Goal: Check status: Check status

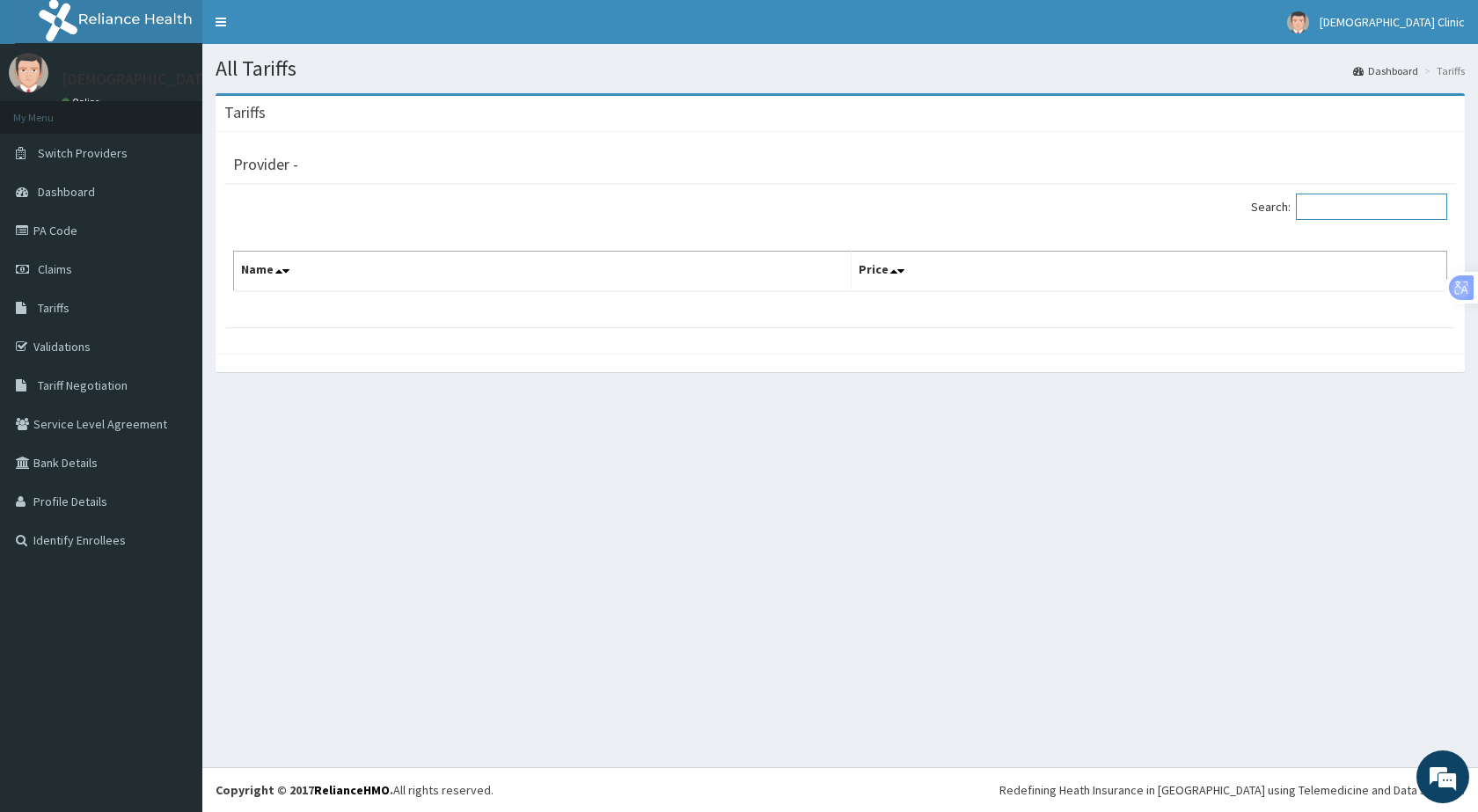
click at [1332, 208] on input "Search:" at bounding box center [1372, 207] width 152 height 27
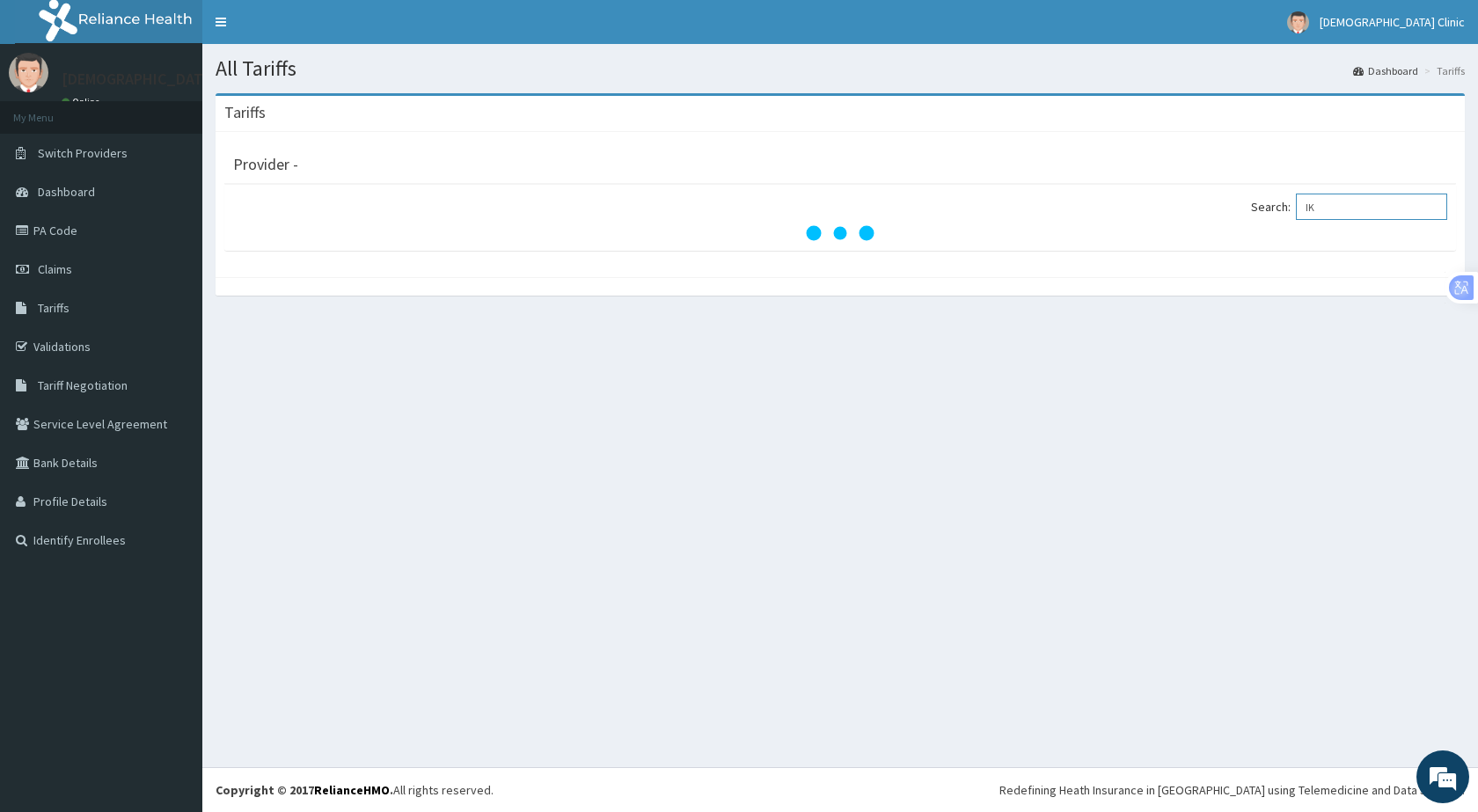
type input "I"
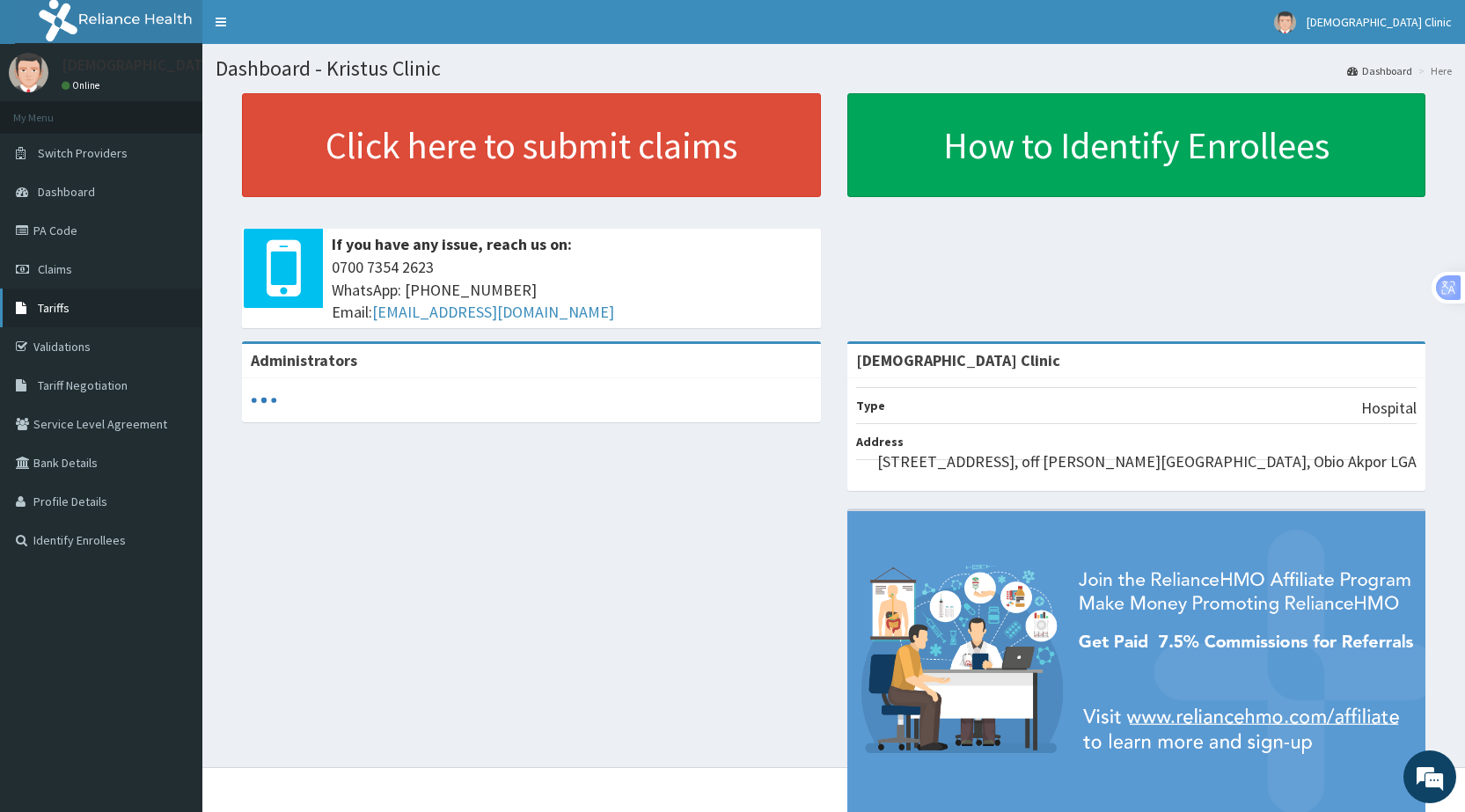
click at [95, 309] on link "Tariffs" at bounding box center [101, 308] width 203 height 39
click at [67, 315] on span "Tariffs" at bounding box center [53, 308] width 31 height 16
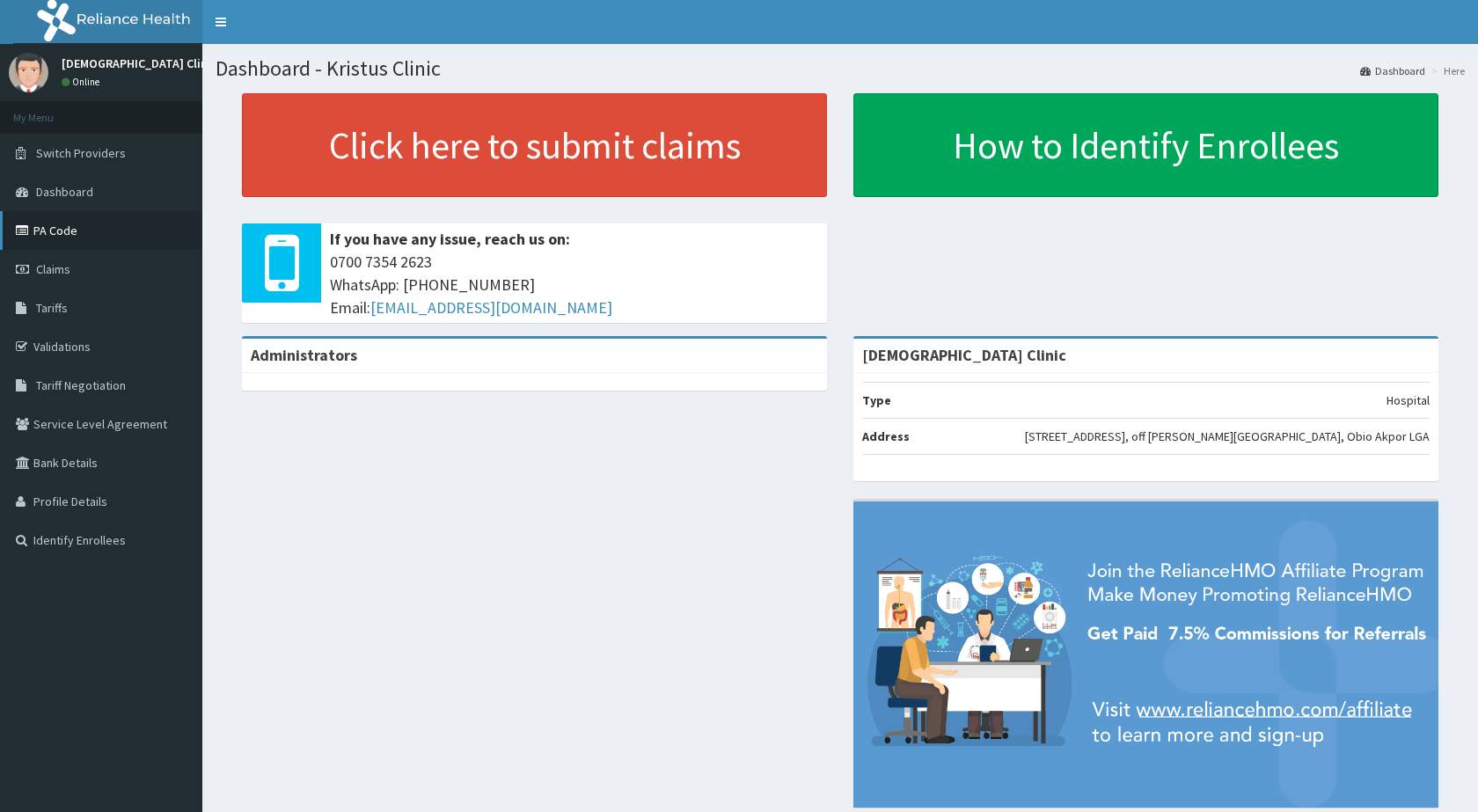
click at [63, 225] on link "PA Code" at bounding box center [101, 230] width 203 height 39
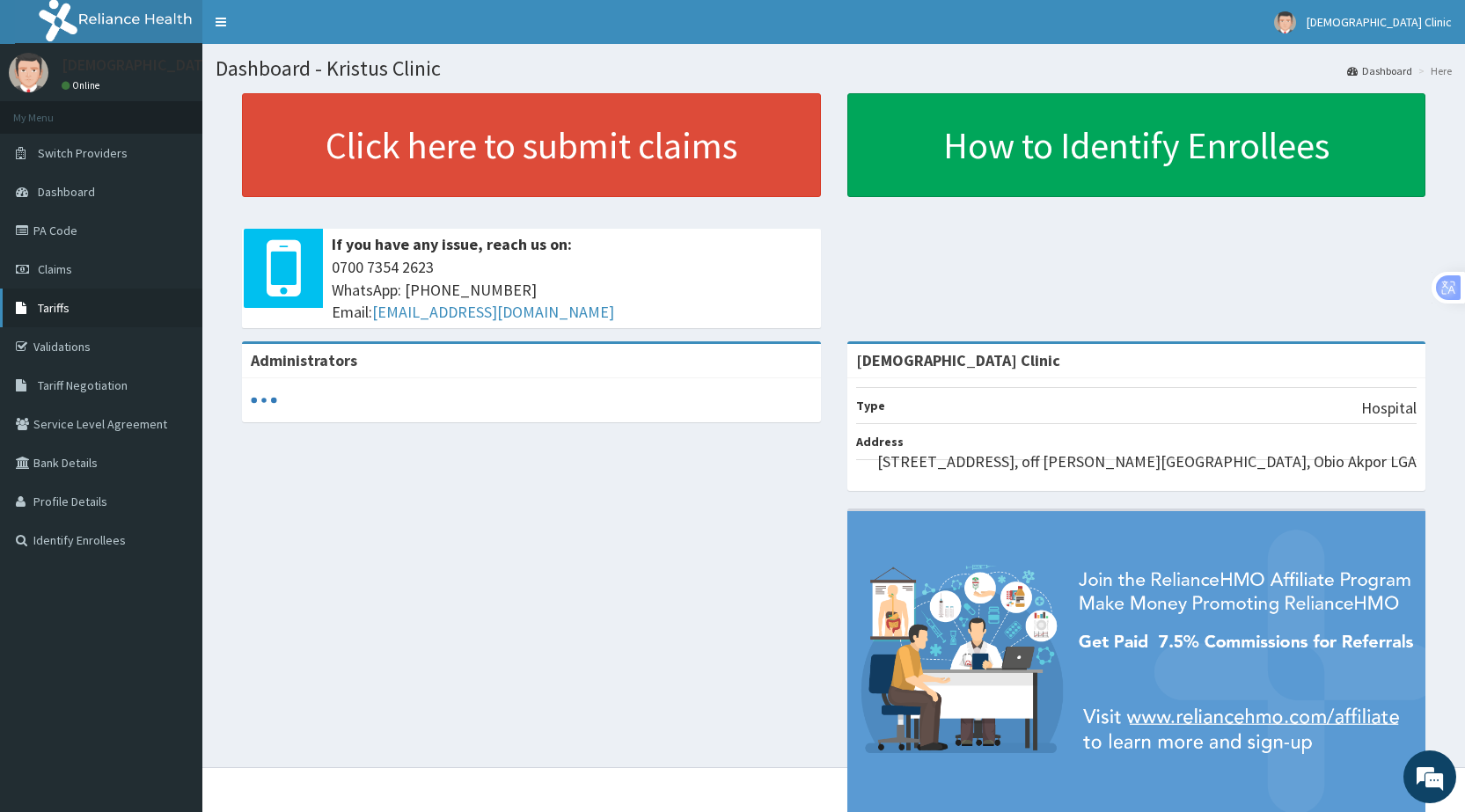
click at [89, 310] on link "Tariffs" at bounding box center [101, 308] width 203 height 39
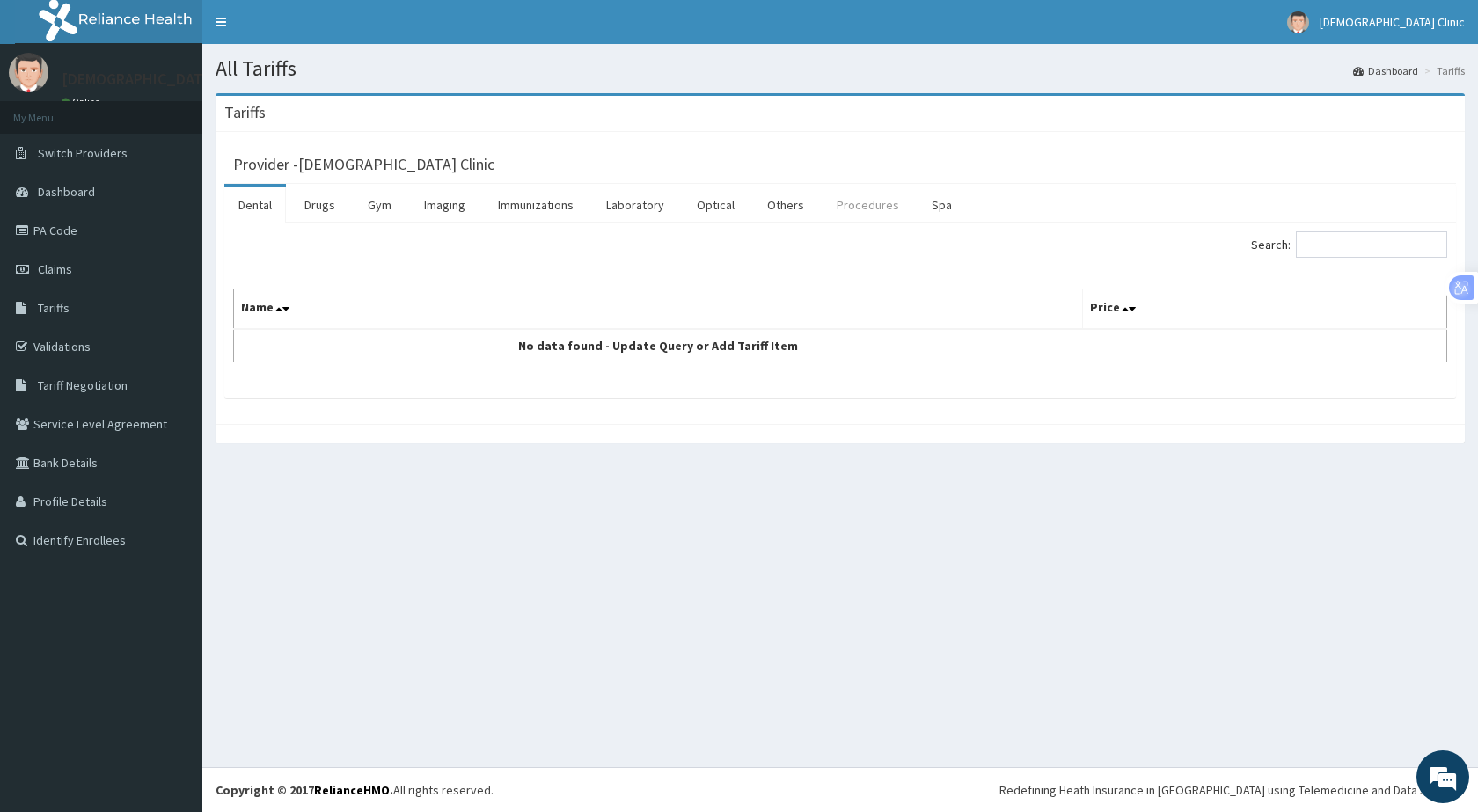
click at [871, 218] on link "Procedures" at bounding box center [868, 205] width 91 height 37
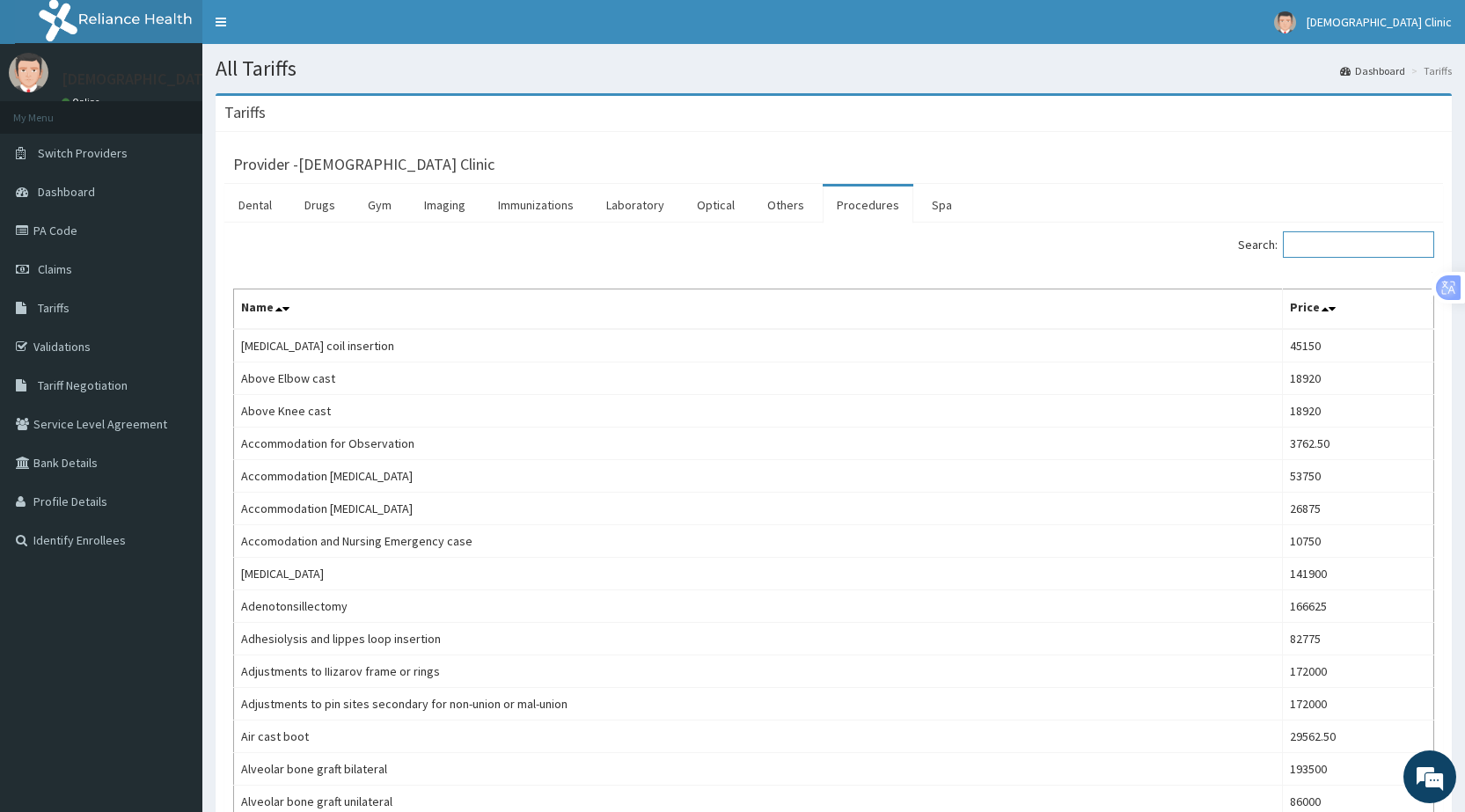
click at [1330, 244] on input "Search:" at bounding box center [1359, 244] width 152 height 27
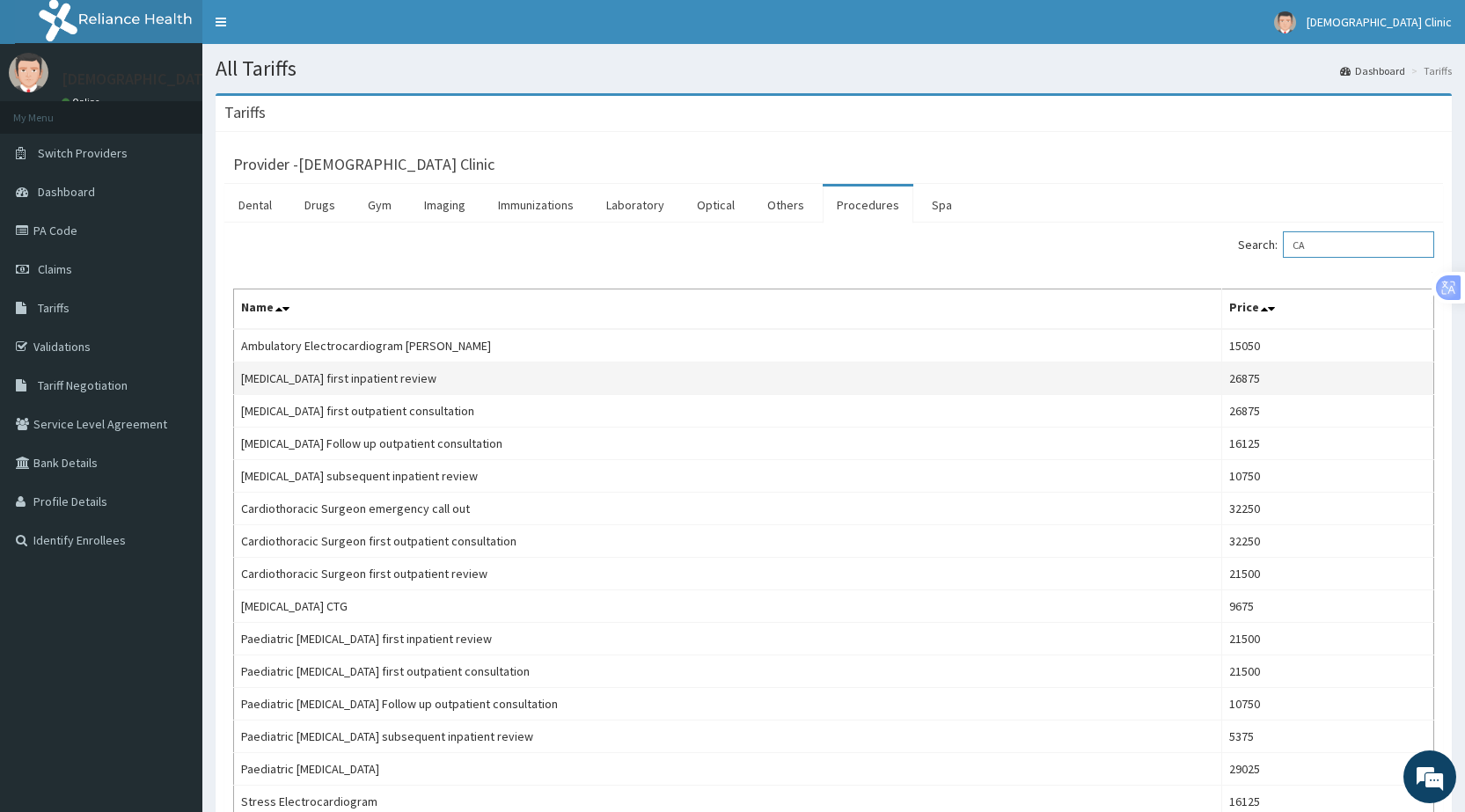
type input "C"
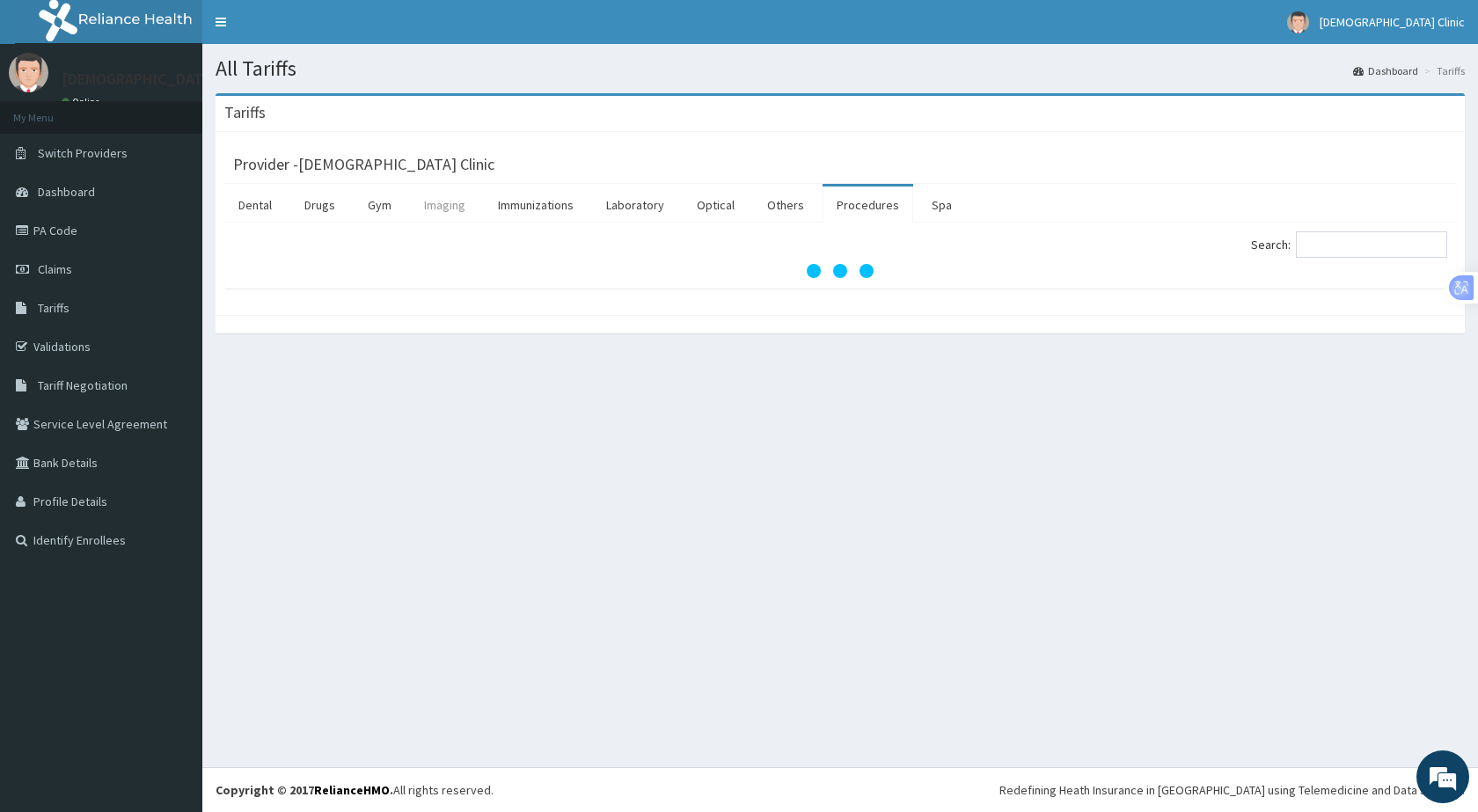
click at [449, 213] on link "Imaging" at bounding box center [444, 205] width 69 height 37
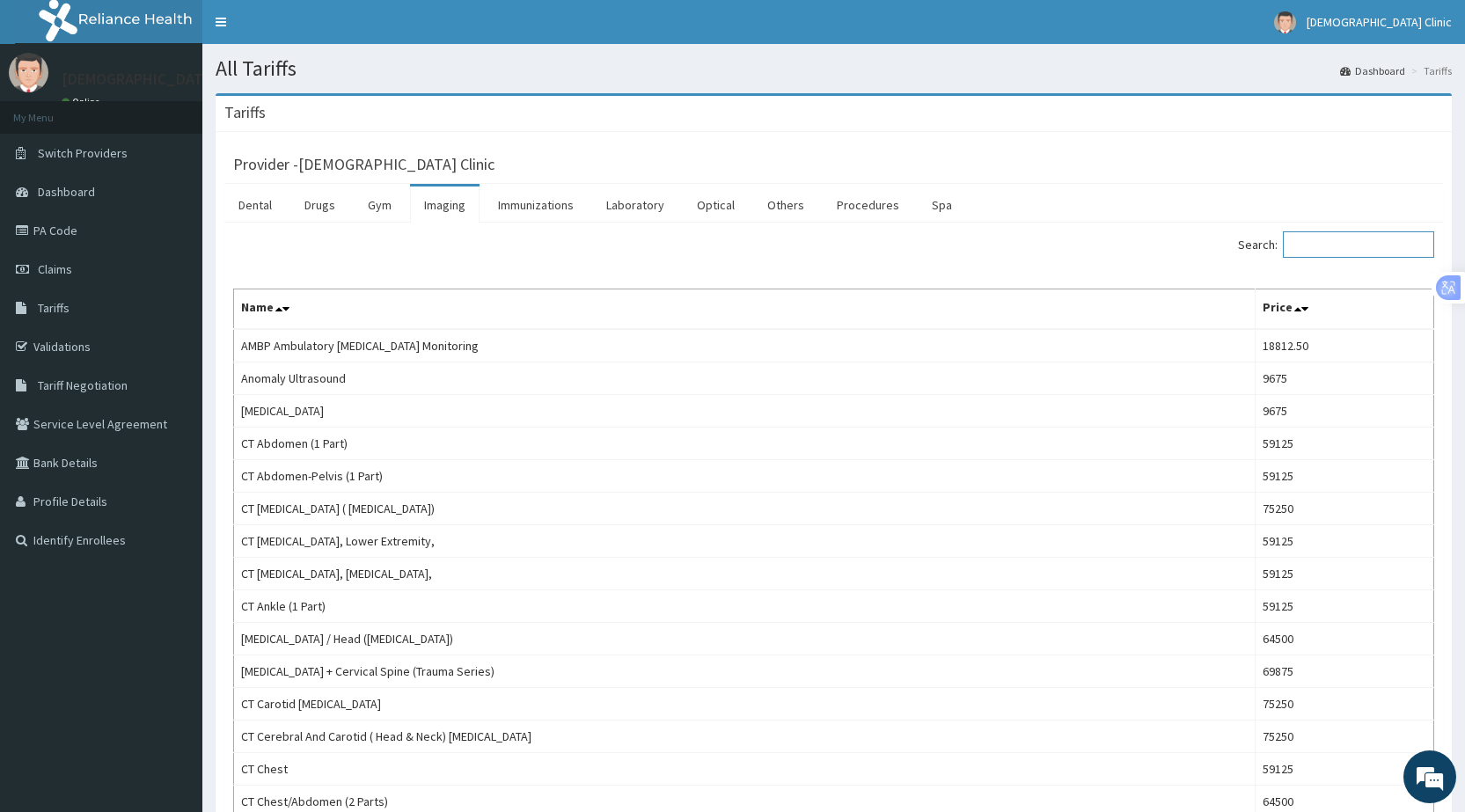
click at [1338, 241] on input "Search:" at bounding box center [1359, 244] width 152 height 27
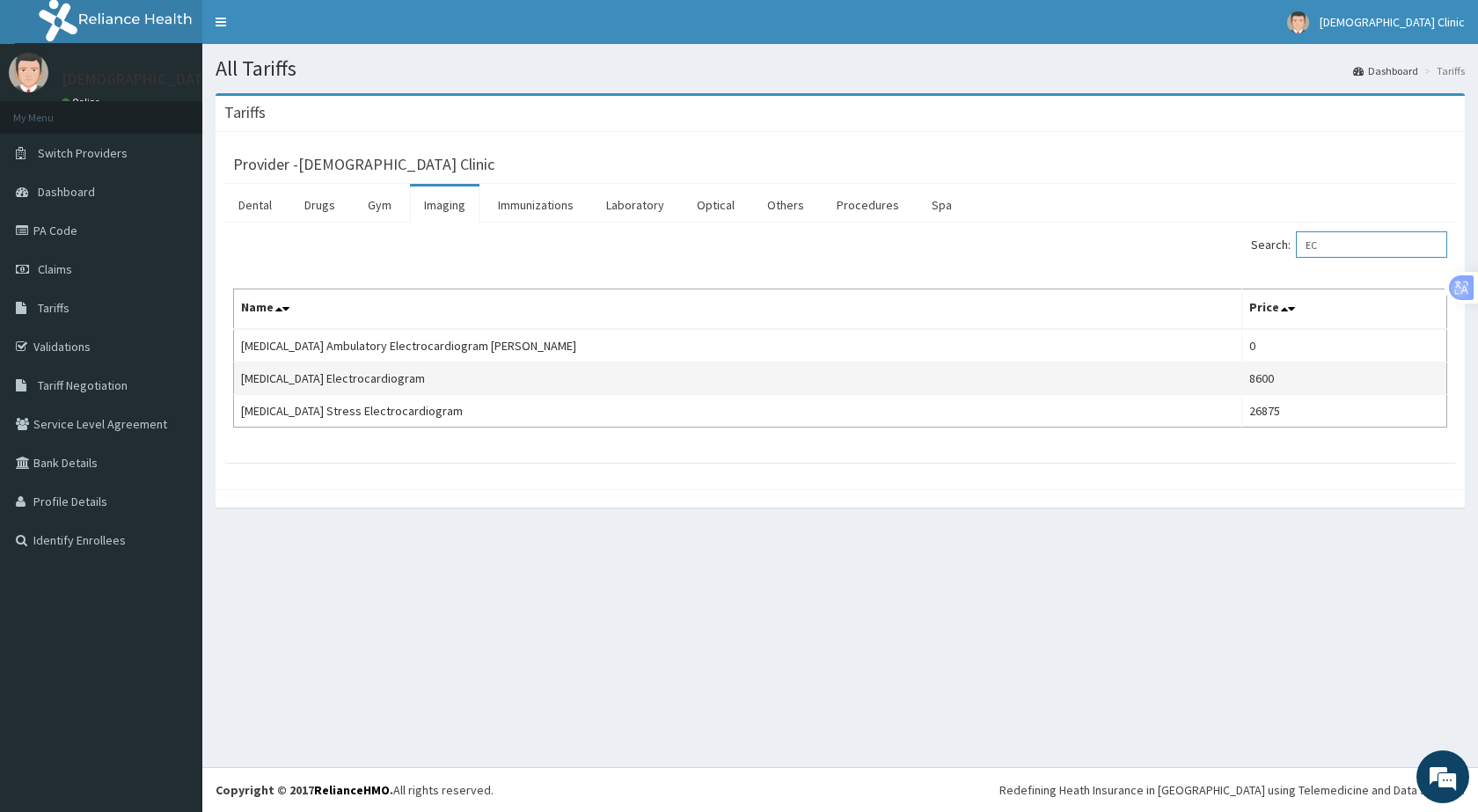
type input "E"
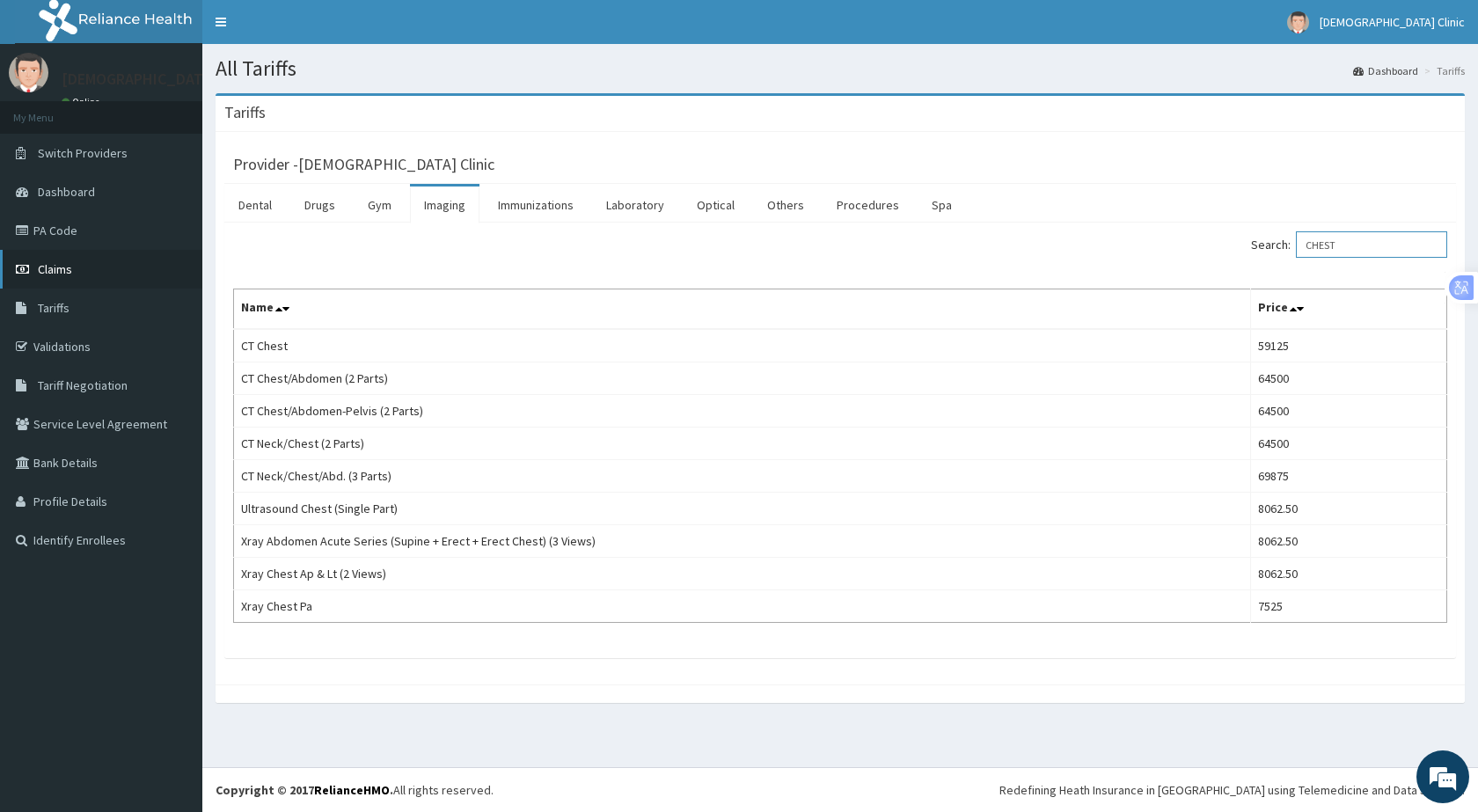
type input "CHEST"
click at [53, 269] on span "Claims" at bounding box center [55, 269] width 34 height 16
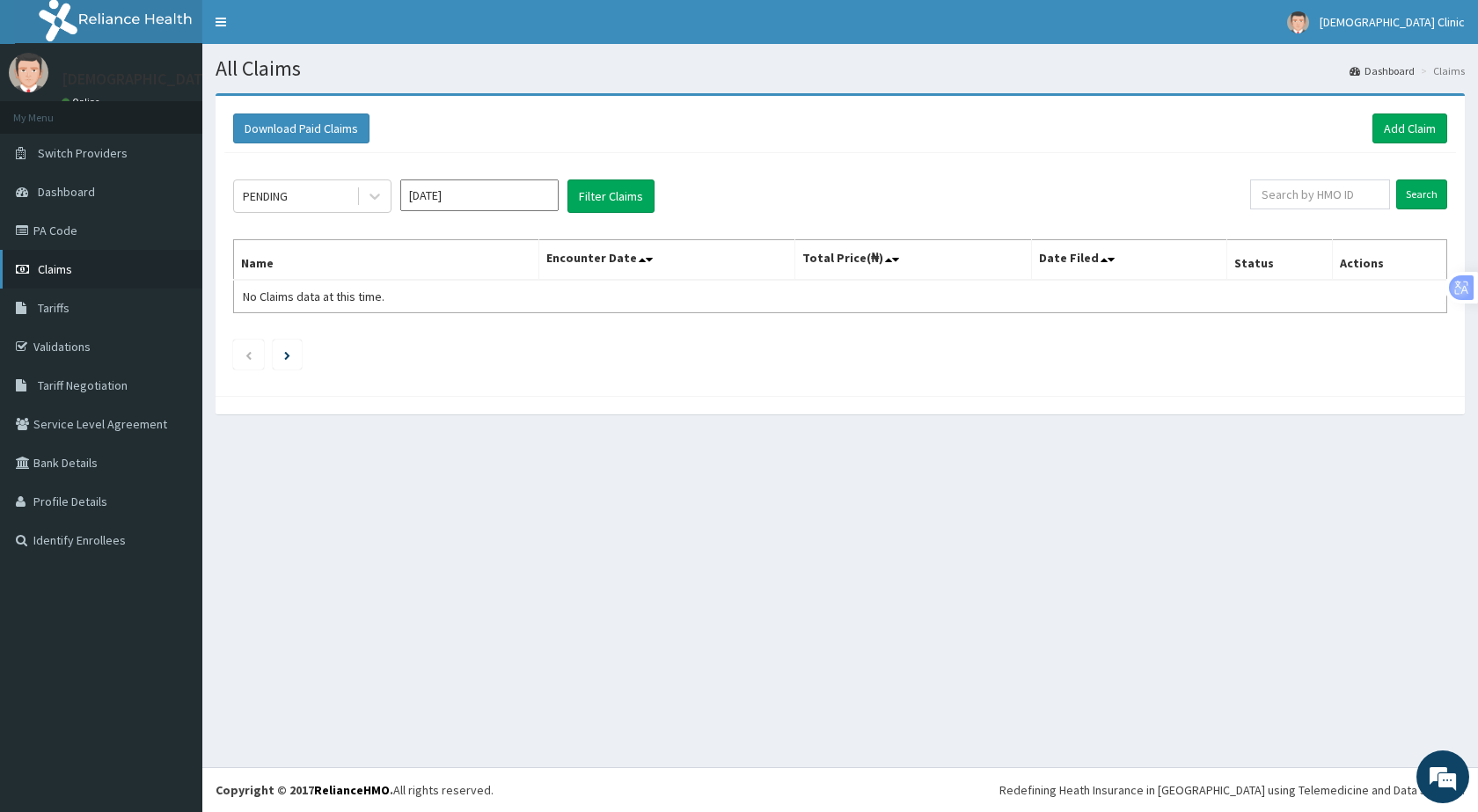
click at [58, 268] on span "Claims" at bounding box center [55, 269] width 34 height 16
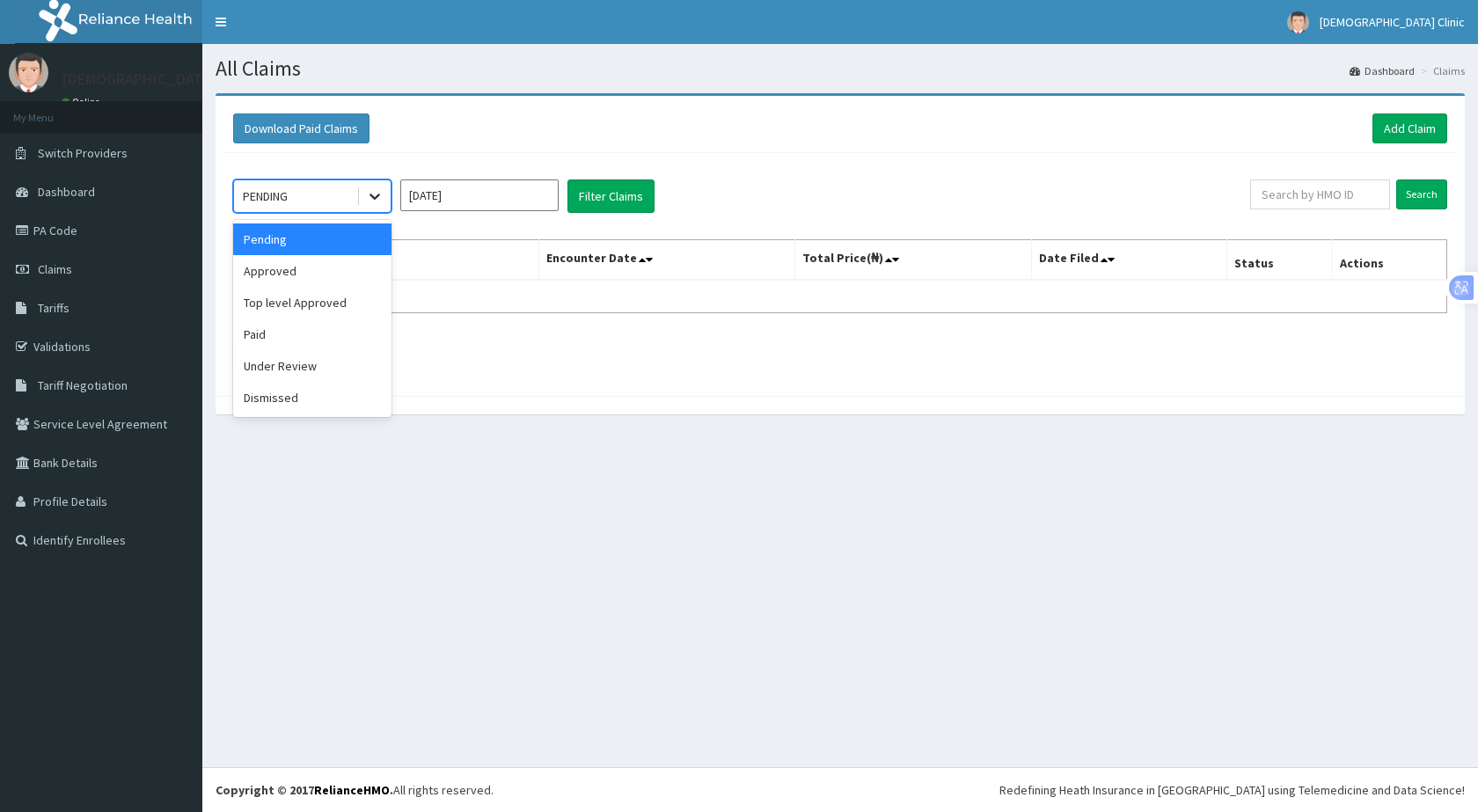
click at [378, 190] on icon at bounding box center [374, 196] width 18 height 18
click at [297, 359] on div "Under Review" at bounding box center [312, 366] width 158 height 31
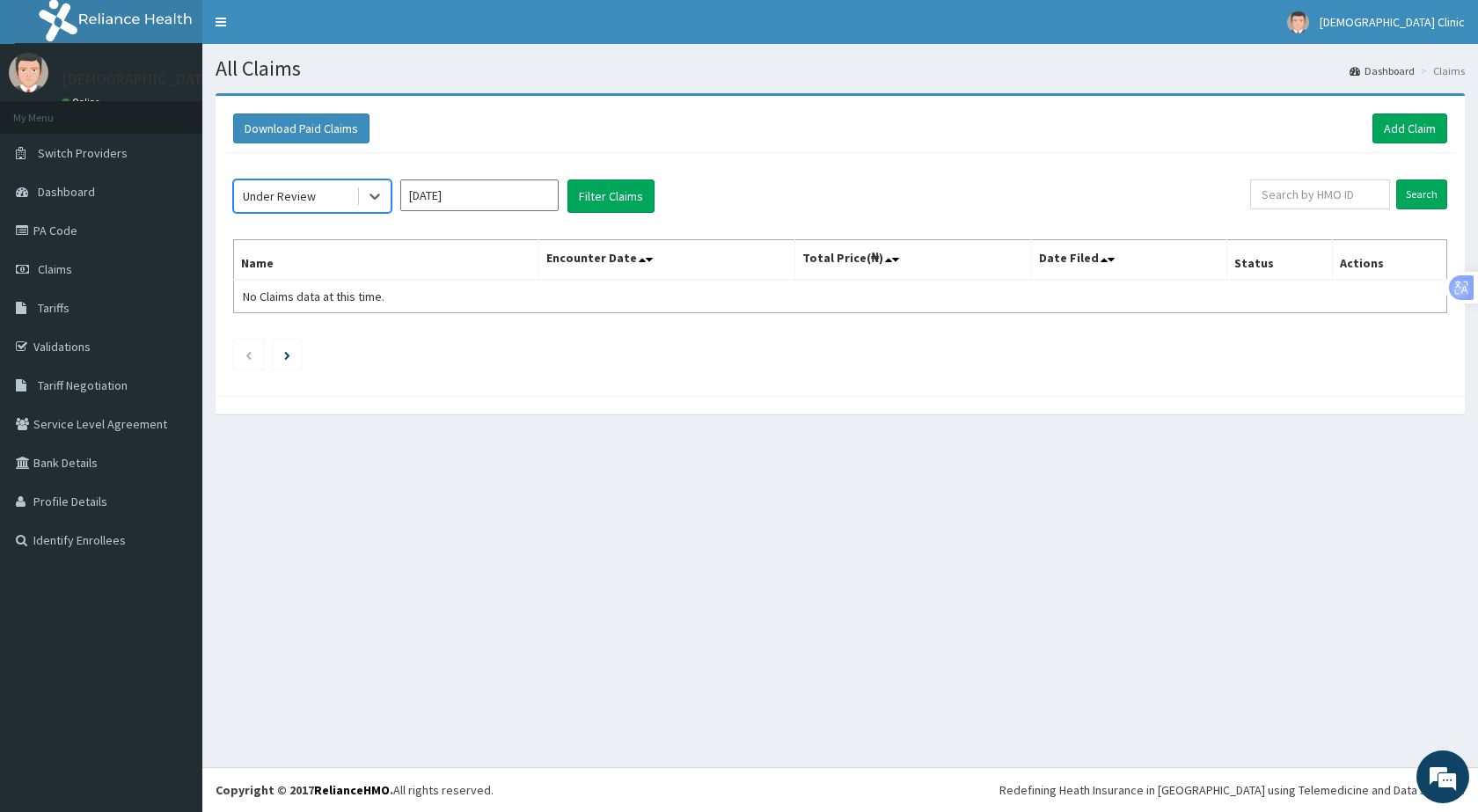
click at [525, 203] on input "[DATE]" at bounding box center [478, 194] width 158 height 31
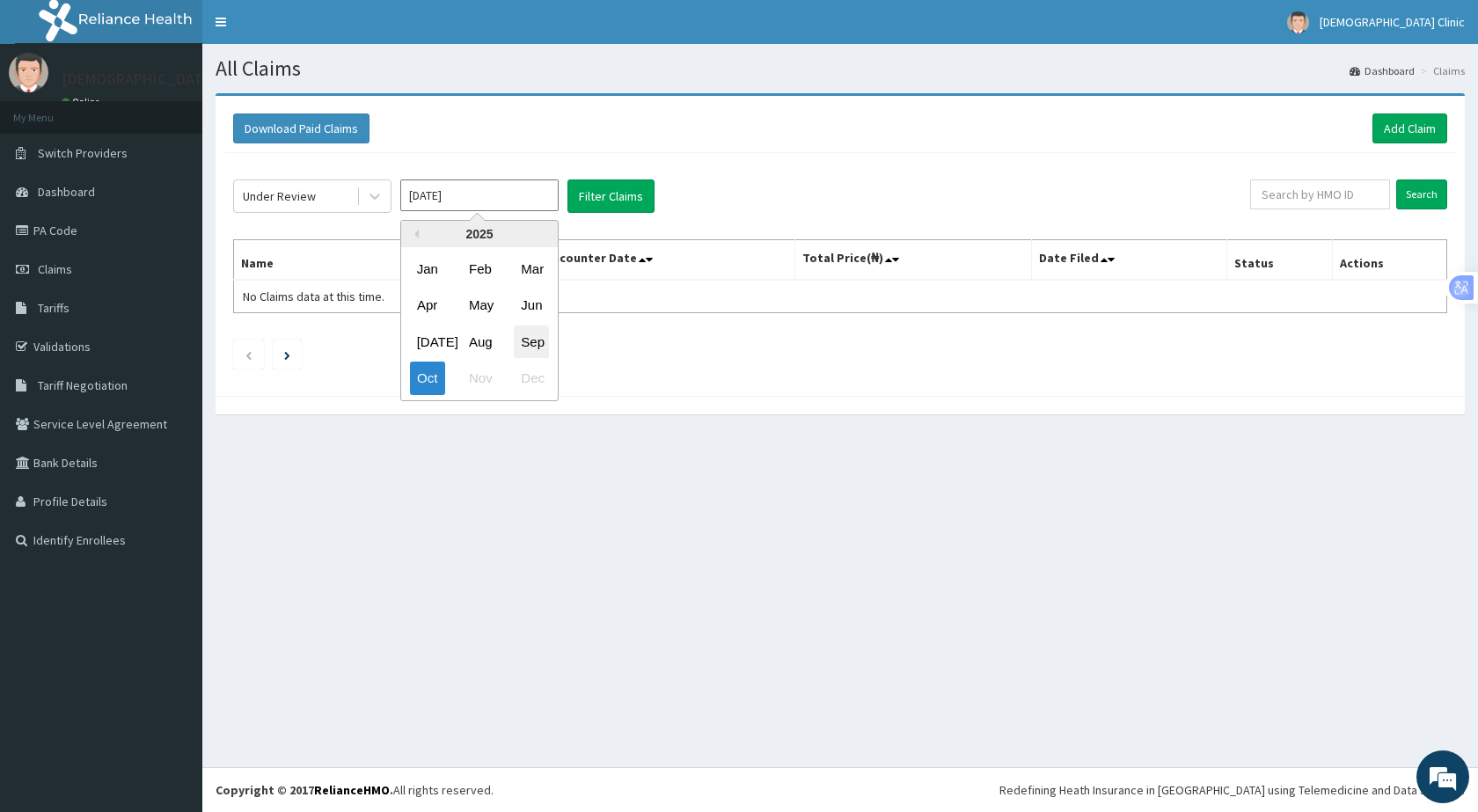
click at [532, 337] on div "Sep" at bounding box center [531, 342] width 35 height 32
type input "Sep 2025"
click at [612, 196] on button "Filter Claims" at bounding box center [611, 195] width 87 height 33
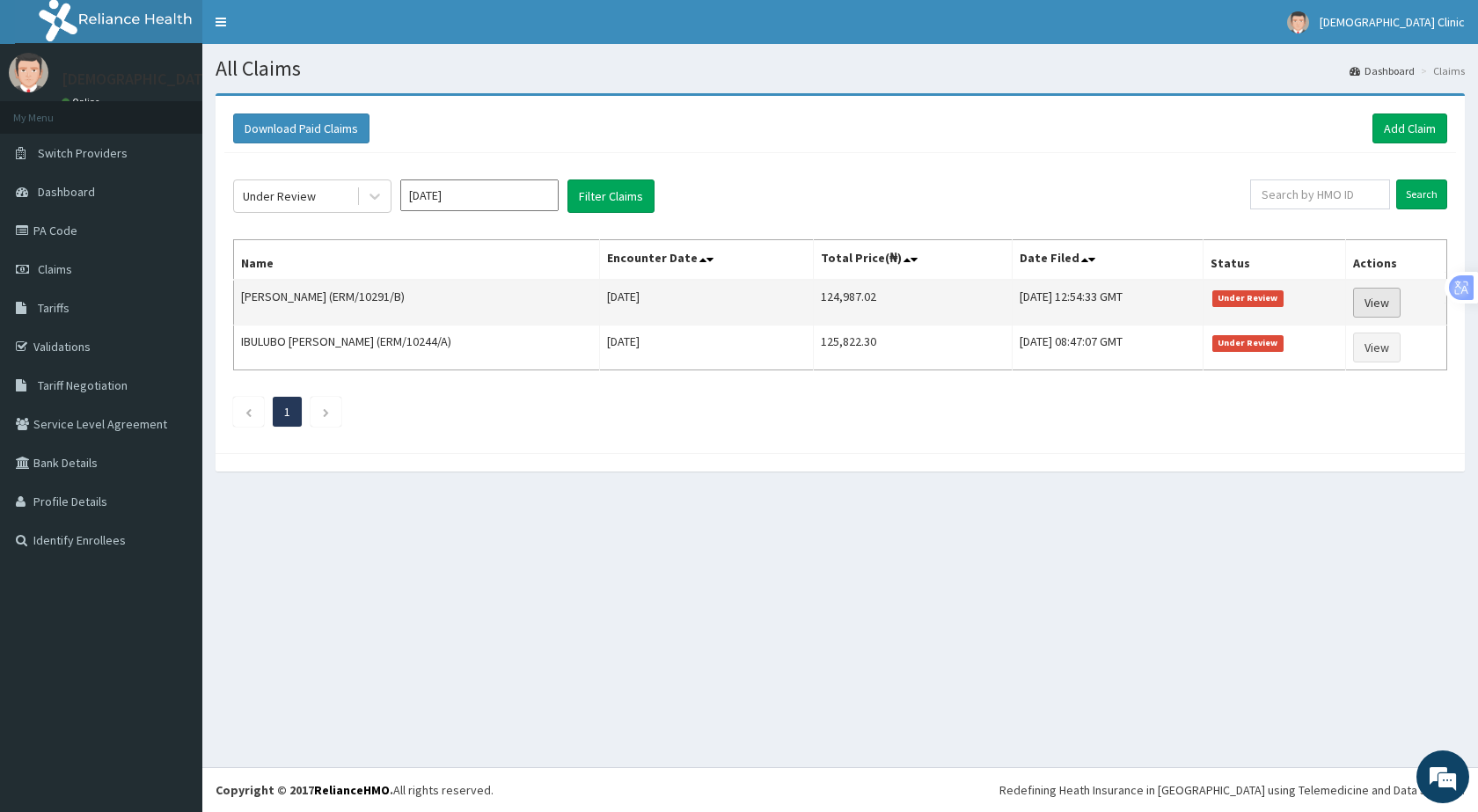
click at [1377, 301] on link "View" at bounding box center [1377, 303] width 47 height 30
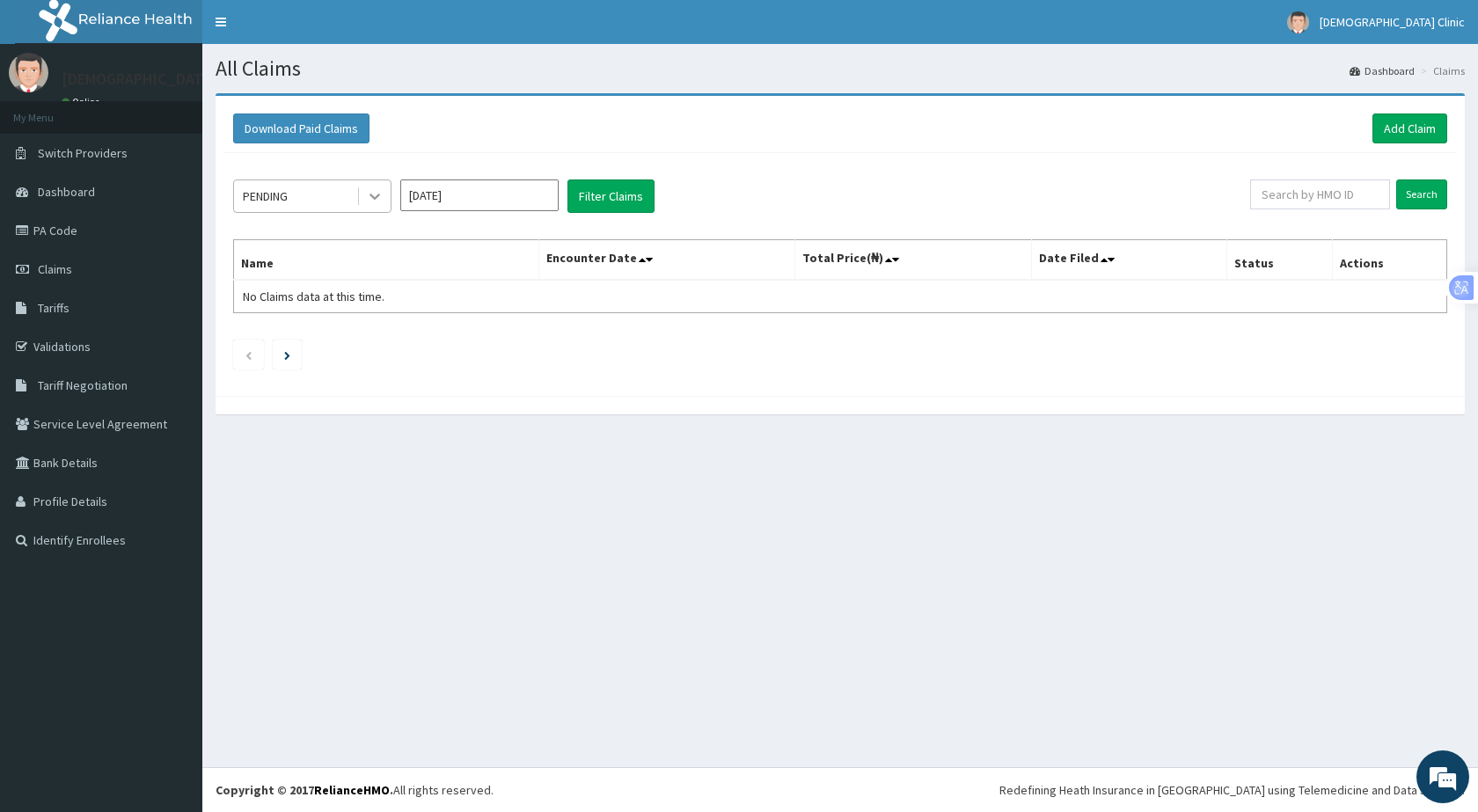
click at [374, 200] on icon at bounding box center [374, 196] width 18 height 18
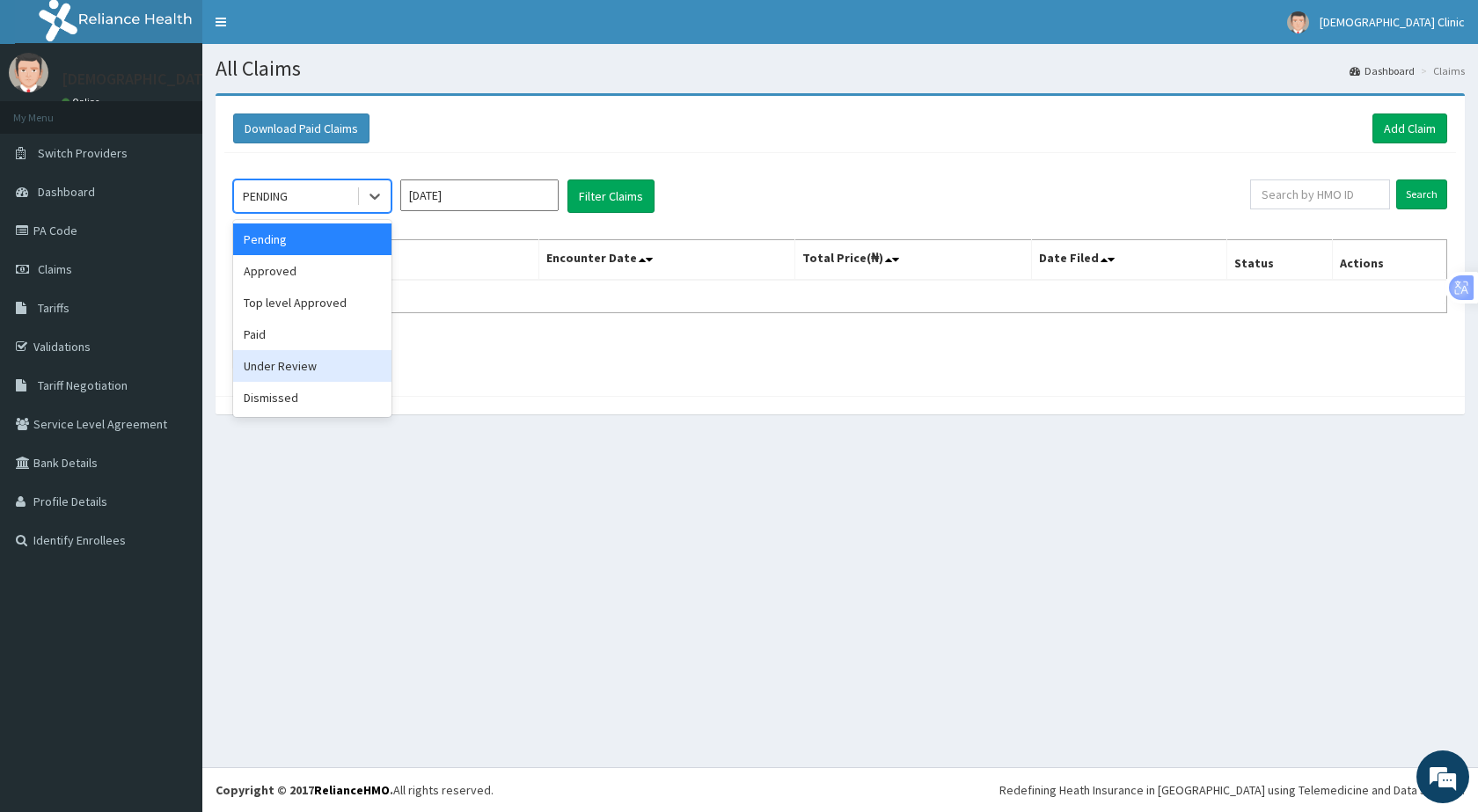
click at [310, 377] on div "Under Review" at bounding box center [312, 366] width 158 height 31
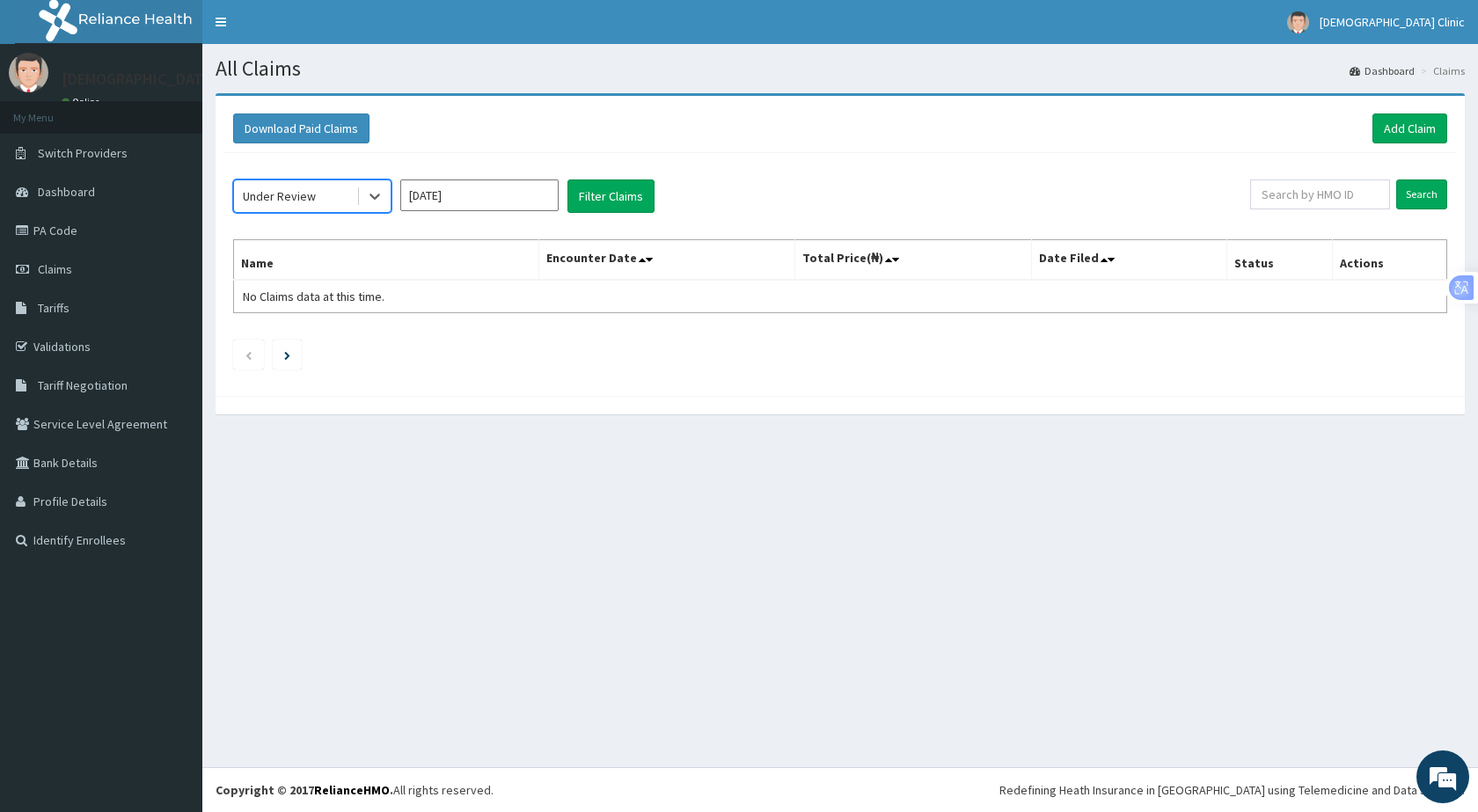
click at [544, 193] on input "Oct 2025" at bounding box center [478, 194] width 158 height 31
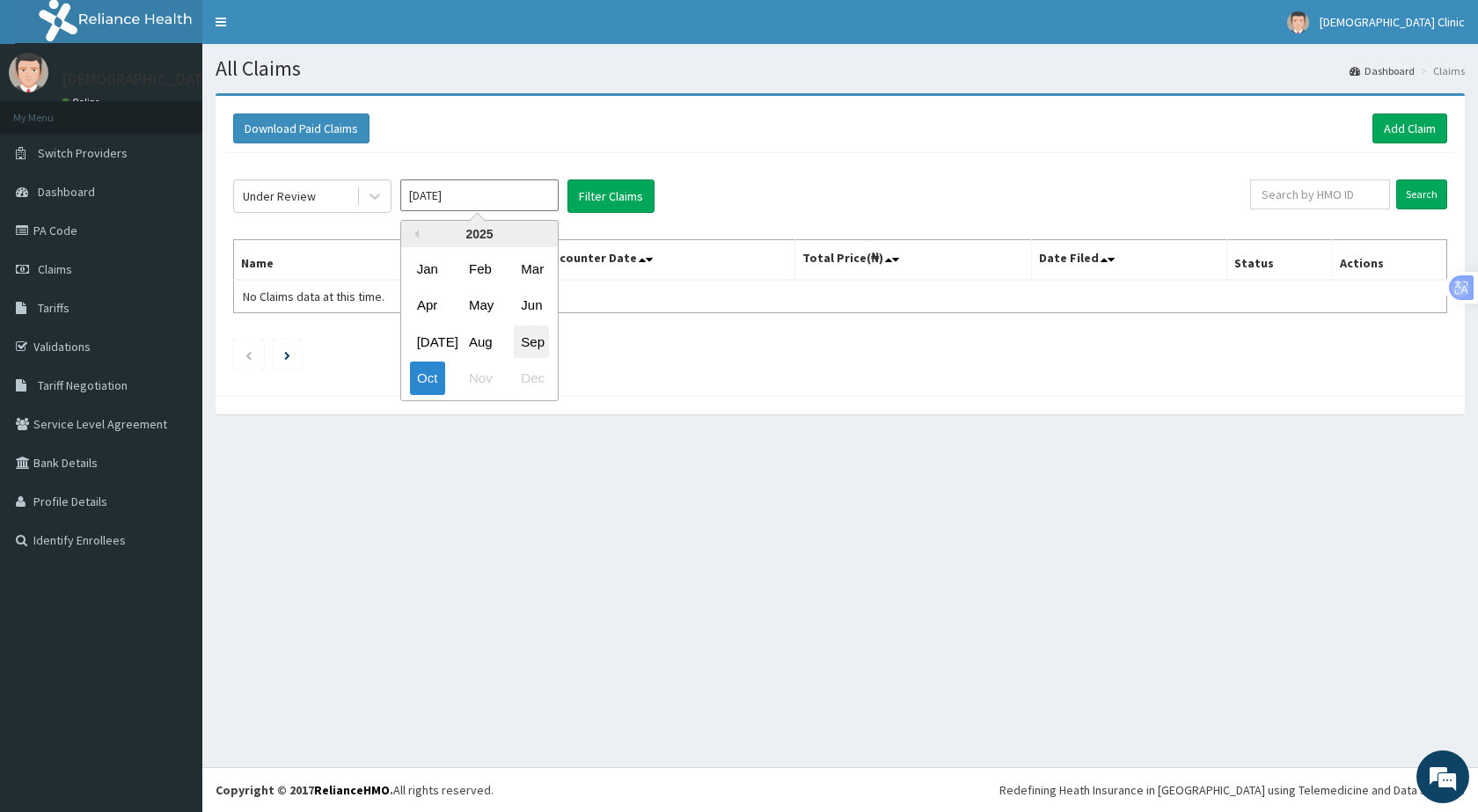
click at [537, 338] on div "Sep" at bounding box center [531, 342] width 35 height 32
type input "Sep 2025"
click at [621, 191] on button "Filter Claims" at bounding box center [611, 195] width 87 height 33
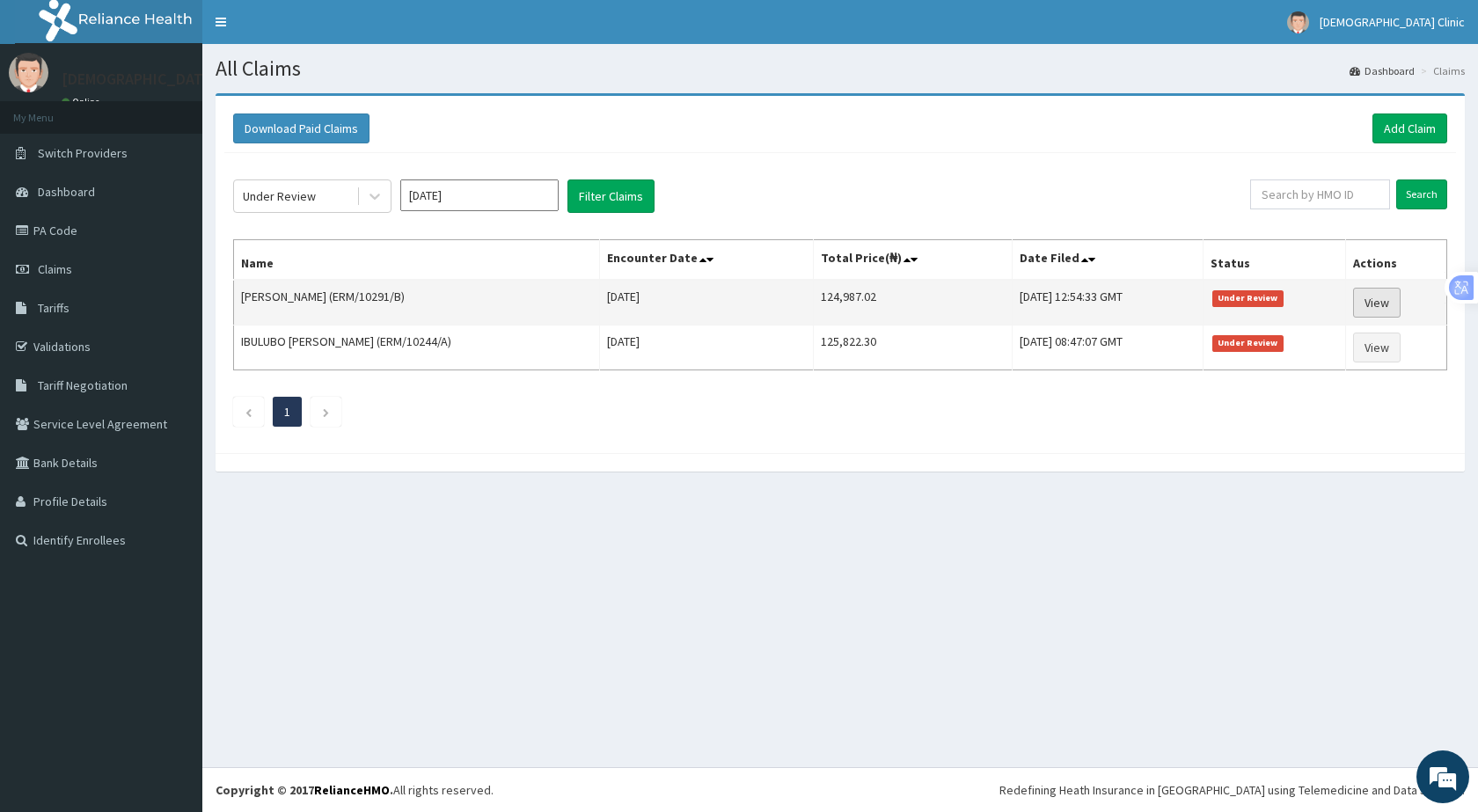
click at [1382, 303] on link "View" at bounding box center [1377, 303] width 47 height 30
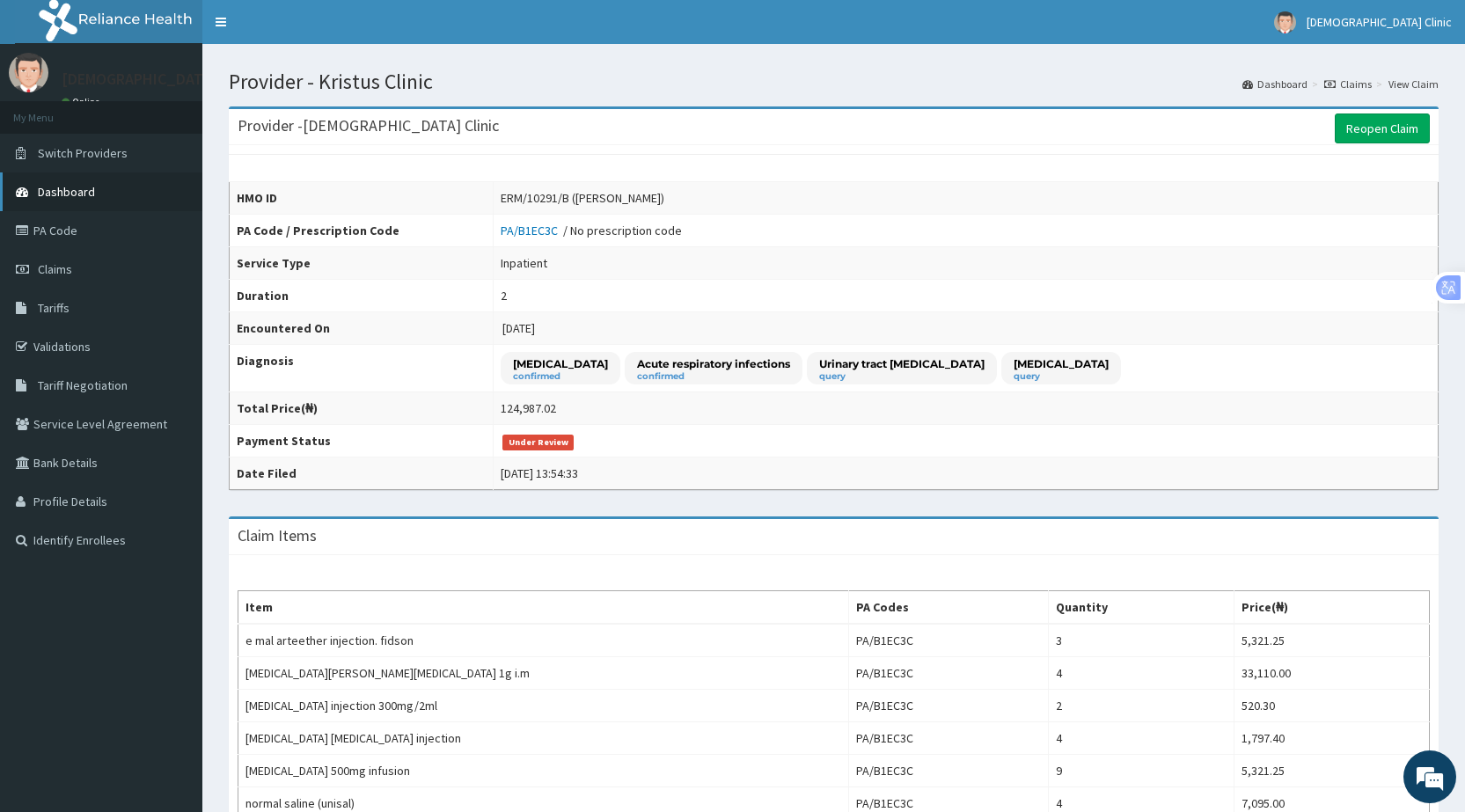
click at [74, 178] on link "Dashboard" at bounding box center [101, 191] width 203 height 39
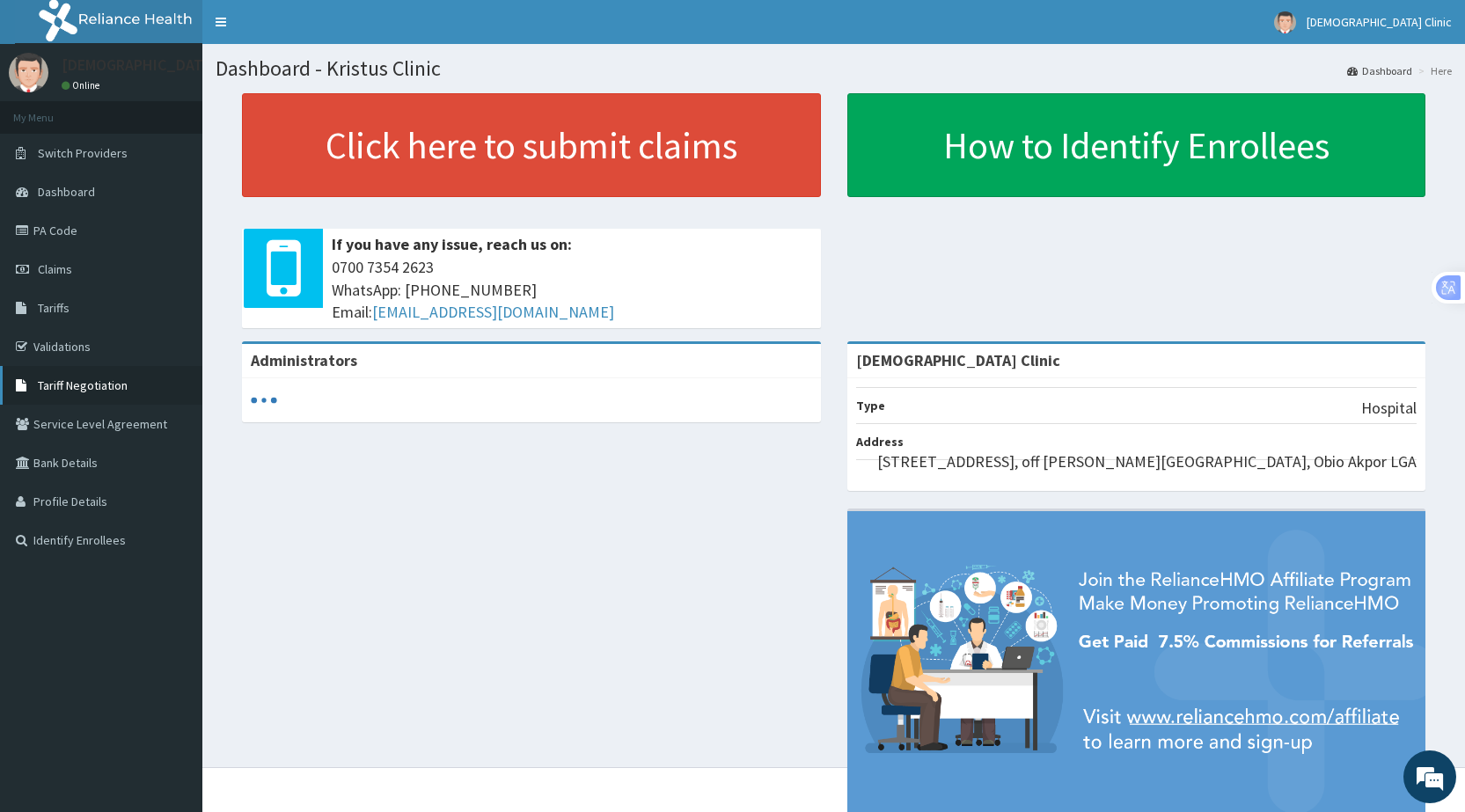
click at [49, 394] on link "Tariff Negotiation" at bounding box center [101, 385] width 203 height 39
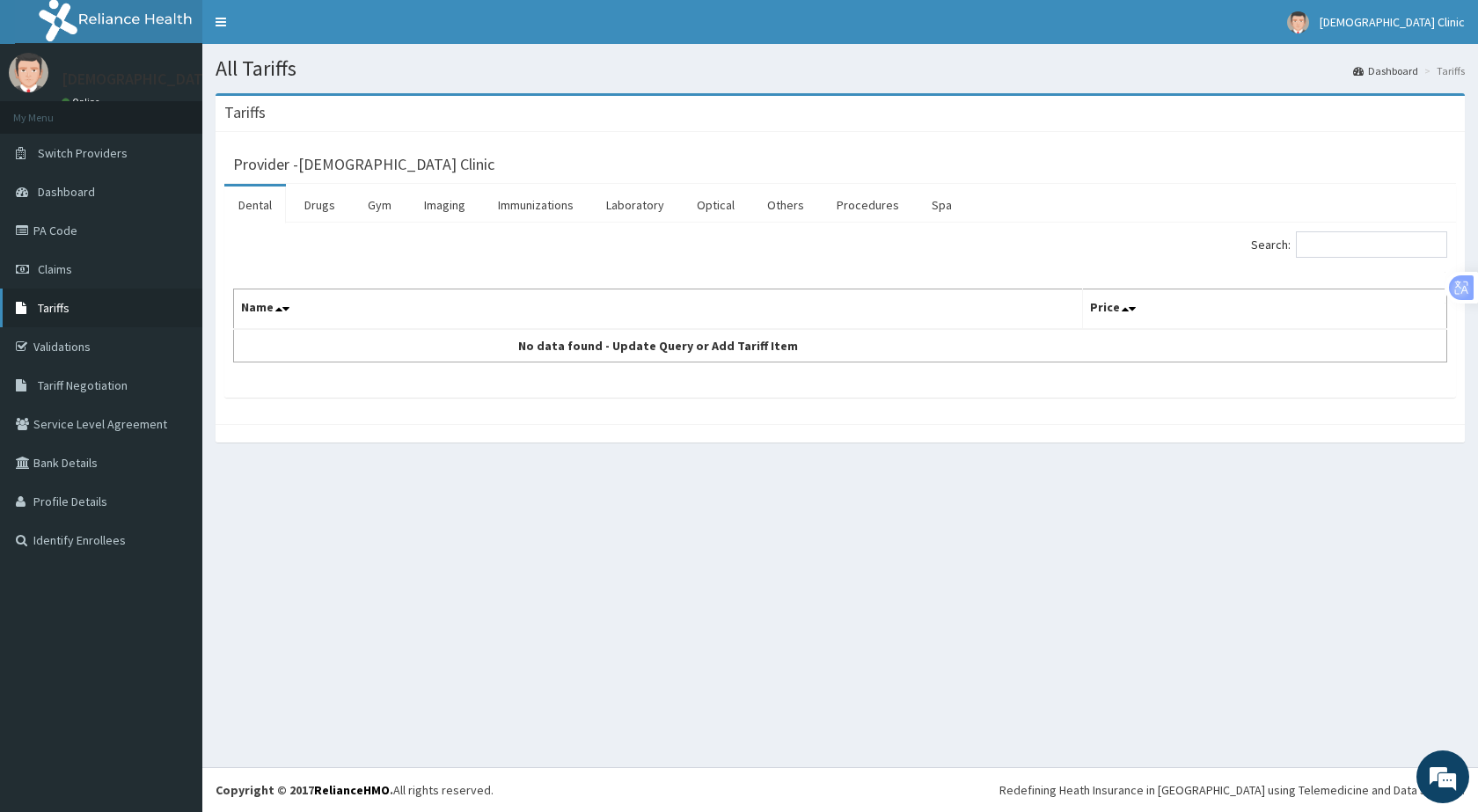
click at [81, 312] on link "Tariffs" at bounding box center [101, 308] width 203 height 39
click at [445, 212] on link "Imaging" at bounding box center [444, 205] width 69 height 37
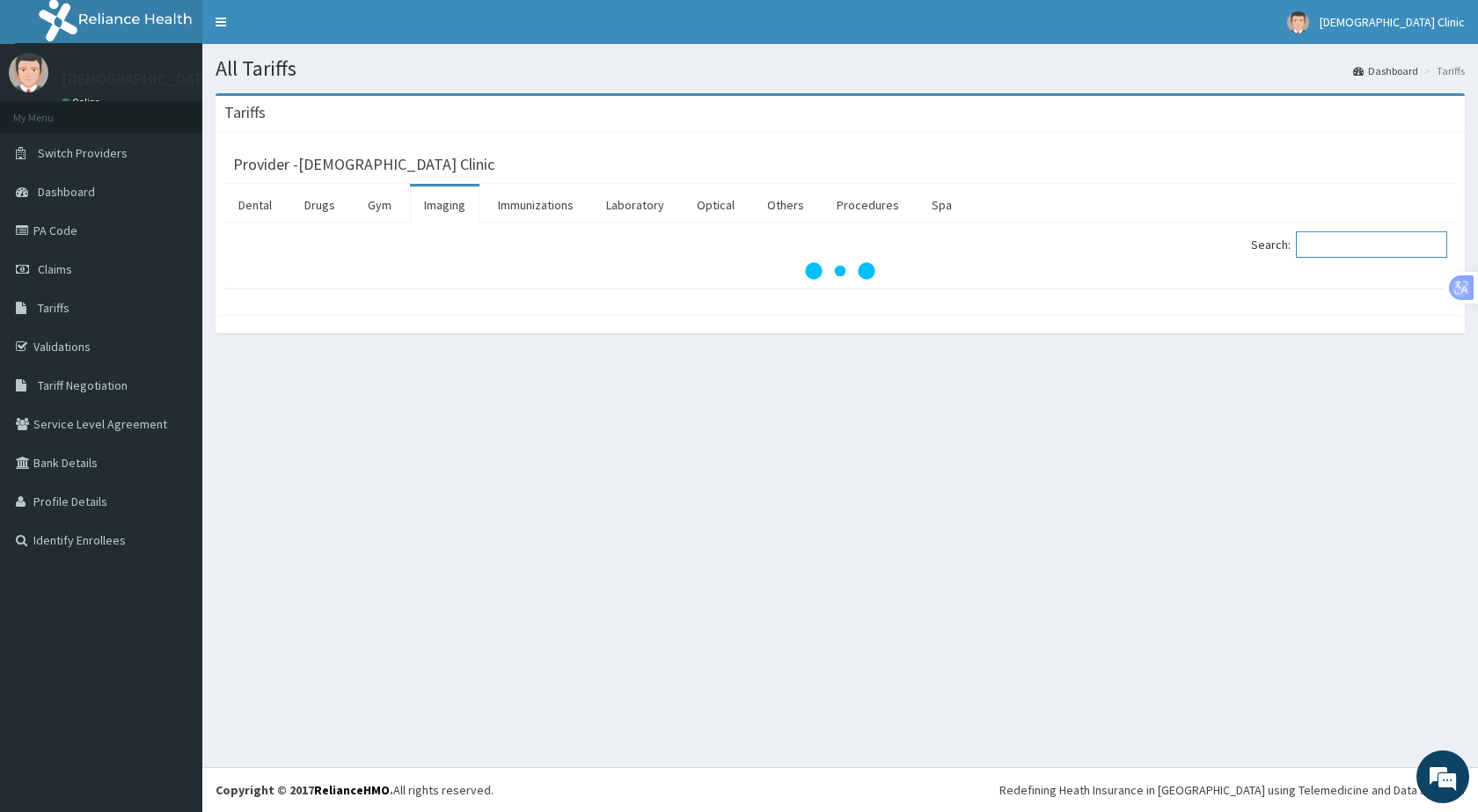
click at [1391, 240] on input "Search:" at bounding box center [1372, 244] width 152 height 27
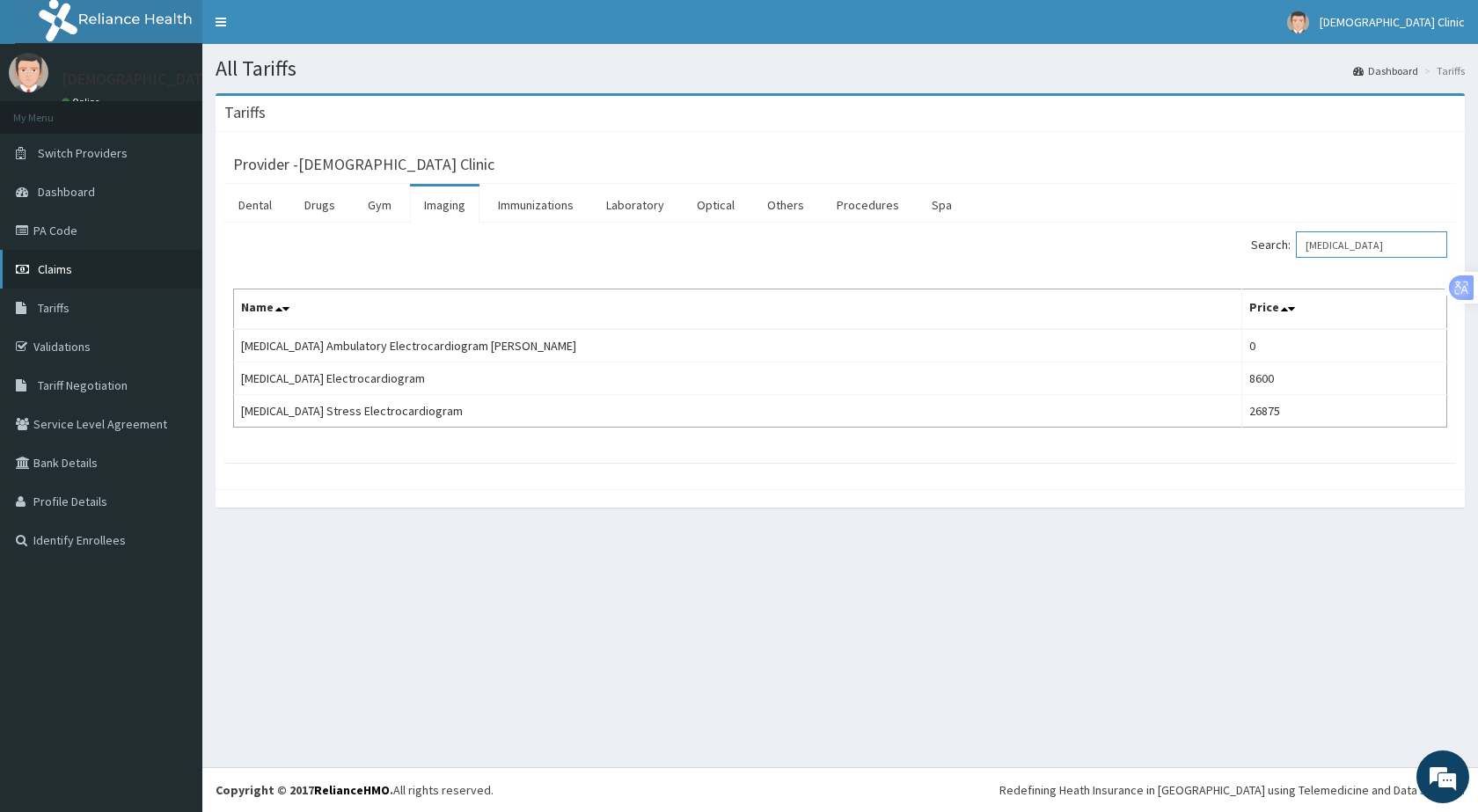
type input "ECG"
click at [76, 277] on link "Claims" at bounding box center [101, 269] width 203 height 39
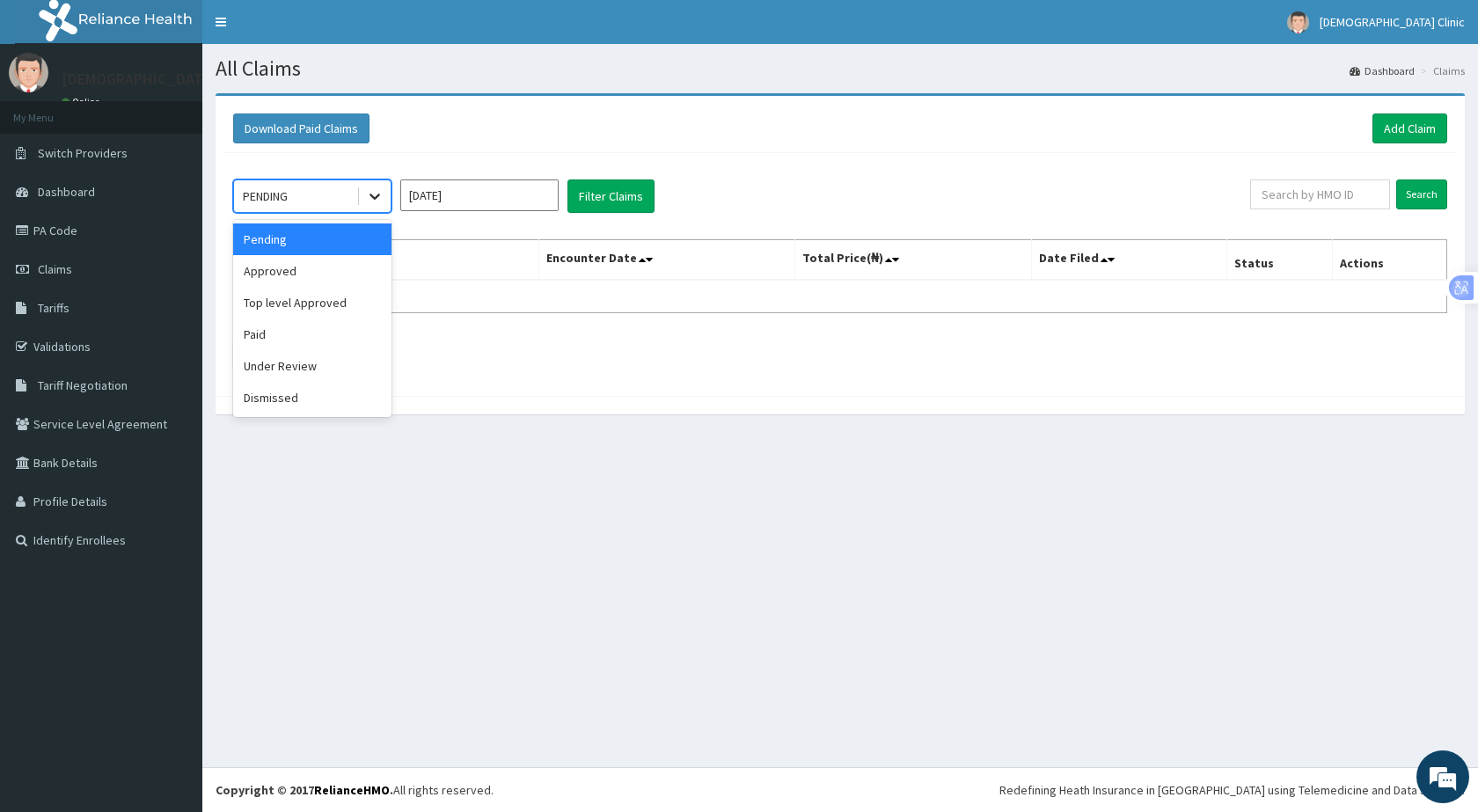
click at [380, 191] on icon at bounding box center [374, 196] width 18 height 18
click at [308, 370] on div "Under Review" at bounding box center [312, 366] width 158 height 31
click at [507, 192] on input "Oct 2025" at bounding box center [478, 194] width 158 height 31
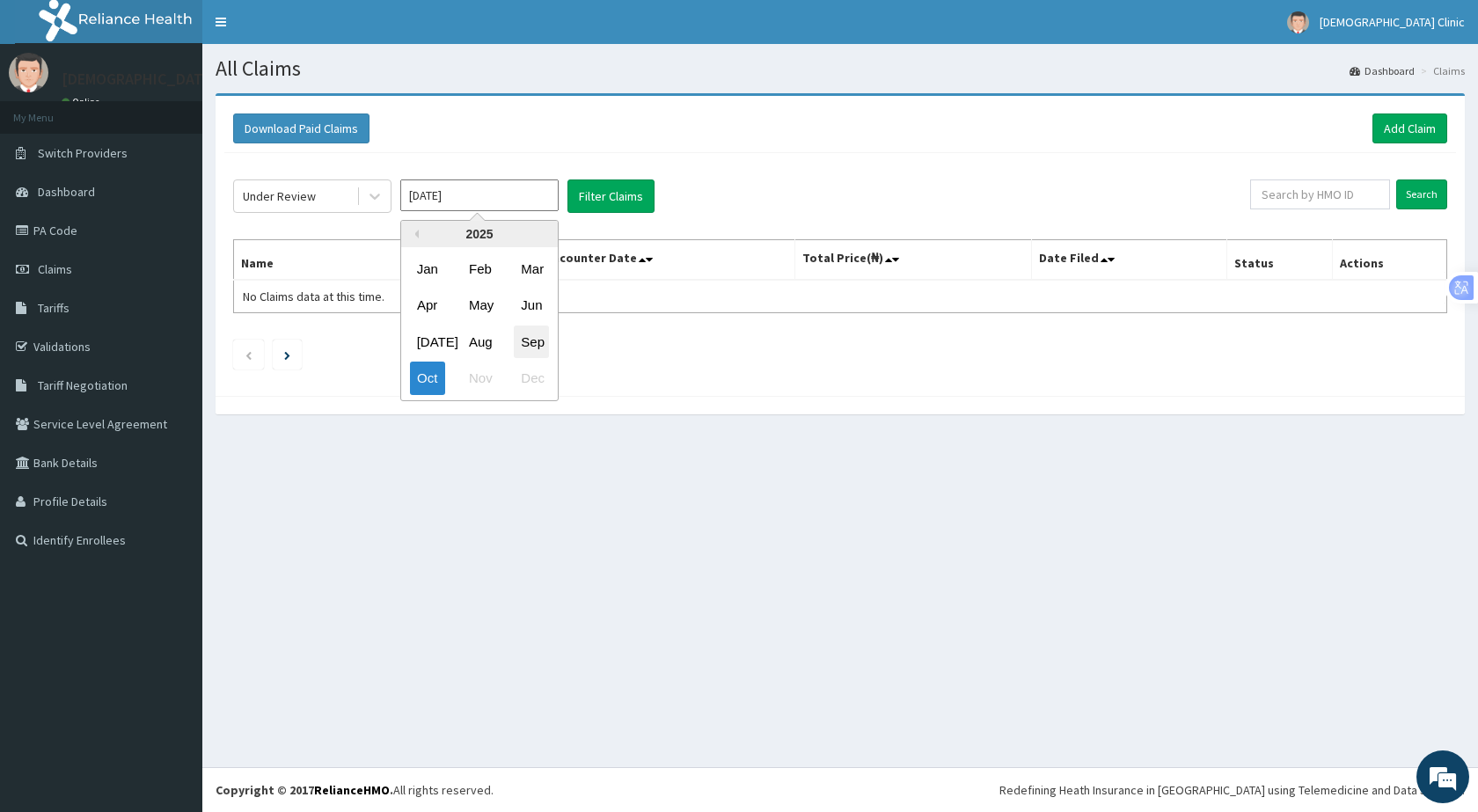
click at [532, 340] on div "Sep" at bounding box center [531, 342] width 35 height 32
type input "Sep 2025"
click at [615, 201] on button "Filter Claims" at bounding box center [611, 195] width 87 height 33
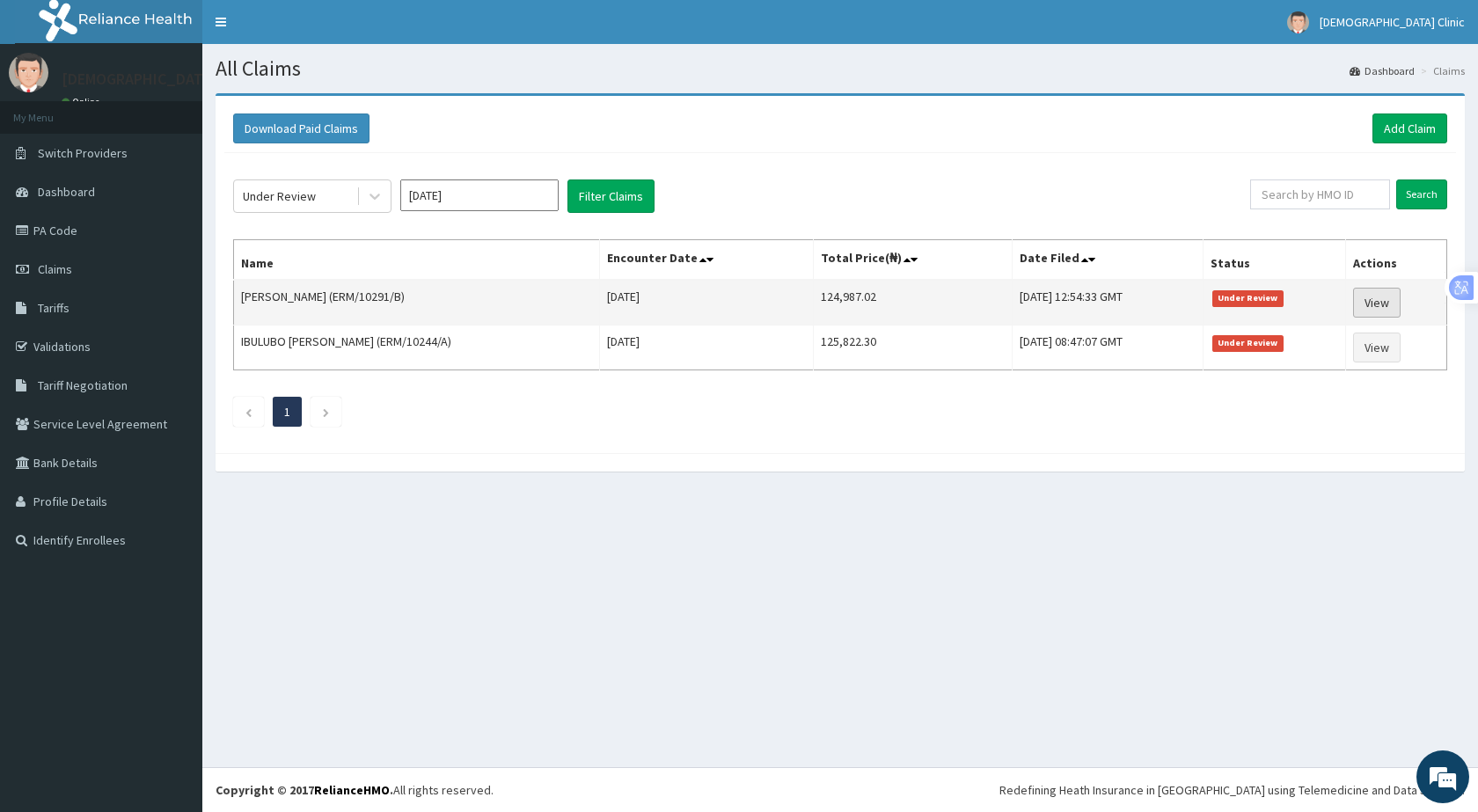
click at [1356, 308] on link "View" at bounding box center [1377, 303] width 47 height 30
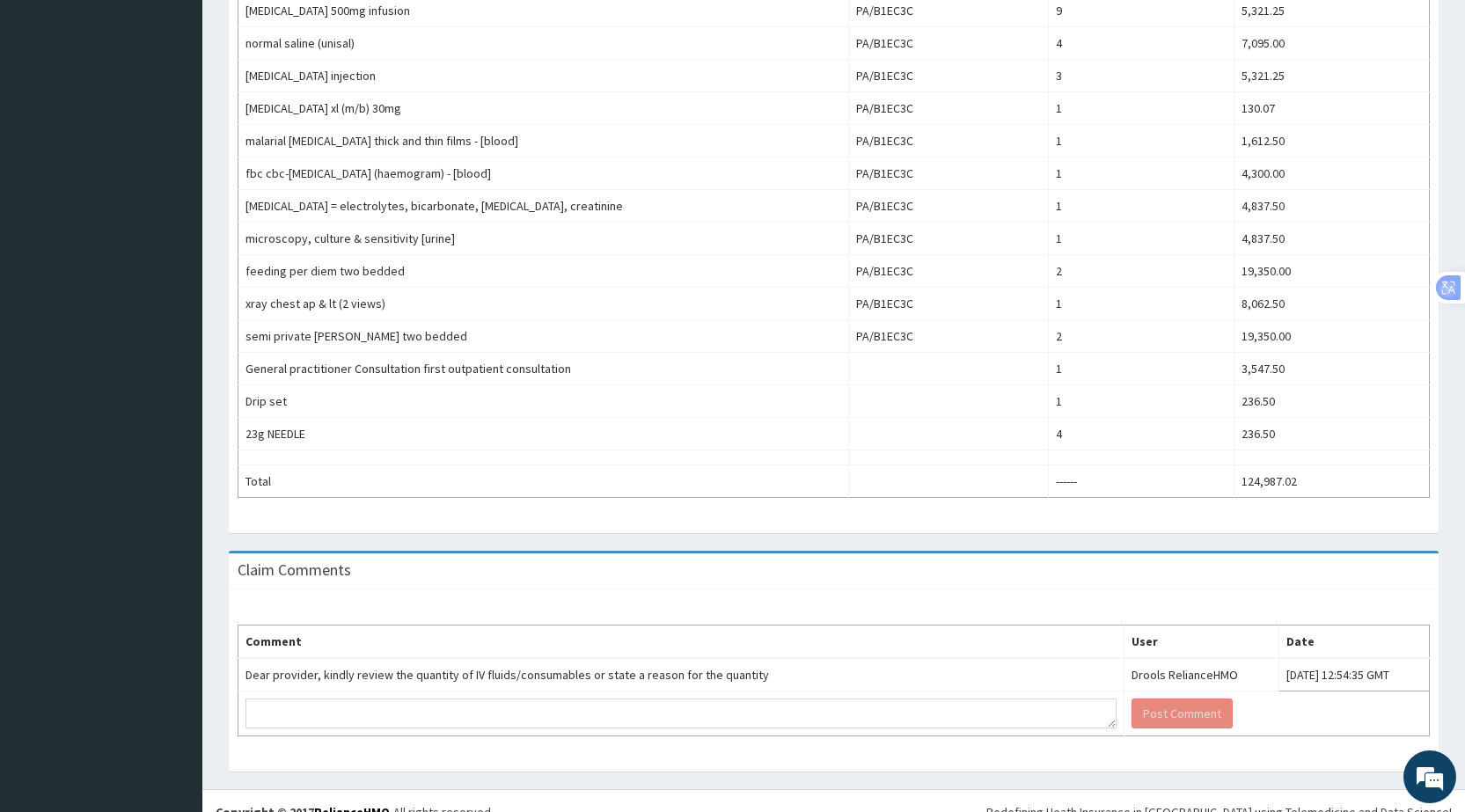
scroll to position [782, 0]
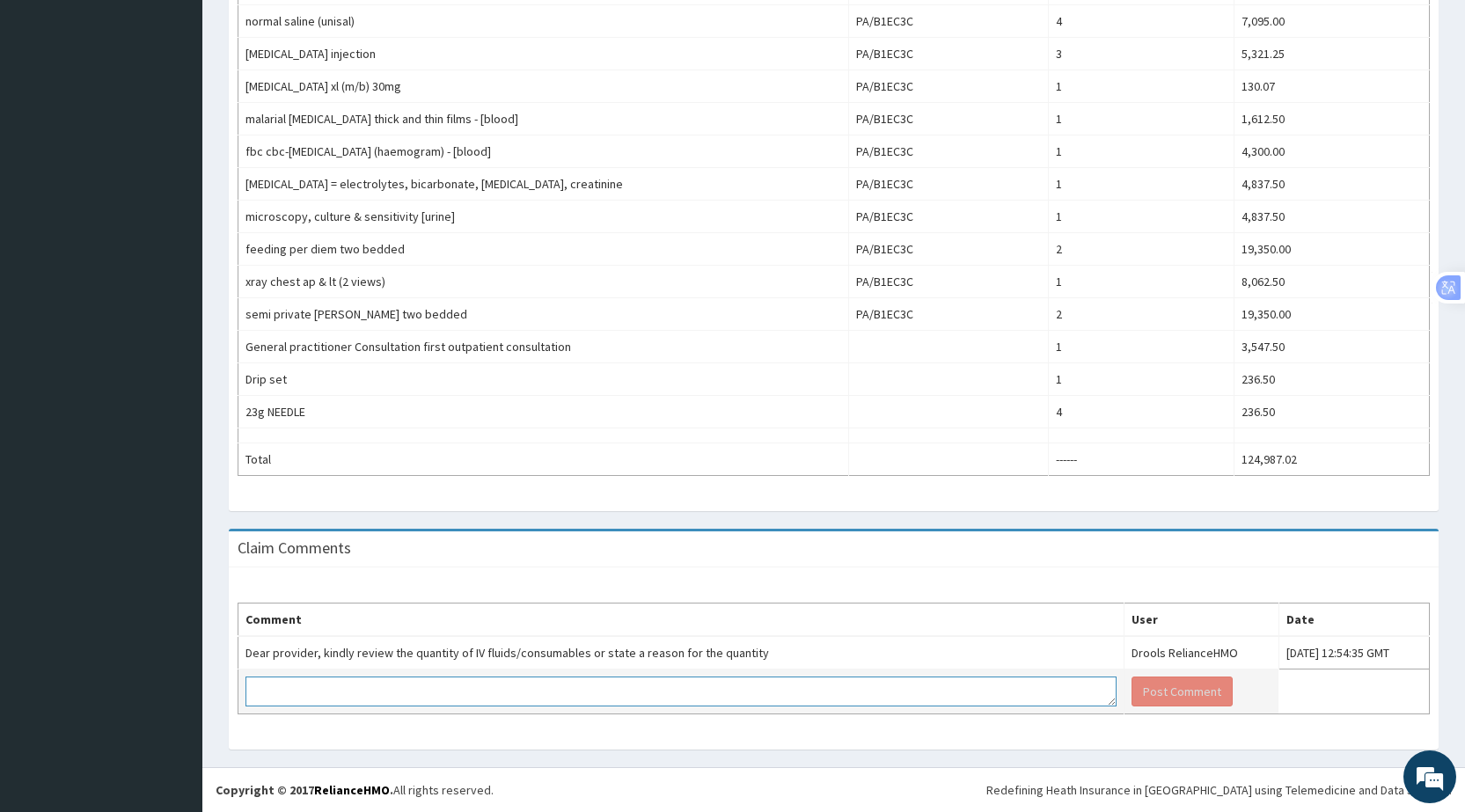
click at [269, 689] on textarea at bounding box center [680, 692] width 871 height 30
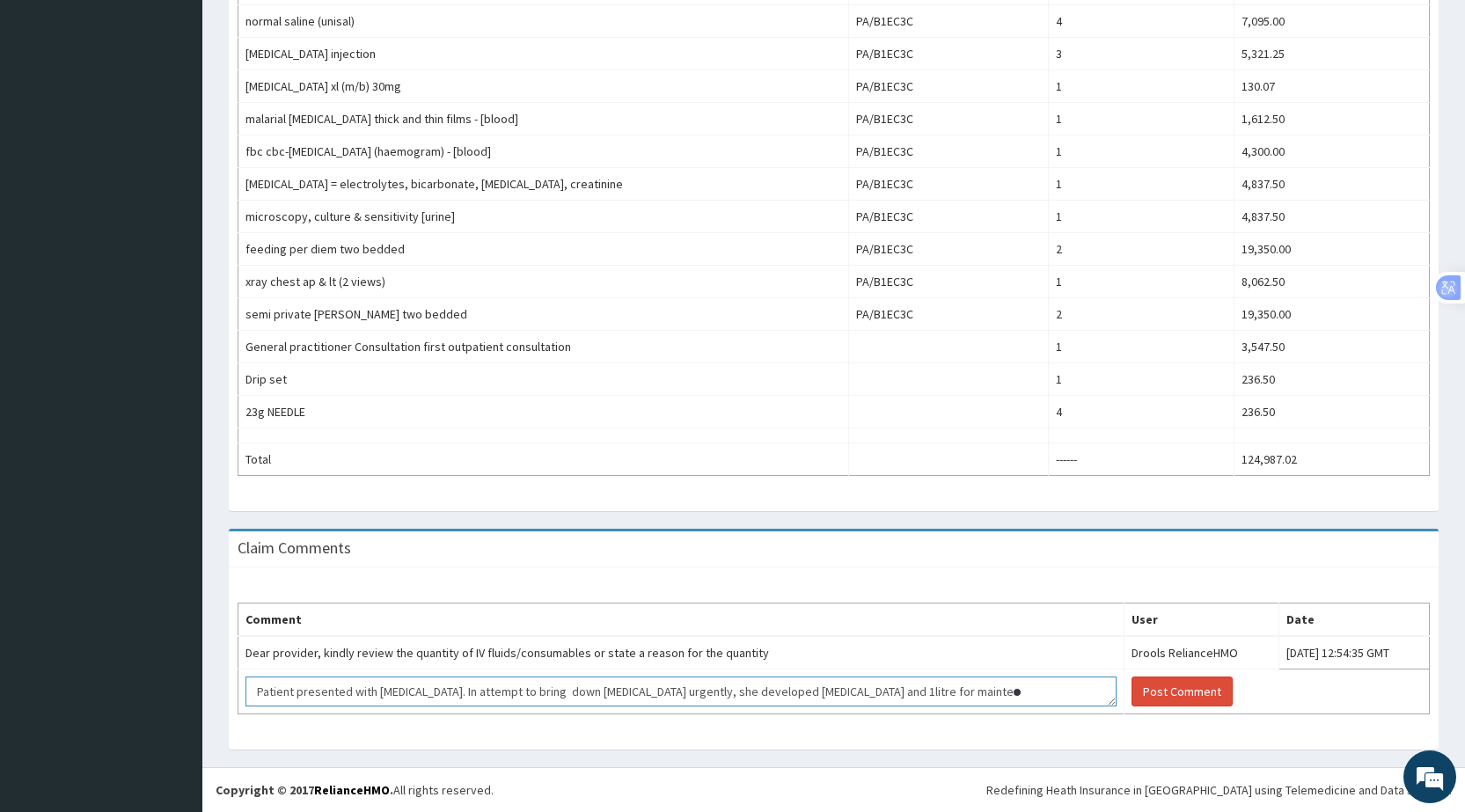
scroll to position [12, 0]
type textarea "Patient presented with [MEDICAL_DATA]. In attempt to bring down [MEDICAL_DATA] …"
click at [972, 698] on textarea "Patient presented with [MEDICAL_DATA]. In attempt to bring down [MEDICAL_DATA] …" at bounding box center [680, 692] width 871 height 30
click at [931, 695] on textarea "Patient presented with hypertensive emergency. In attempt to bring down blood p…" at bounding box center [680, 692] width 871 height 30
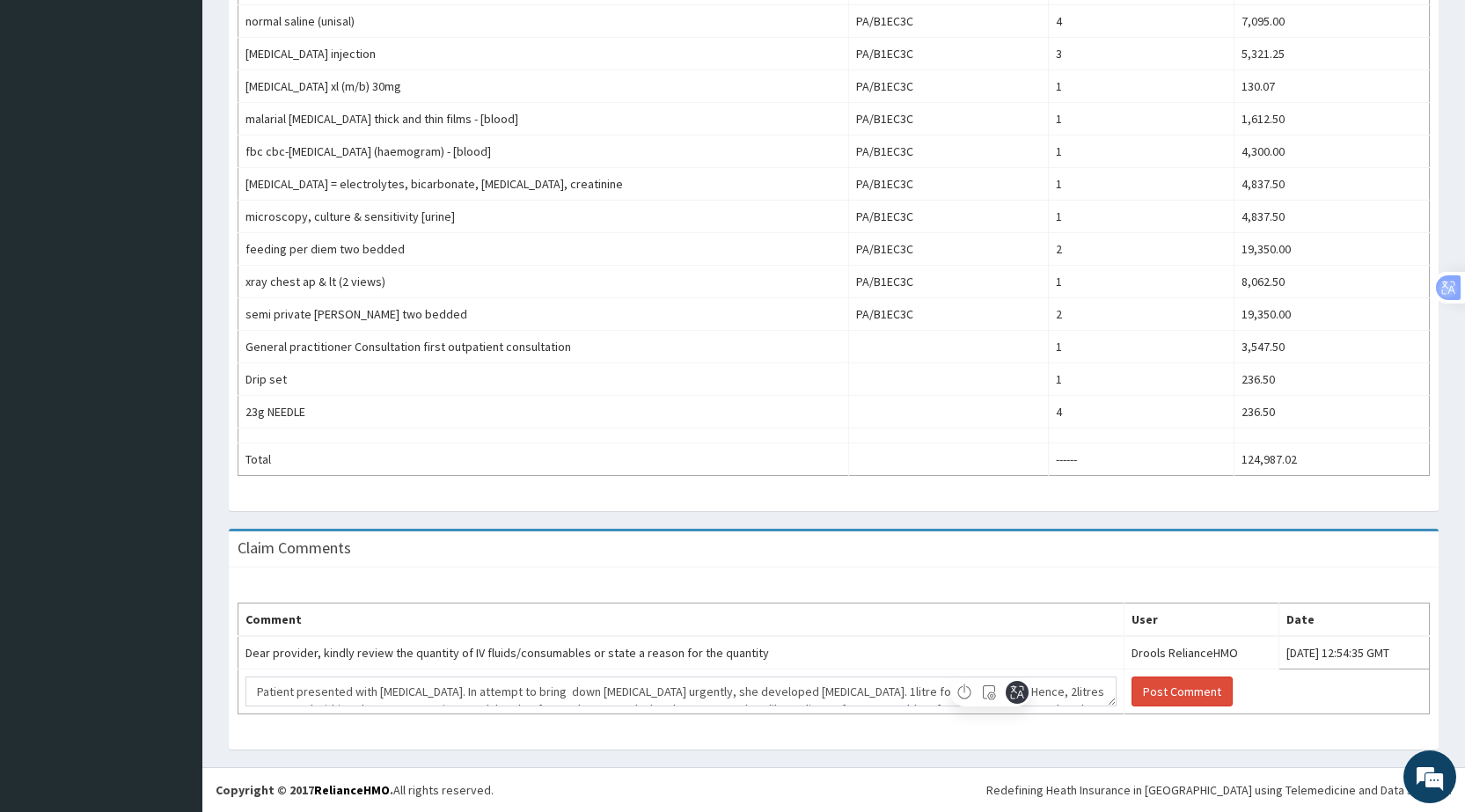
click at [1027, 693] on div at bounding box center [1017, 693] width 23 height 23
click at [1022, 680] on div at bounding box center [990, 693] width 81 height 28
click at [1022, 692] on icon at bounding box center [1017, 692] width 18 height 18
click at [1022, 695] on icon at bounding box center [1018, 692] width 13 height 13
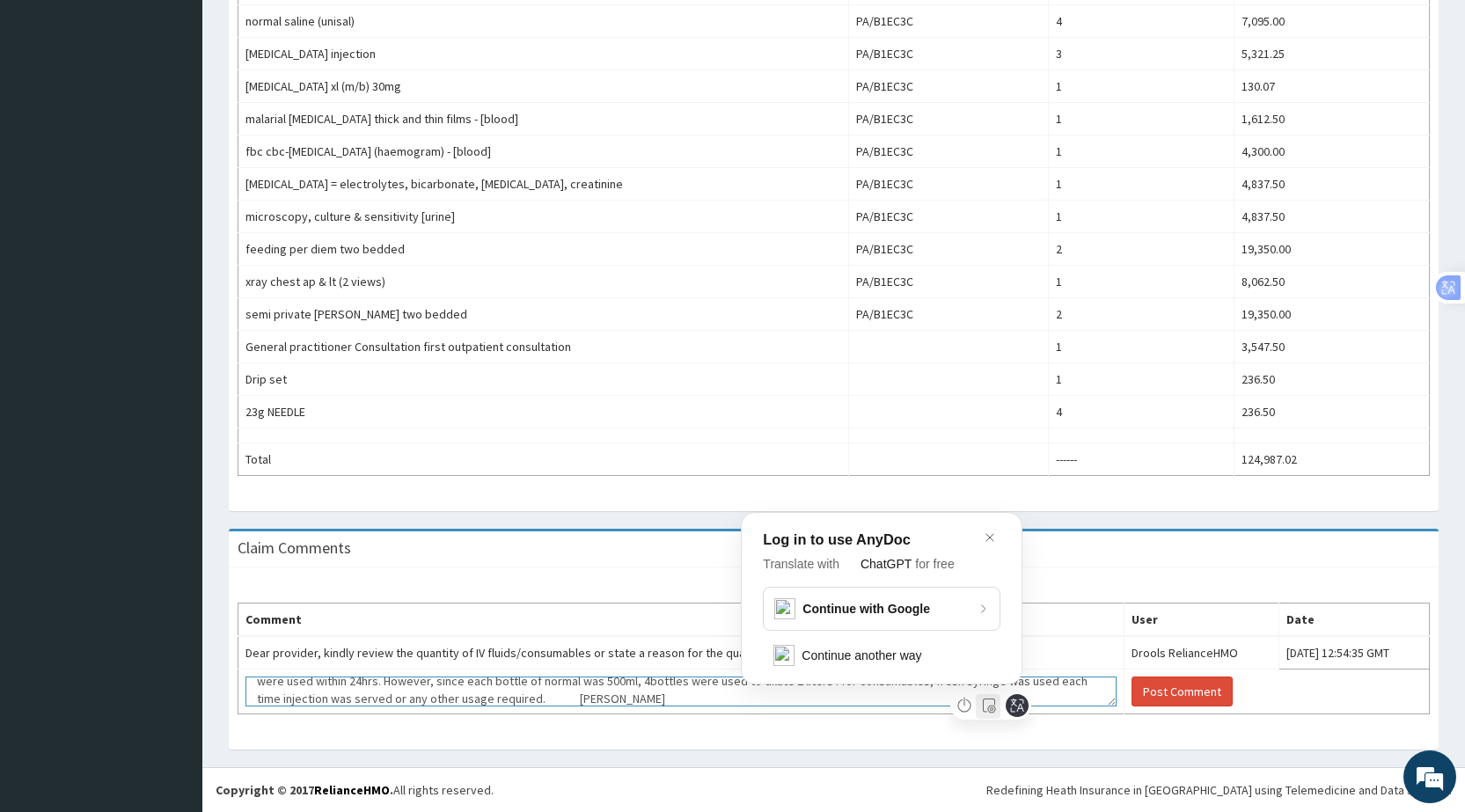
scroll to position [695, 0]
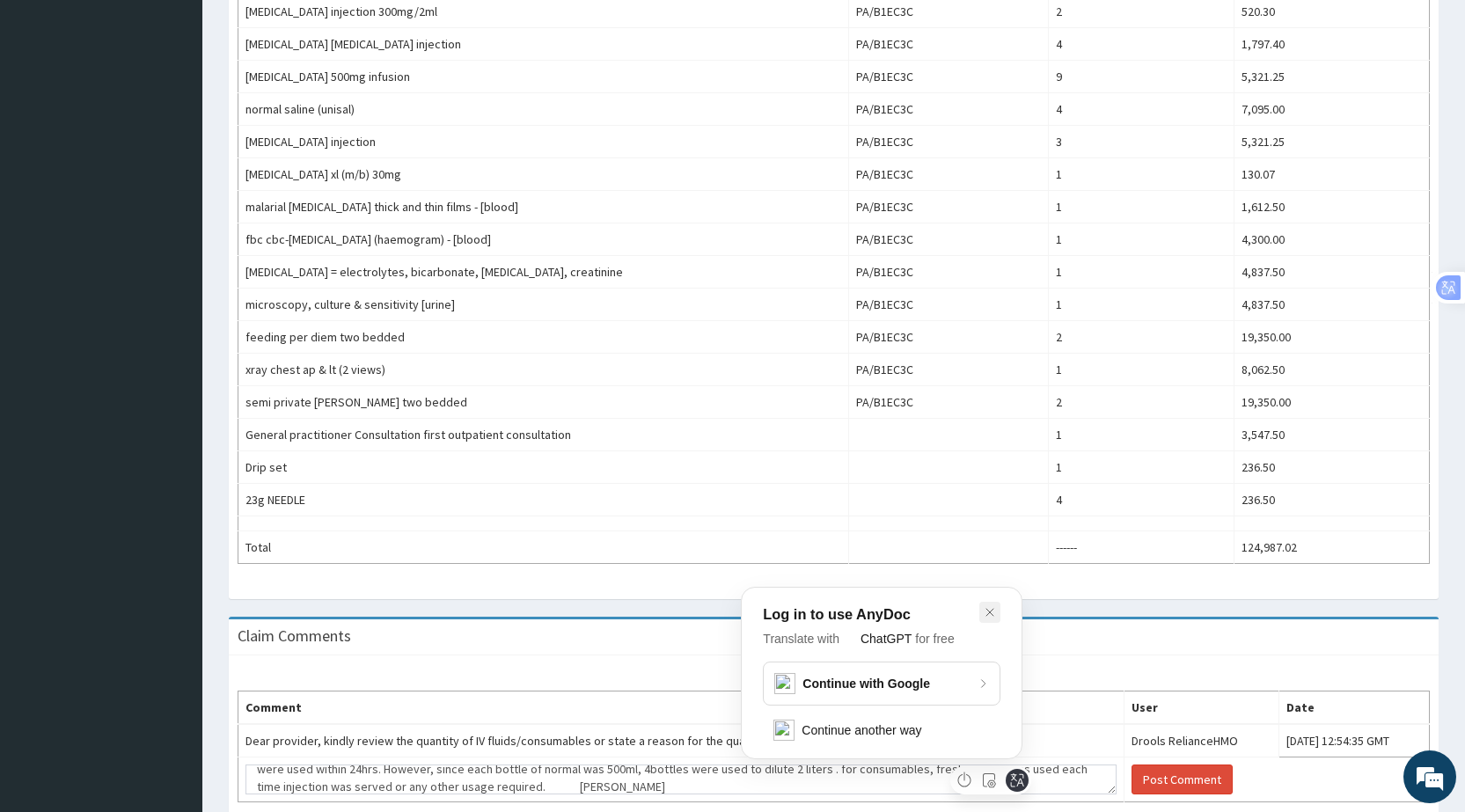
click at [992, 609] on icon at bounding box center [989, 612] width 14 height 14
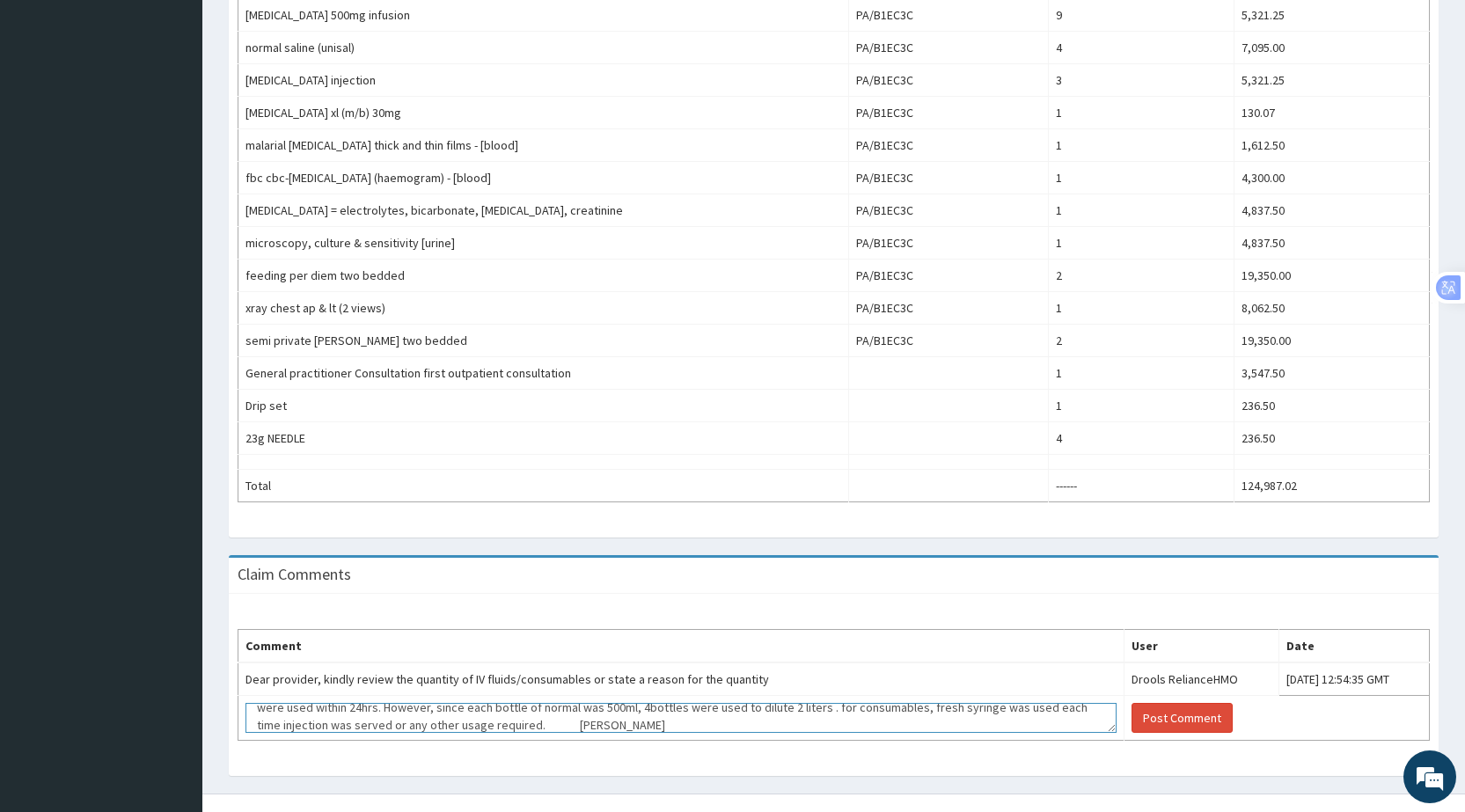
scroll to position [782, 0]
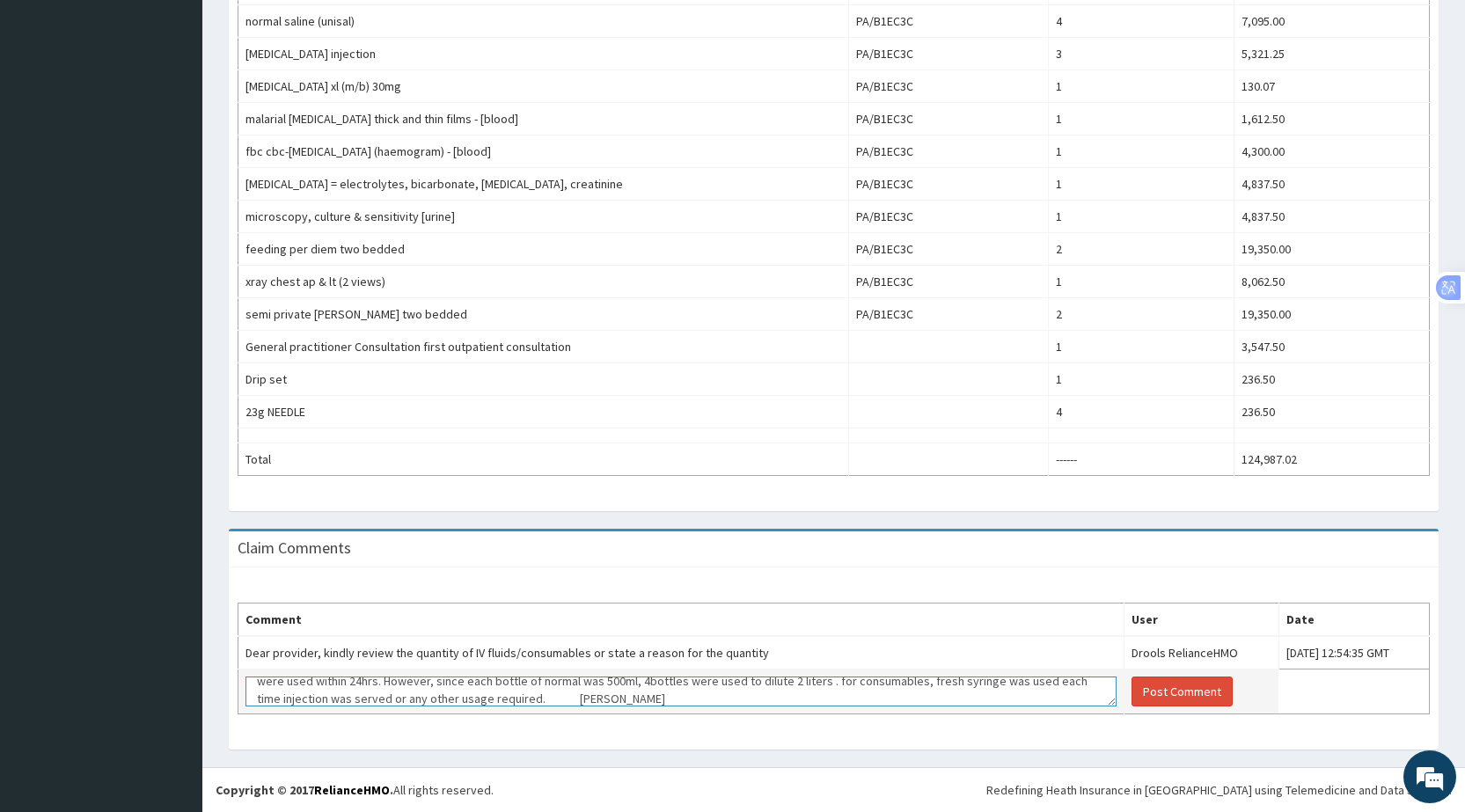
click at [983, 679] on textarea "Patient presented with hypertensive emergency. In attempt to bring down blood p…" at bounding box center [680, 692] width 871 height 30
click at [298, 694] on textarea "Patient presented with hypertensive emergency. In attempt to bring down blood p…" at bounding box center [680, 692] width 871 height 30
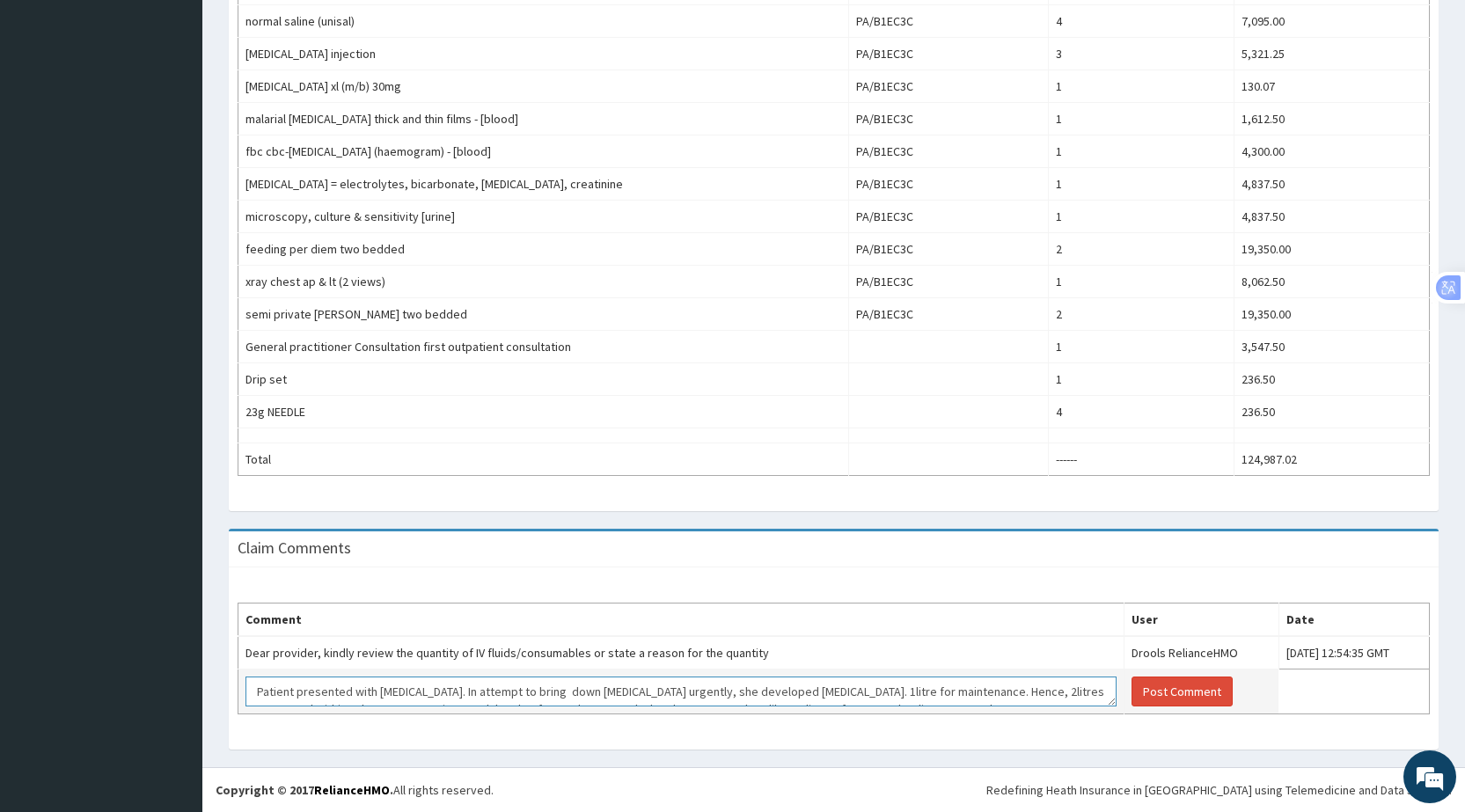
click at [944, 696] on textarea "Patient presented with hypertensive emergency. In attempt to bring down blood p…" at bounding box center [680, 692] width 871 height 30
click at [968, 690] on textarea "Patient presented with hypertensive emergency. In attempt to bring down blood p…" at bounding box center [680, 692] width 871 height 30
click at [986, 677] on textarea "Patient presented with hypertensive emergency. In attempt to bring down blood p…" at bounding box center [680, 692] width 871 height 30
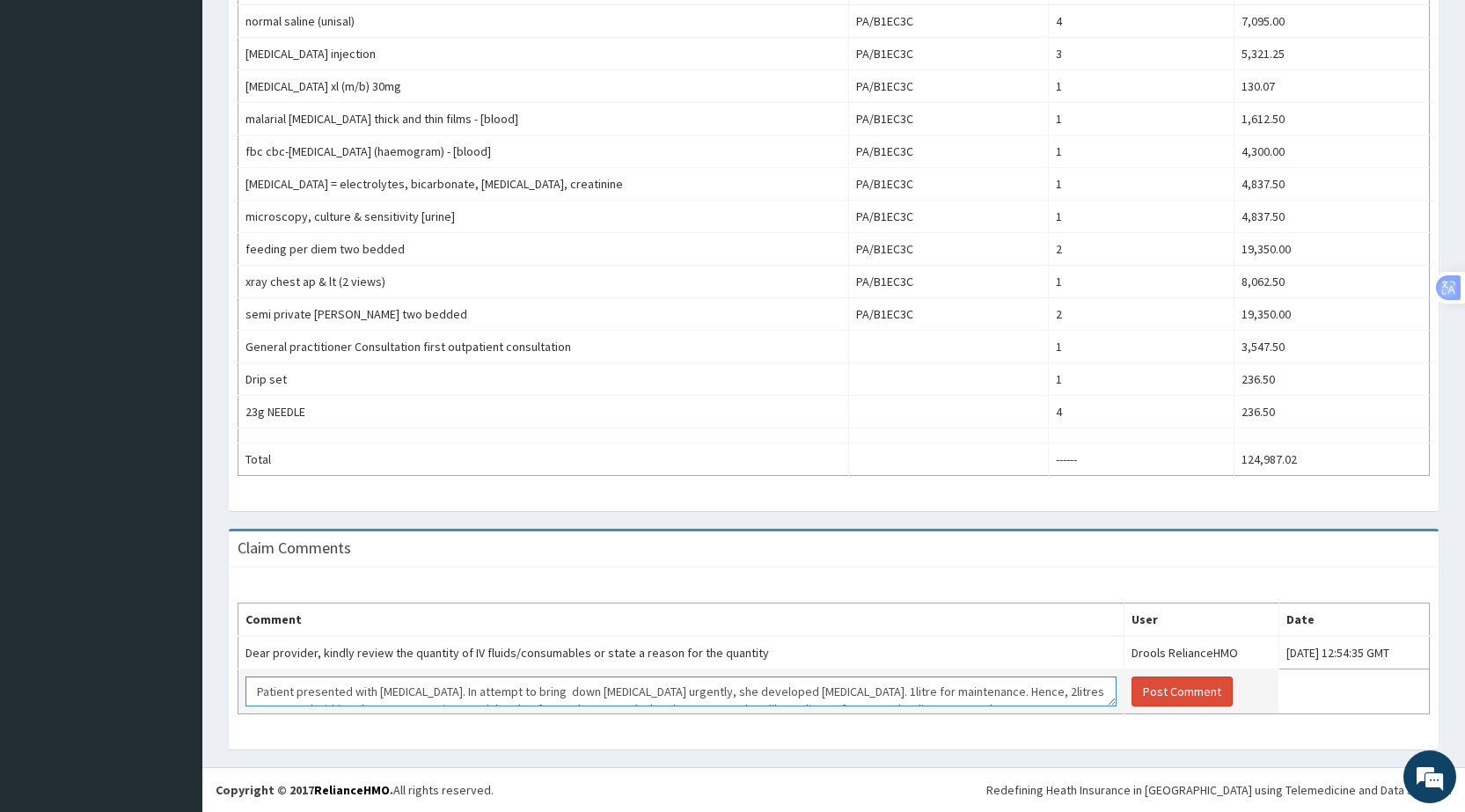
click at [964, 695] on textarea "Patient presented with hypertensive emergency. In attempt to bring down blood p…" at bounding box center [680, 692] width 871 height 30
click at [916, 688] on textarea "Patient presented with hypertensive emergency. In attempt to bring down blood p…" at bounding box center [680, 692] width 871 height 30
click at [914, 685] on textarea "Patient presented with hypertensive emergency. In attempt to bring down blood p…" at bounding box center [680, 692] width 871 height 30
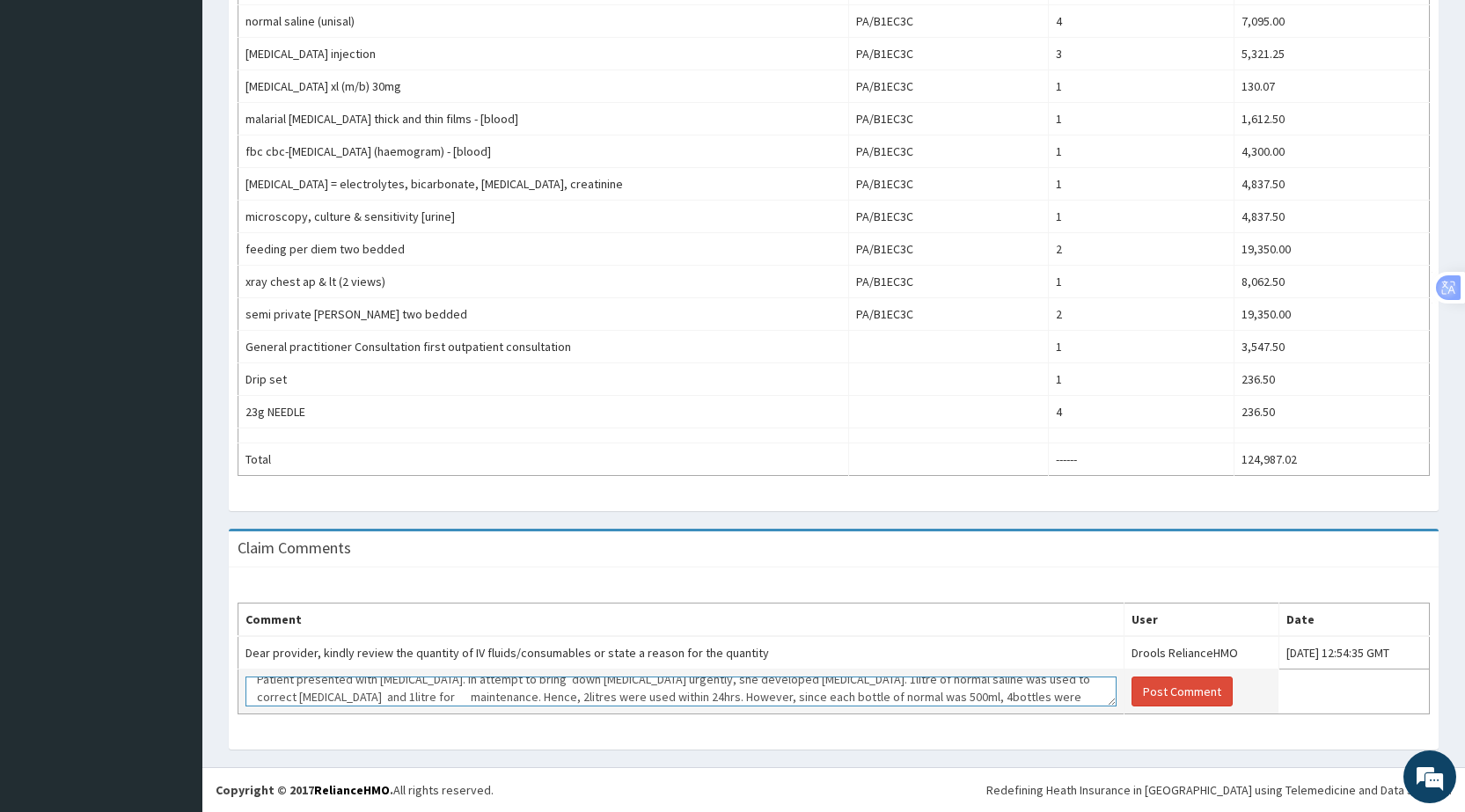
click at [535, 695] on textarea "Patient presented with hypertensive emergency. In attempt to bring down blood p…" at bounding box center [680, 692] width 871 height 30
click at [528, 695] on textarea "Patient presented with hypertensive emergency. In attempt to bring down blood p…" at bounding box center [680, 692] width 871 height 30
click at [520, 683] on textarea "Patient presented with hypertensive emergency. In attempt to bring down blood p…" at bounding box center [680, 692] width 871 height 30
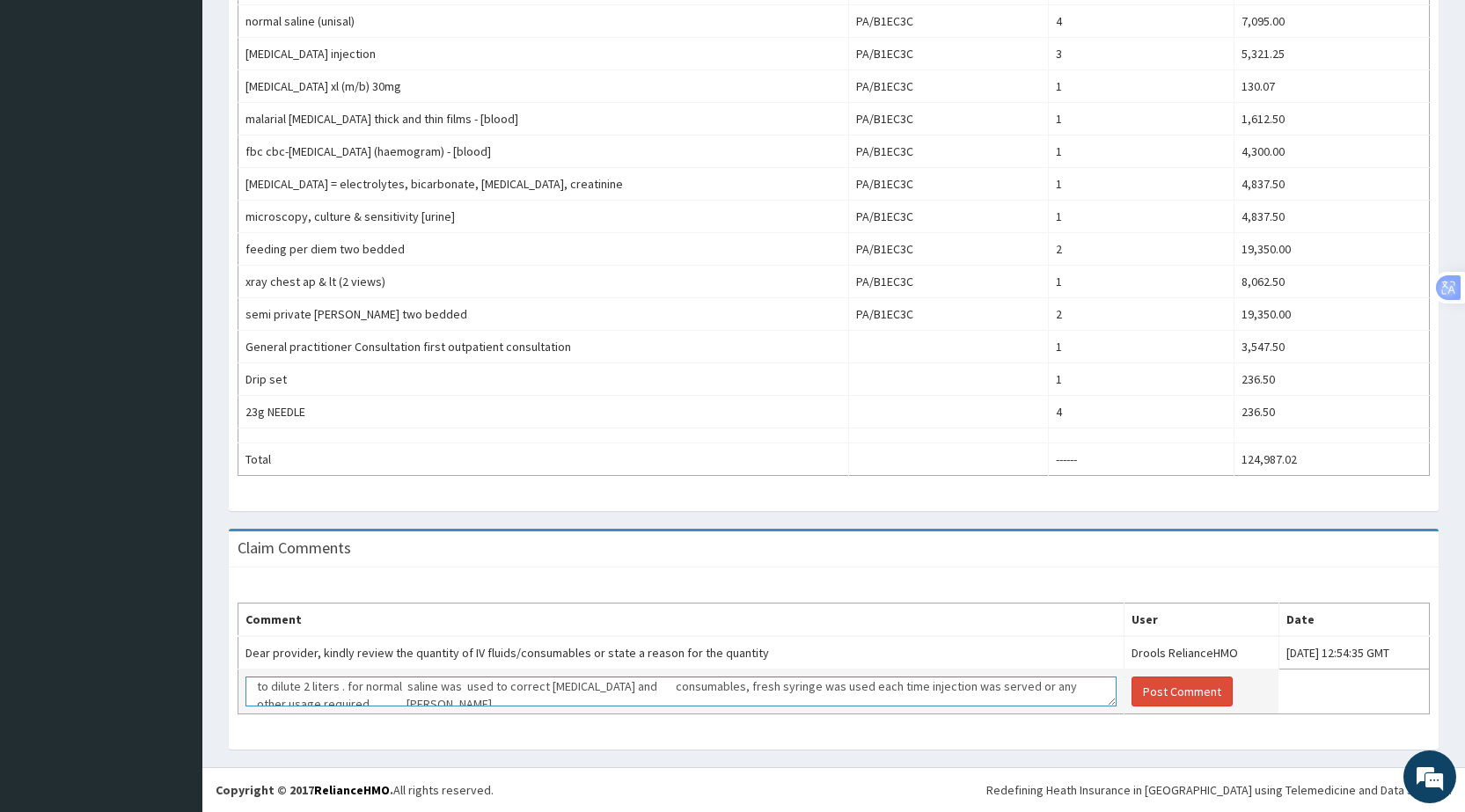
click at [559, 685] on textarea "Patient presented with hypertensive emergency. In attempt to bring down blood p…" at bounding box center [680, 692] width 871 height 30
click at [560, 688] on textarea "Patient presented with hypertensive emergency. In attempt to bring down blood p…" at bounding box center [680, 692] width 871 height 30
click at [793, 683] on textarea "Patient presented with hypertensive emergency. In attempt to bring down blood p…" at bounding box center [680, 692] width 871 height 30
click at [523, 688] on textarea "Patient presented with hypertensive emergency. In attempt to bring down blood p…" at bounding box center [680, 692] width 871 height 30
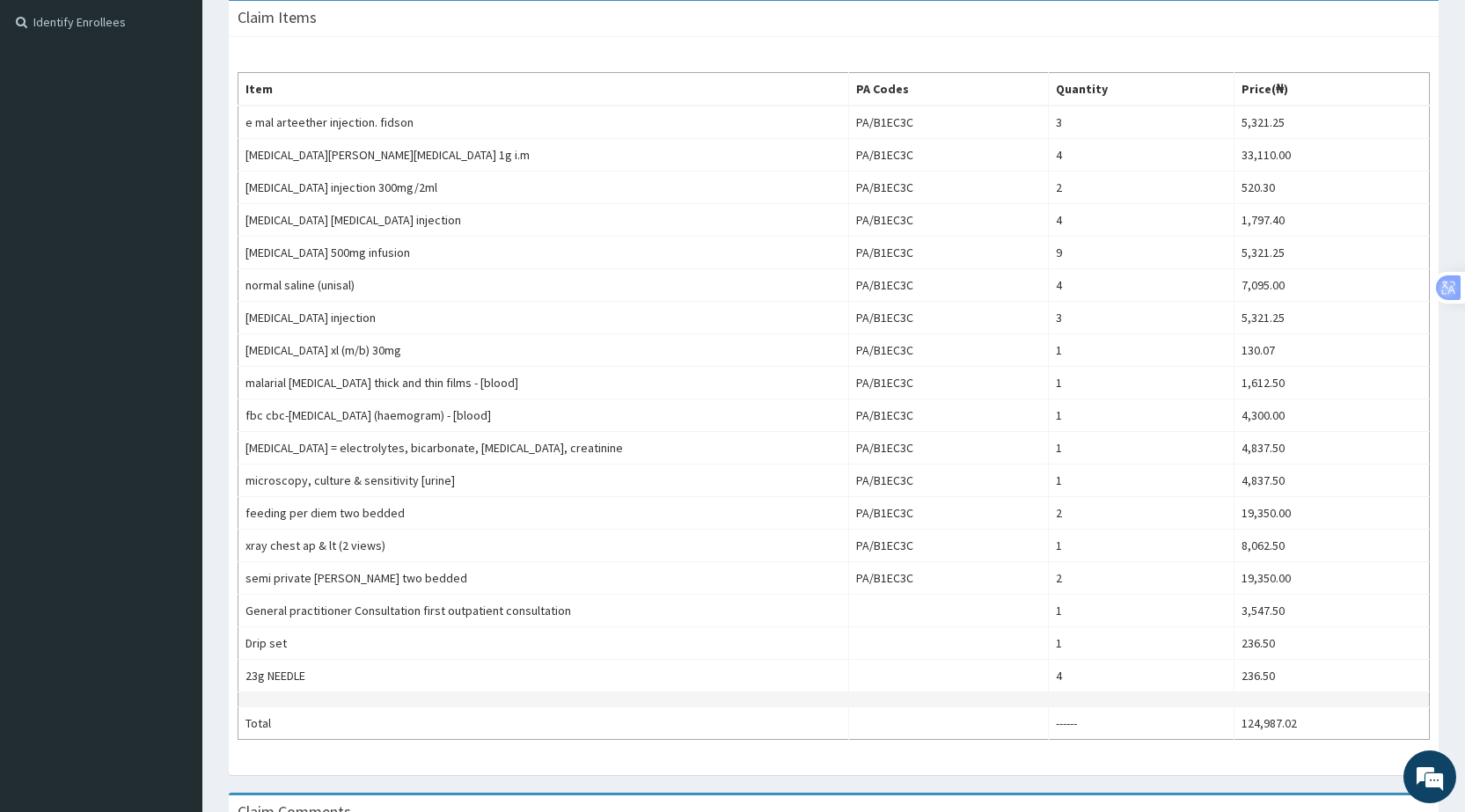
scroll to position [782, 0]
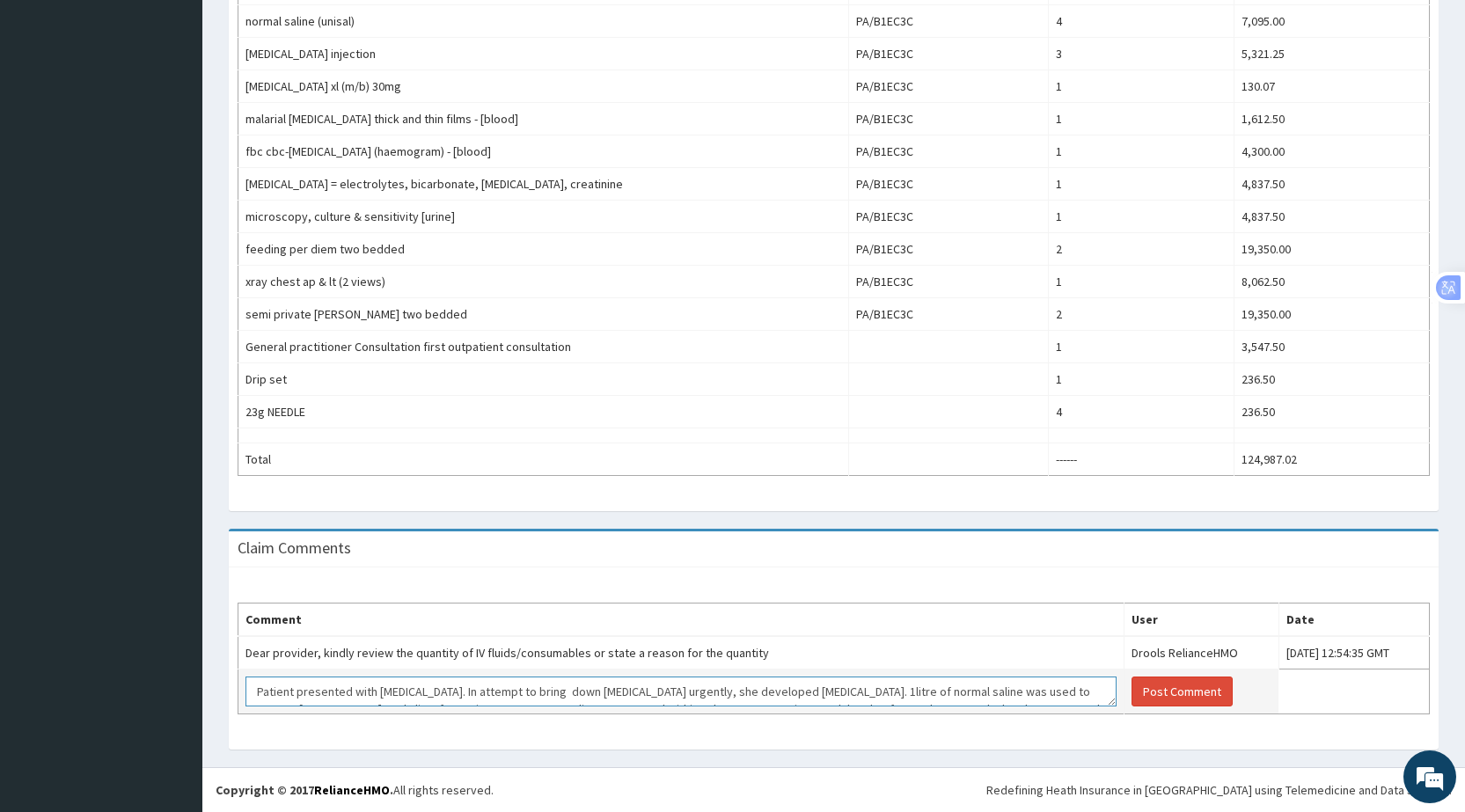
click at [504, 695] on textarea "Patient presented with hypertensive emergency. In attempt to bring down blood p…" at bounding box center [680, 692] width 871 height 30
type textarea "Patient presented with hypertensive emergency. In attempt to bring down blood p…"
click at [1131, 695] on button "Post Comment" at bounding box center [1182, 692] width 101 height 30
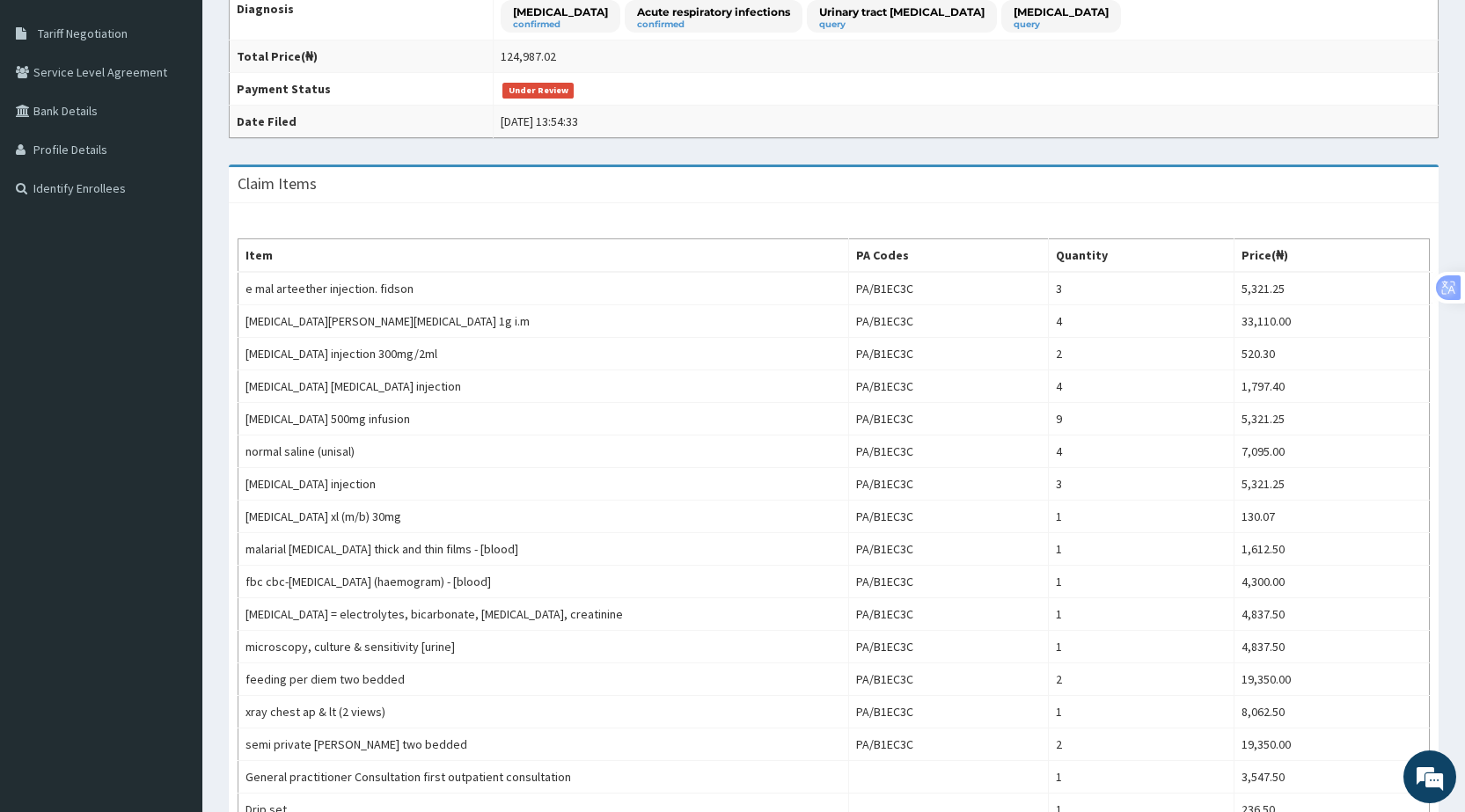
scroll to position [782, 0]
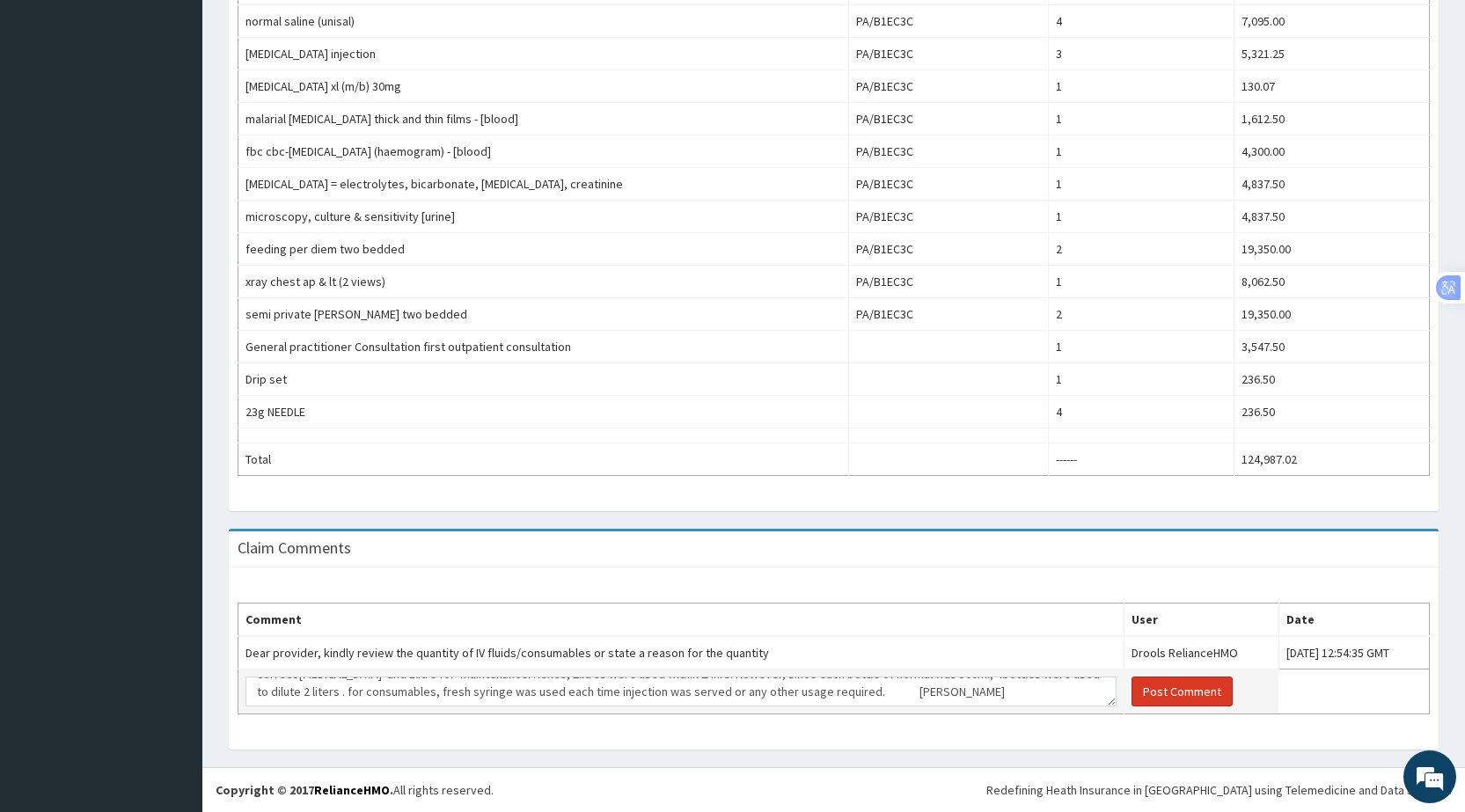
click at [1131, 693] on button "Post Comment" at bounding box center [1182, 692] width 101 height 30
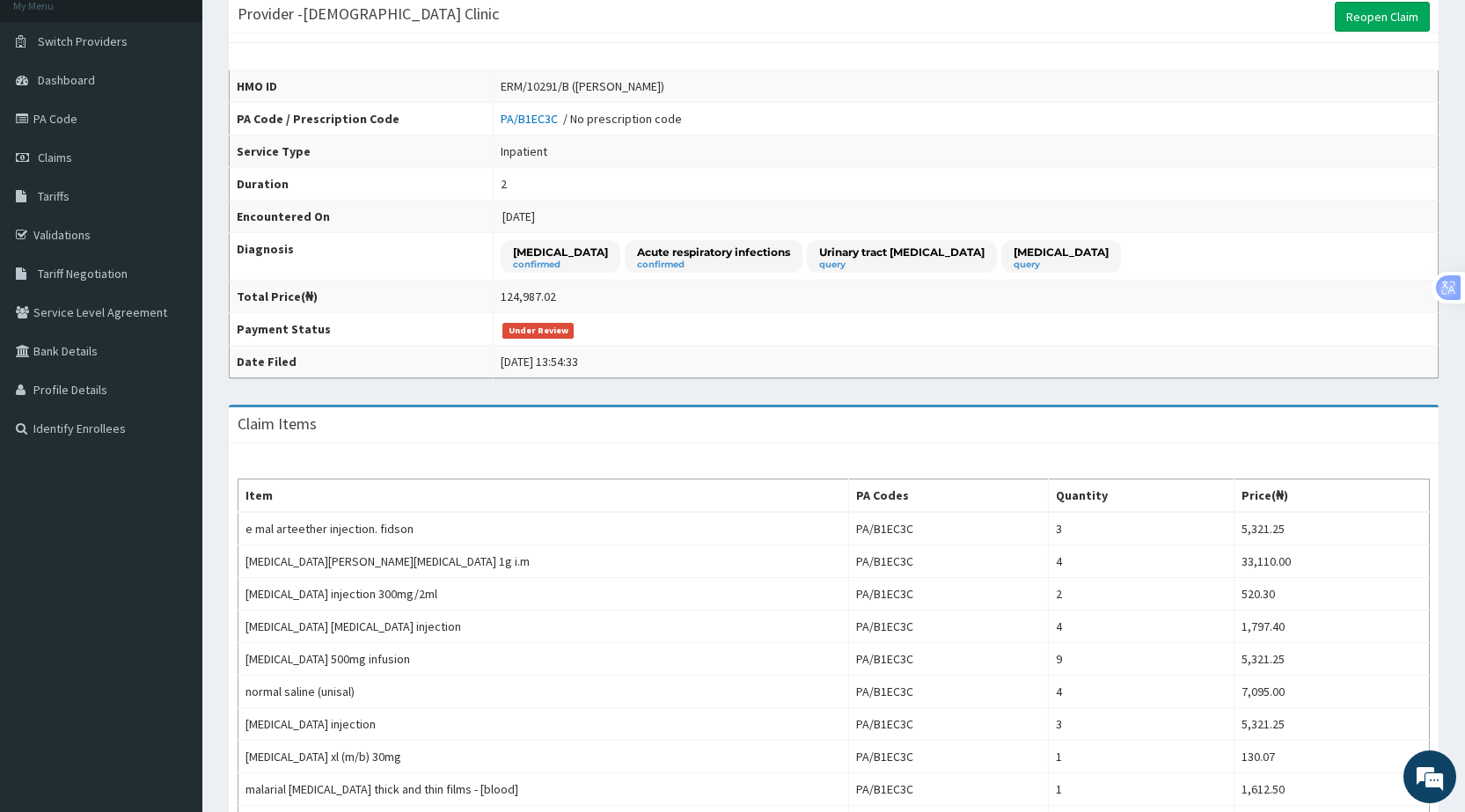
scroll to position [0, 0]
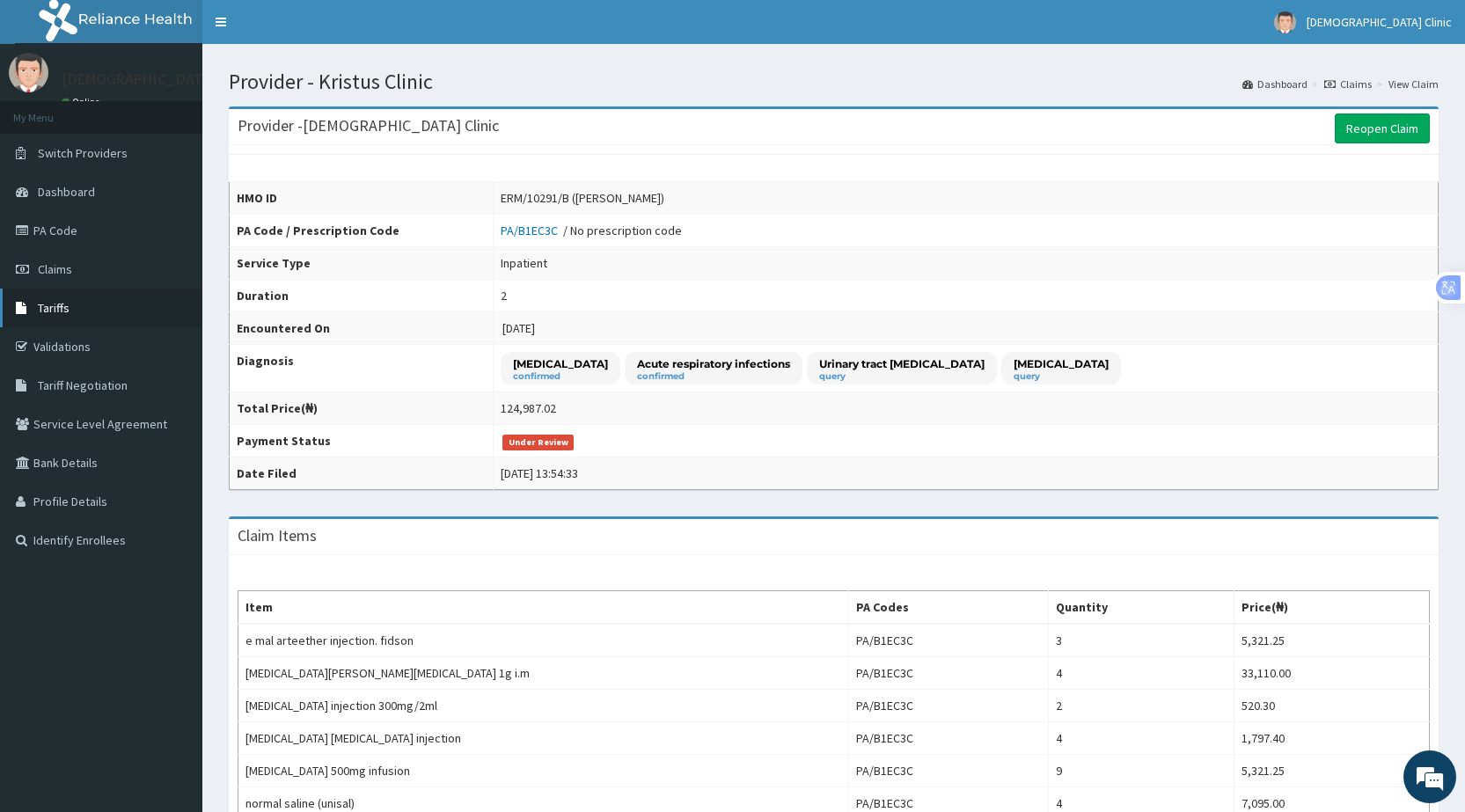
click at [49, 301] on span "Tariffs" at bounding box center [53, 308] width 31 height 16
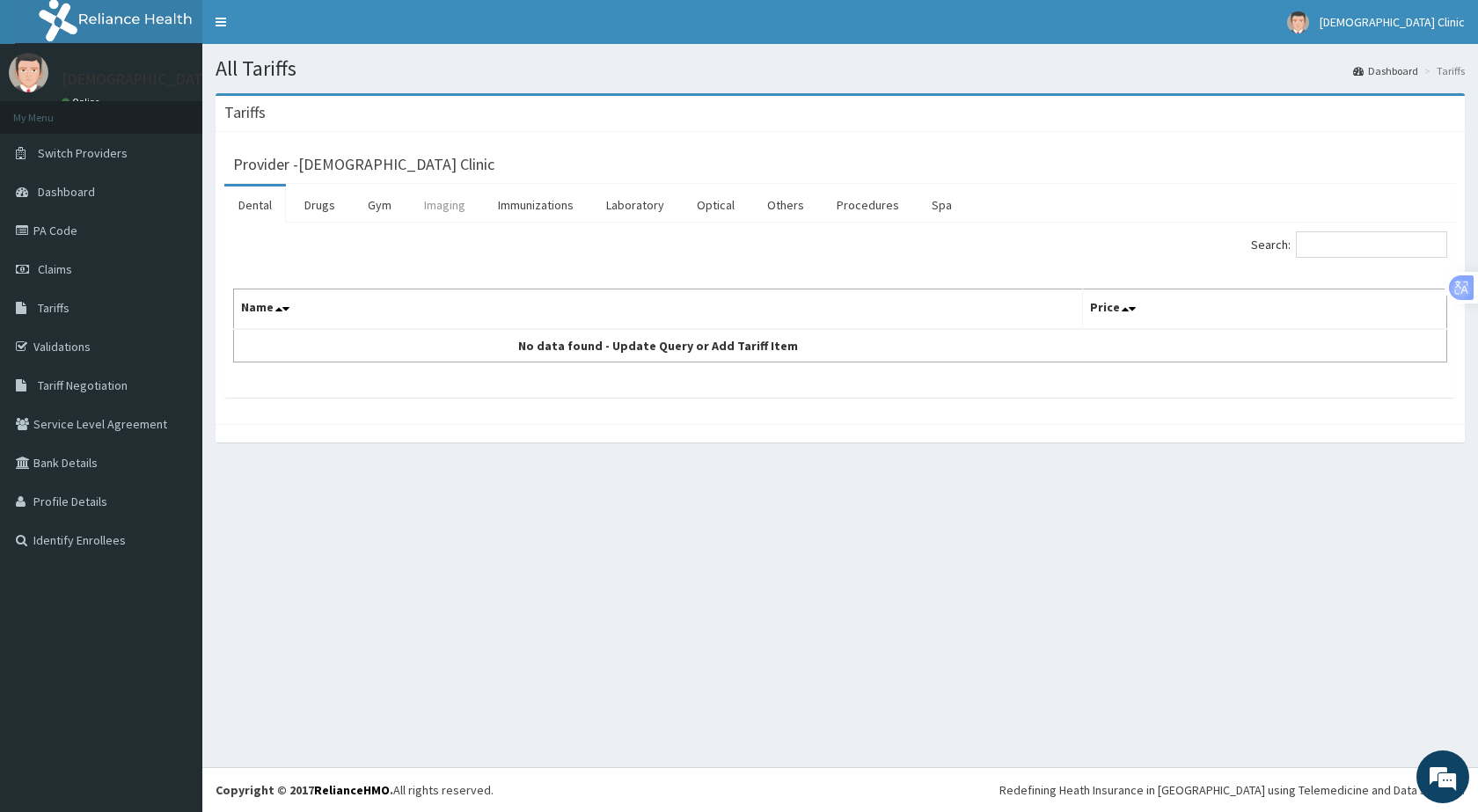
click at [445, 208] on link "Imaging" at bounding box center [444, 205] width 69 height 37
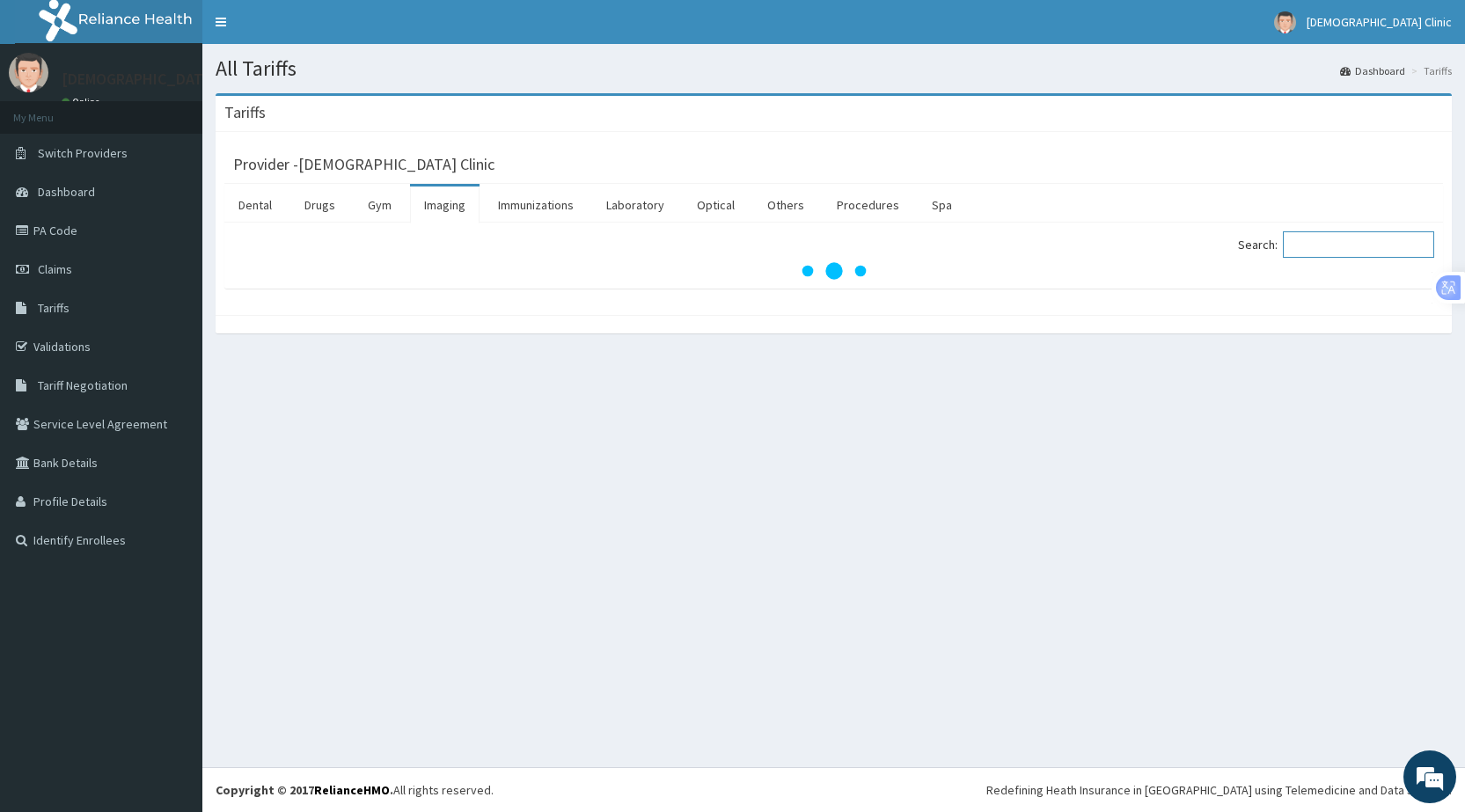
click at [1395, 243] on input "Search:" at bounding box center [1359, 244] width 152 height 27
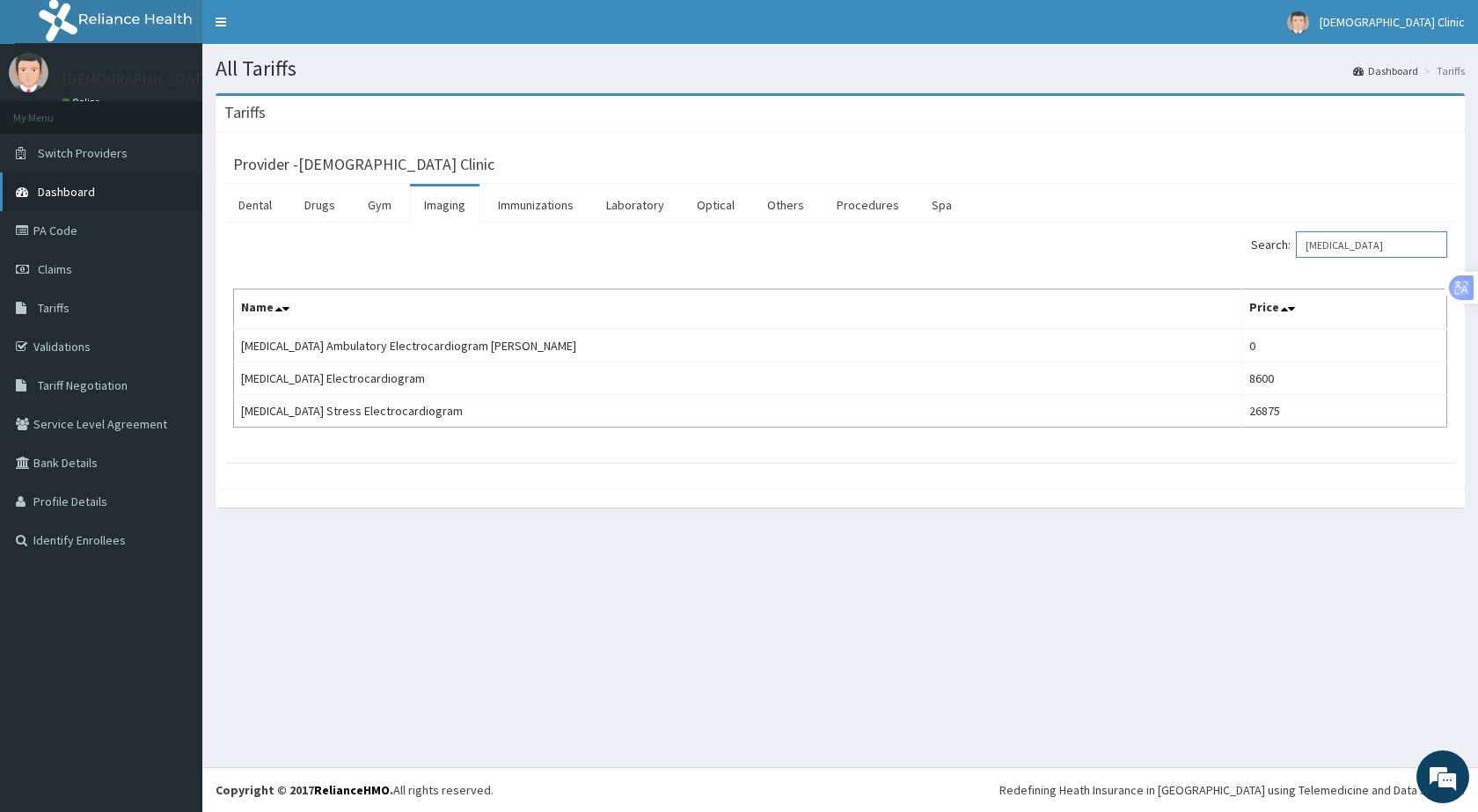
type input "ECG"
click at [44, 189] on span "Dashboard" at bounding box center [66, 191] width 57 height 16
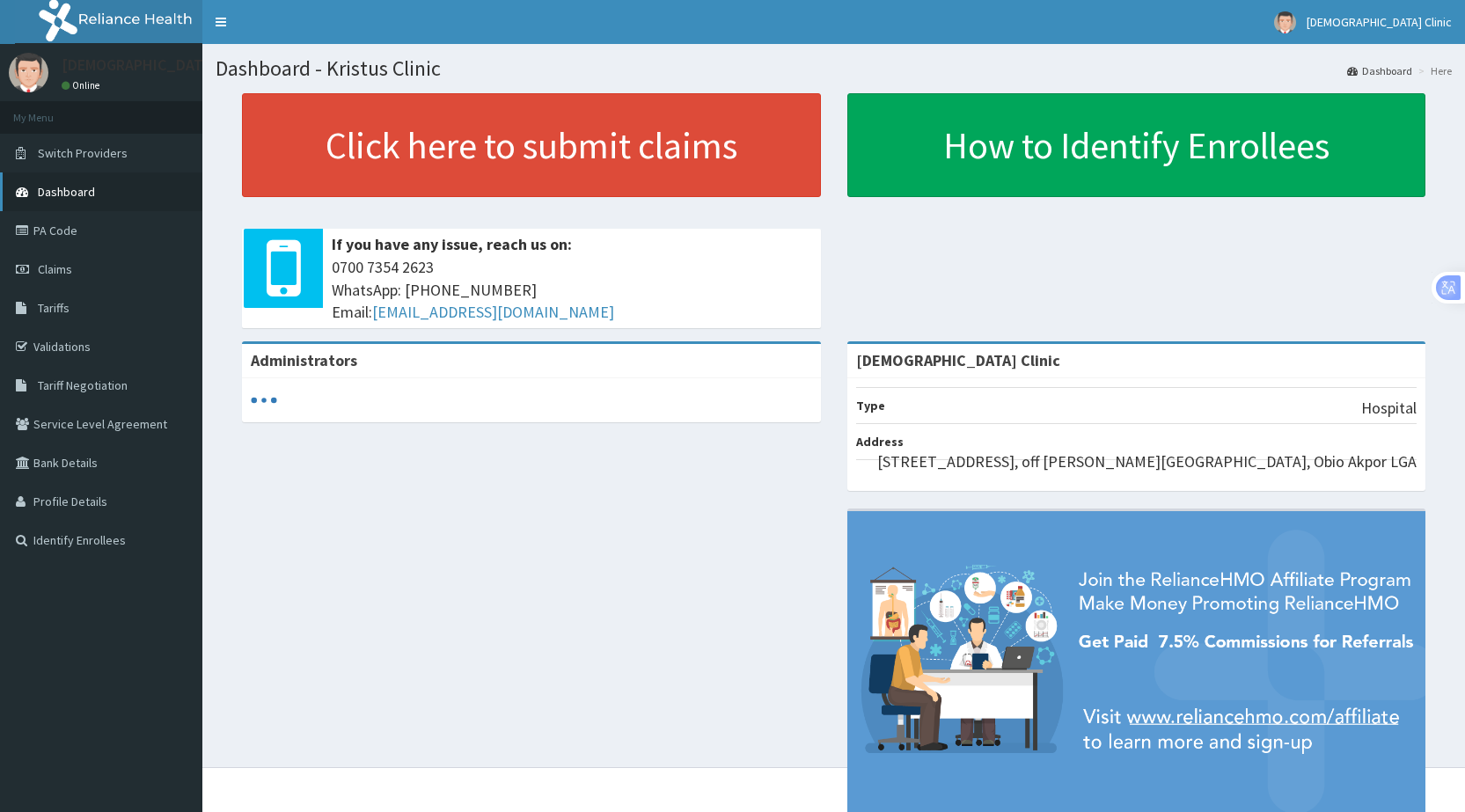
drag, startPoint x: 0, startPoint y: 0, endPoint x: 44, endPoint y: 189, distance: 194.1
click at [44, 189] on span "Dashboard" at bounding box center [66, 191] width 57 height 16
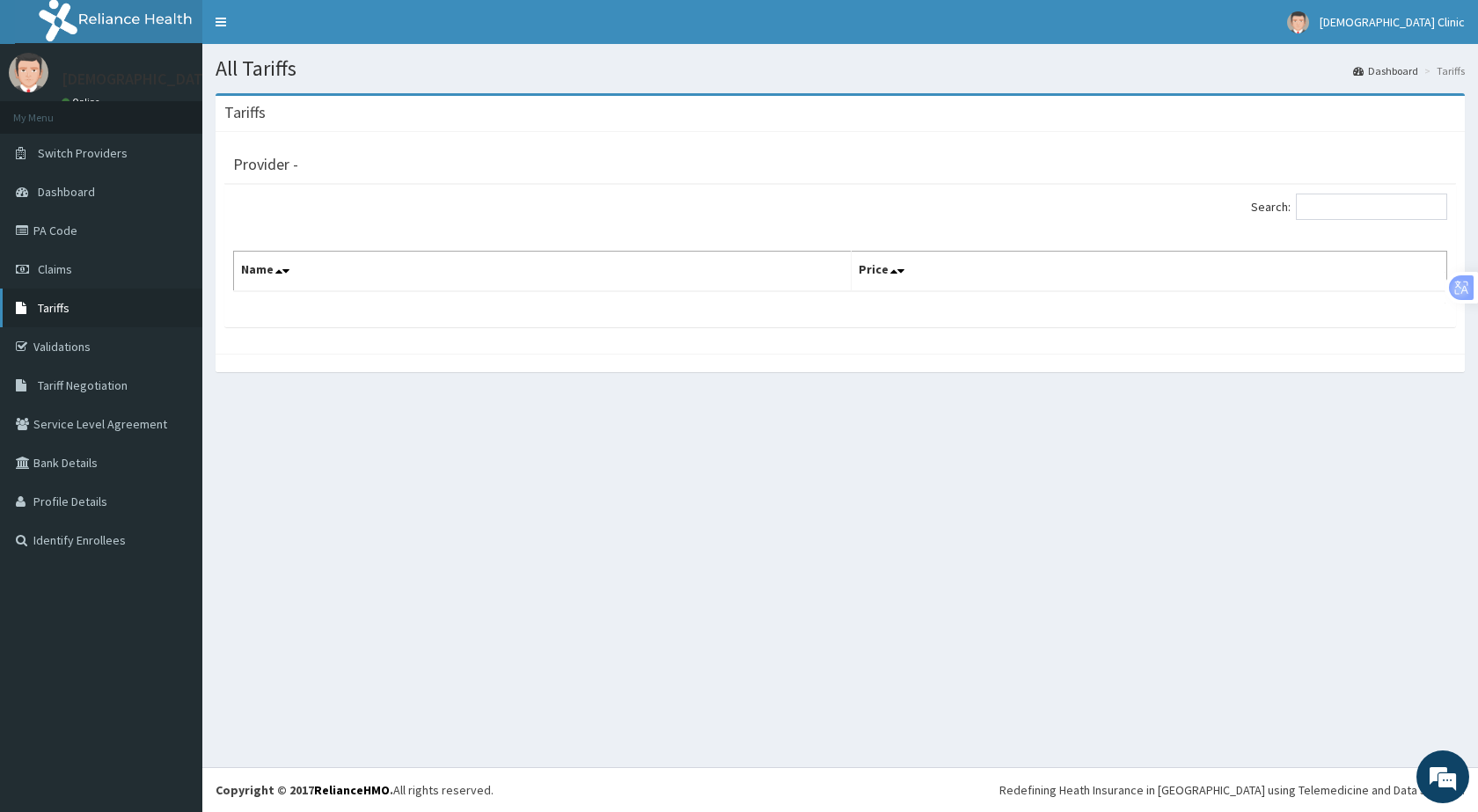
click at [61, 304] on span "Tariffs" at bounding box center [53, 308] width 31 height 16
click at [1353, 204] on input "Search:" at bounding box center [1372, 207] width 152 height 27
click at [40, 309] on span "Tariffs" at bounding box center [53, 308] width 31 height 16
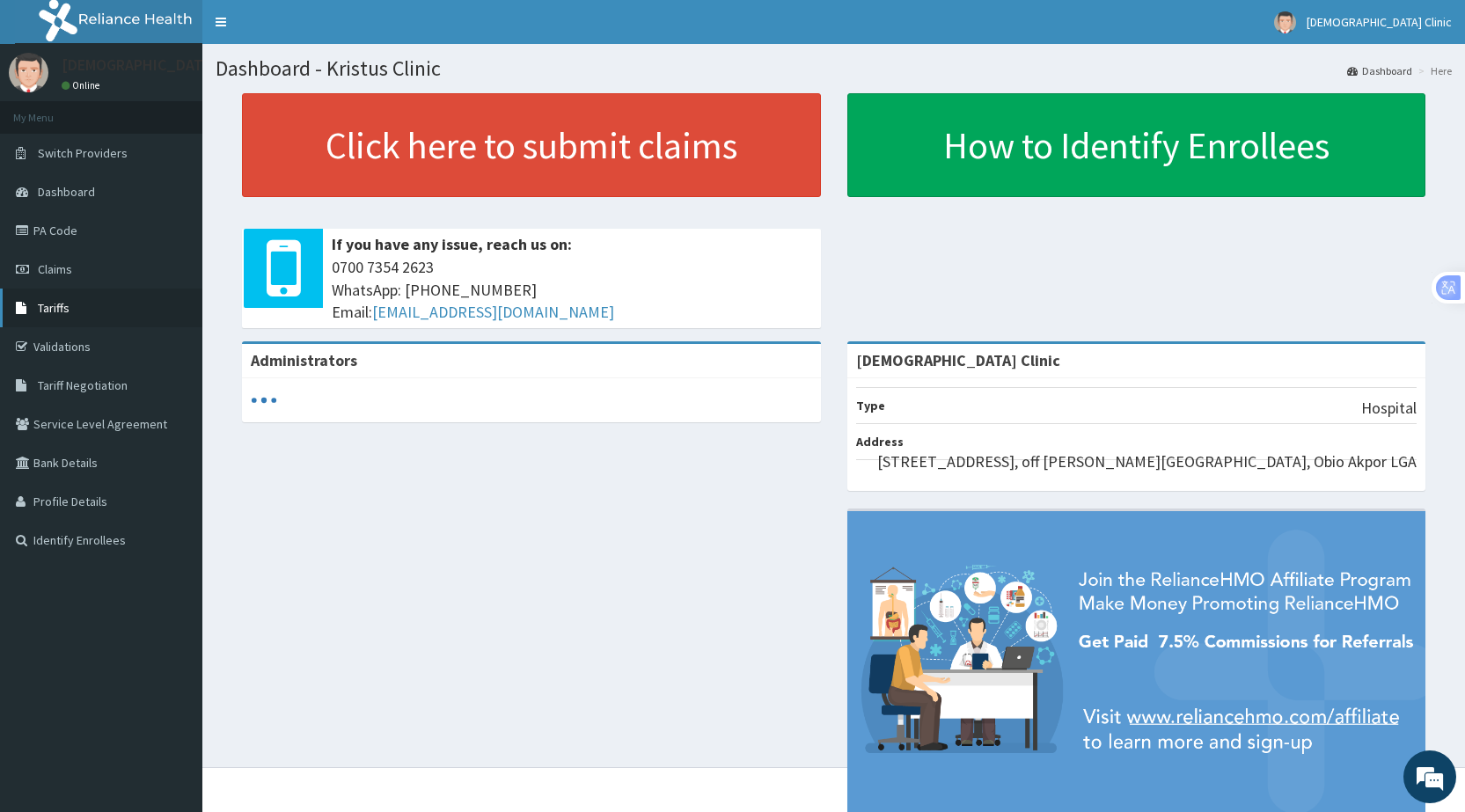
click at [49, 301] on span "Tariffs" at bounding box center [53, 308] width 31 height 16
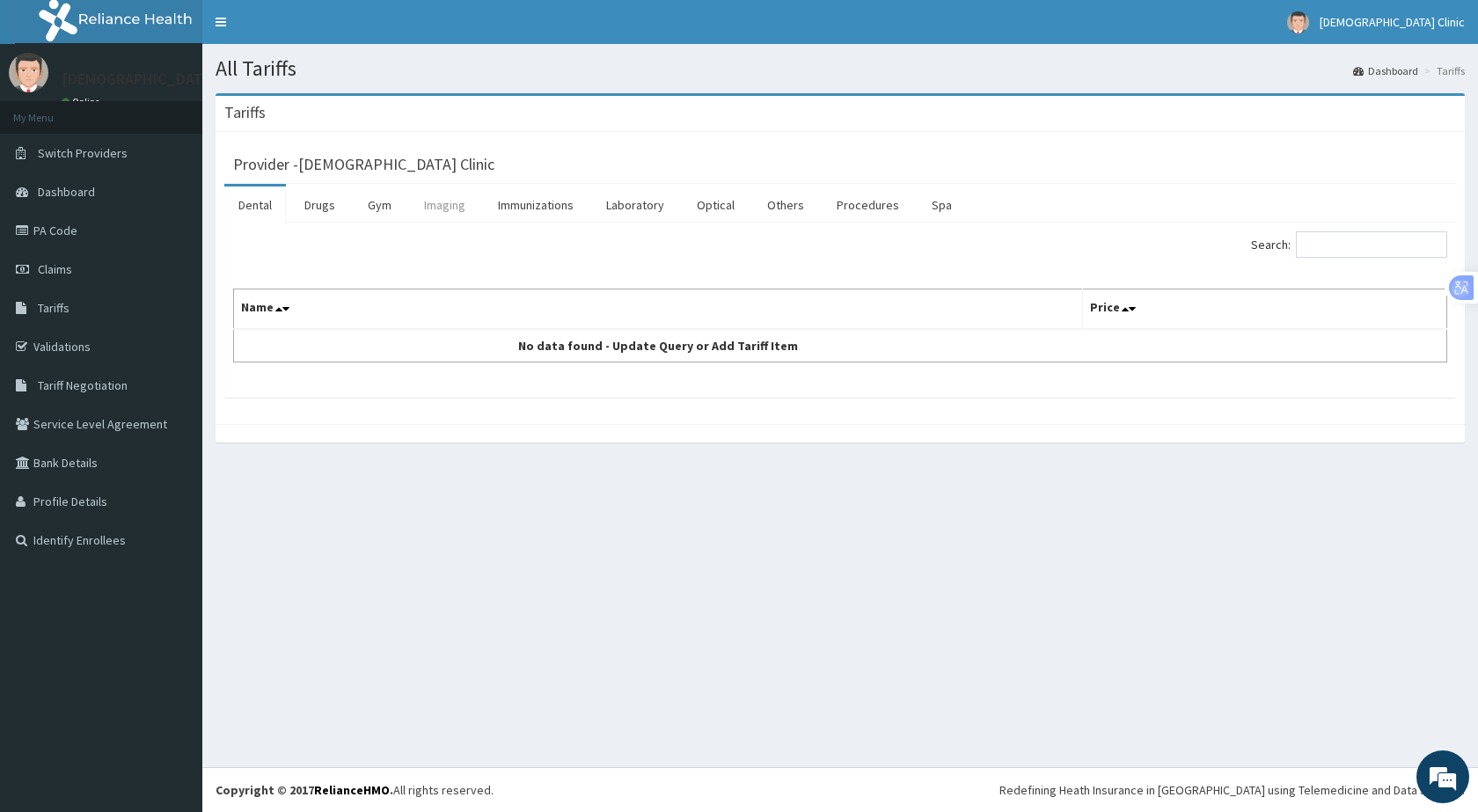
click at [449, 203] on link "Imaging" at bounding box center [444, 205] width 69 height 37
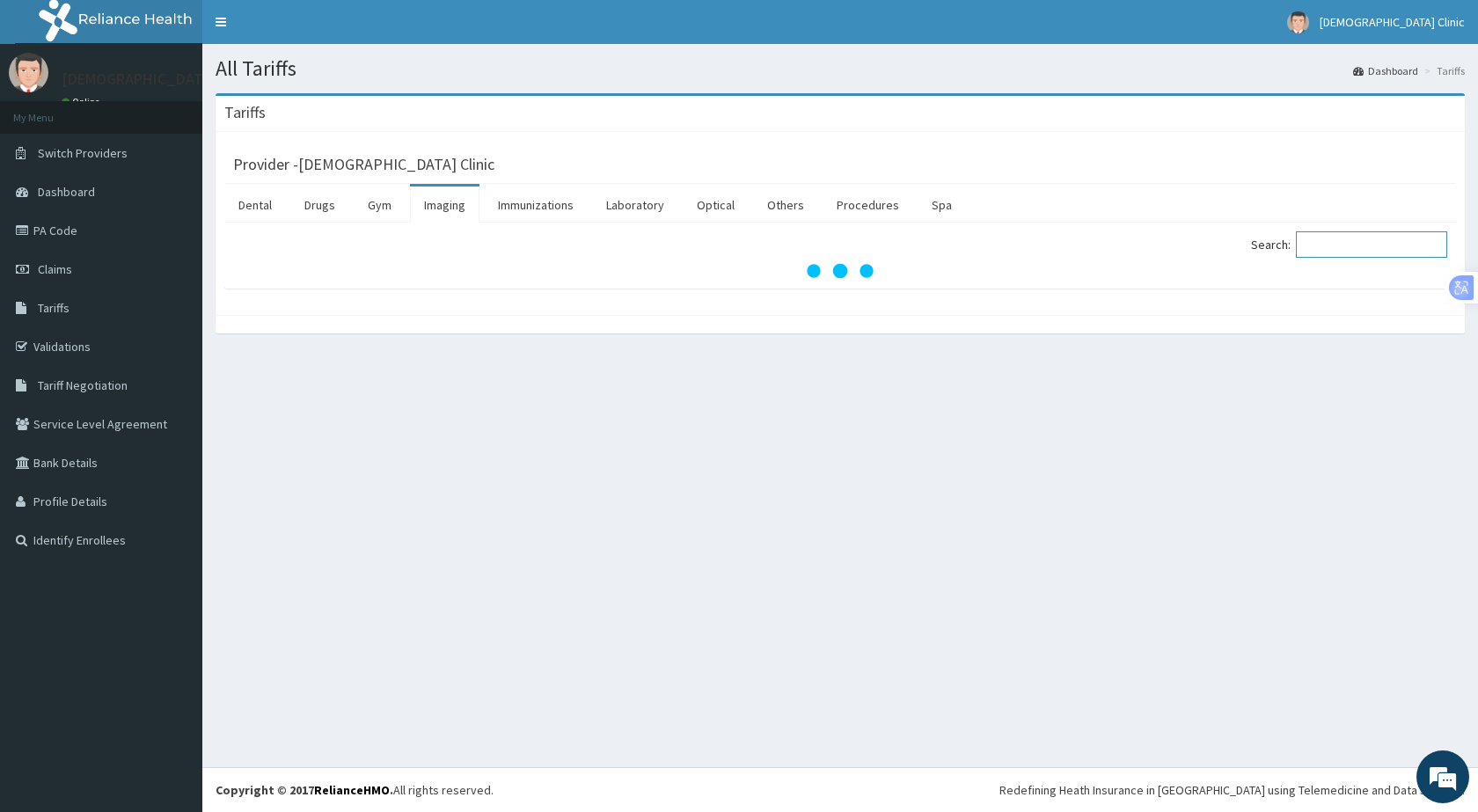
click at [1363, 255] on input "Search:" at bounding box center [1372, 244] width 152 height 27
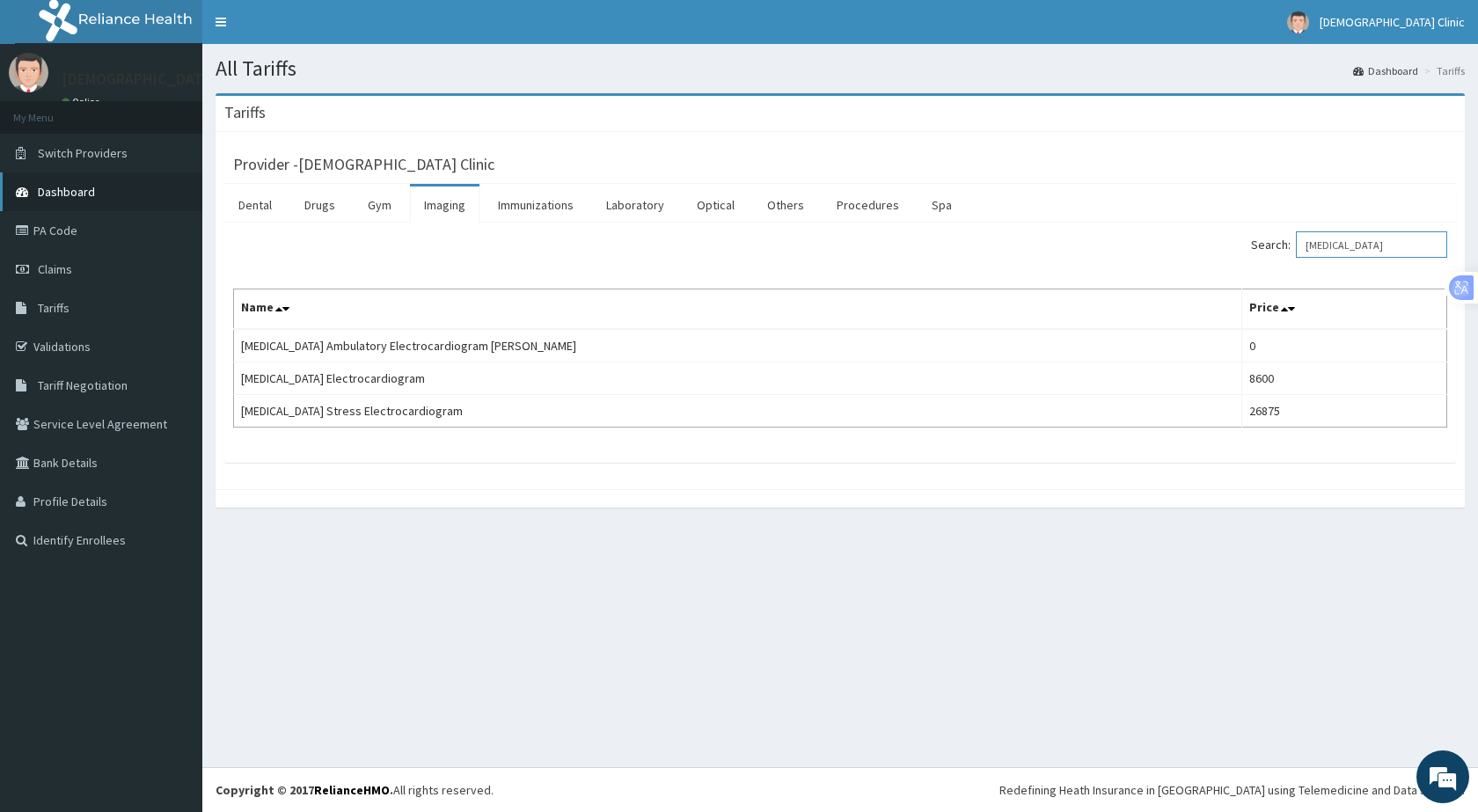
type input "ECG"
click at [55, 184] on span "Dashboard" at bounding box center [66, 191] width 57 height 16
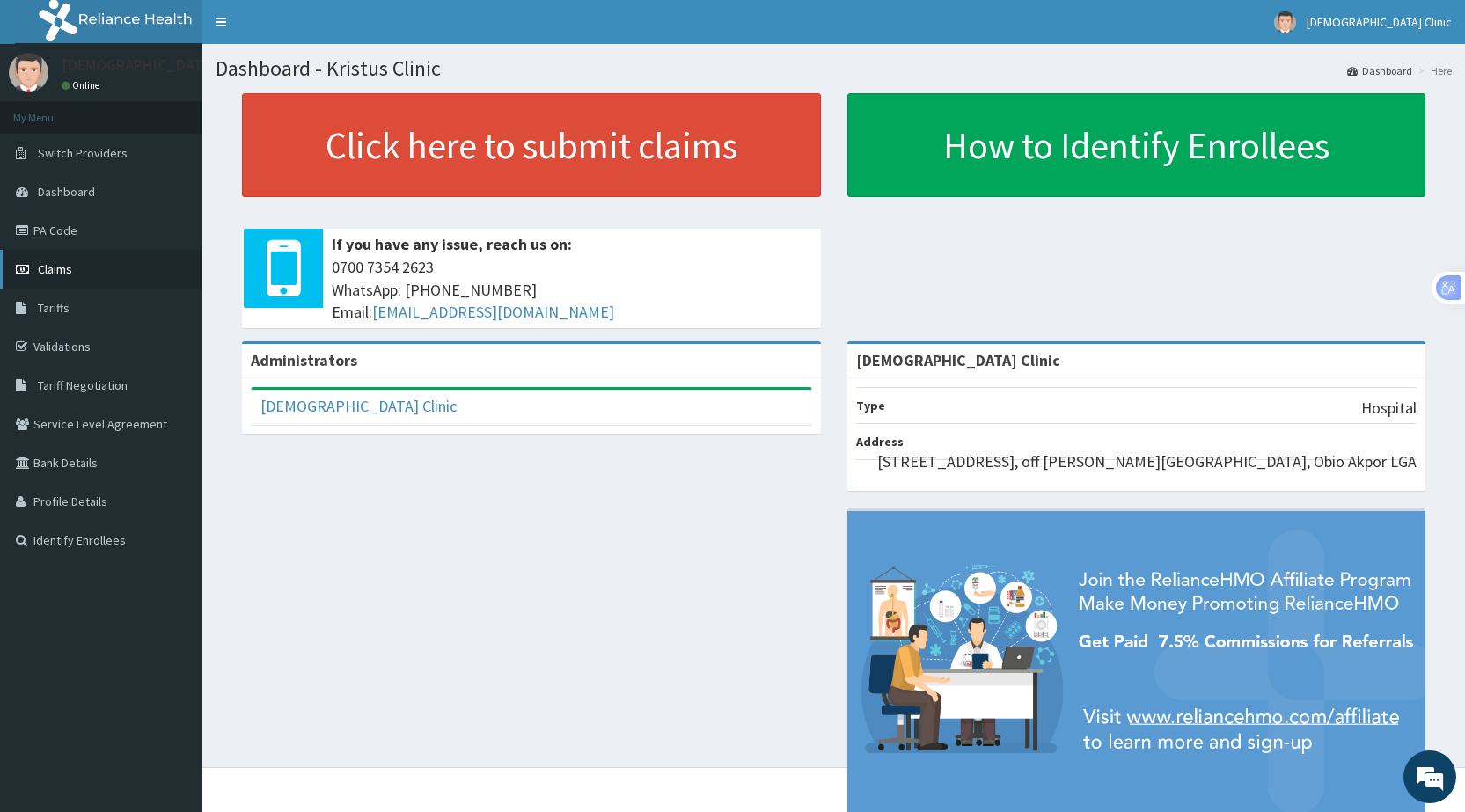
click at [56, 266] on span "Claims" at bounding box center [55, 269] width 34 height 16
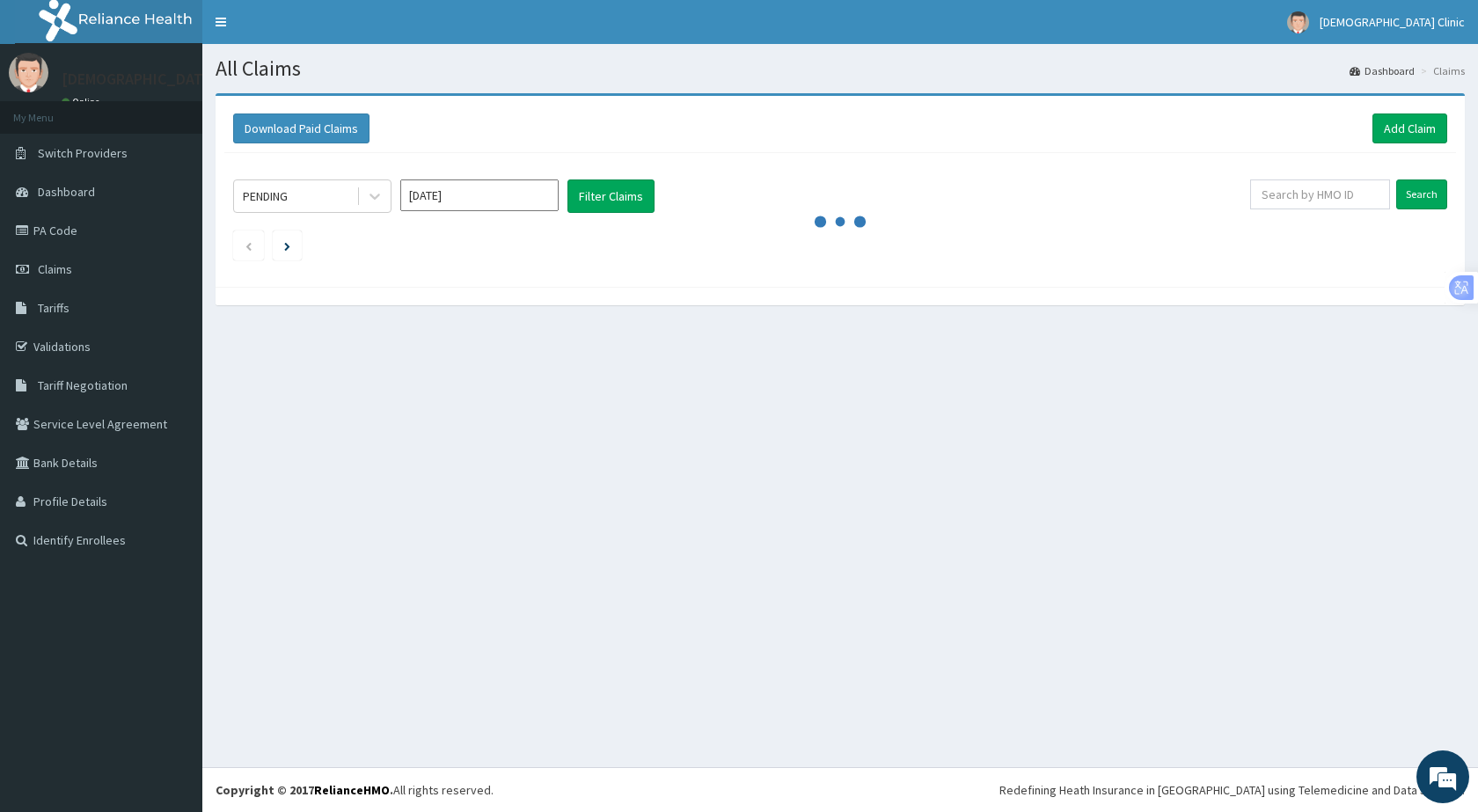
click at [56, 266] on span "Claims" at bounding box center [55, 269] width 34 height 16
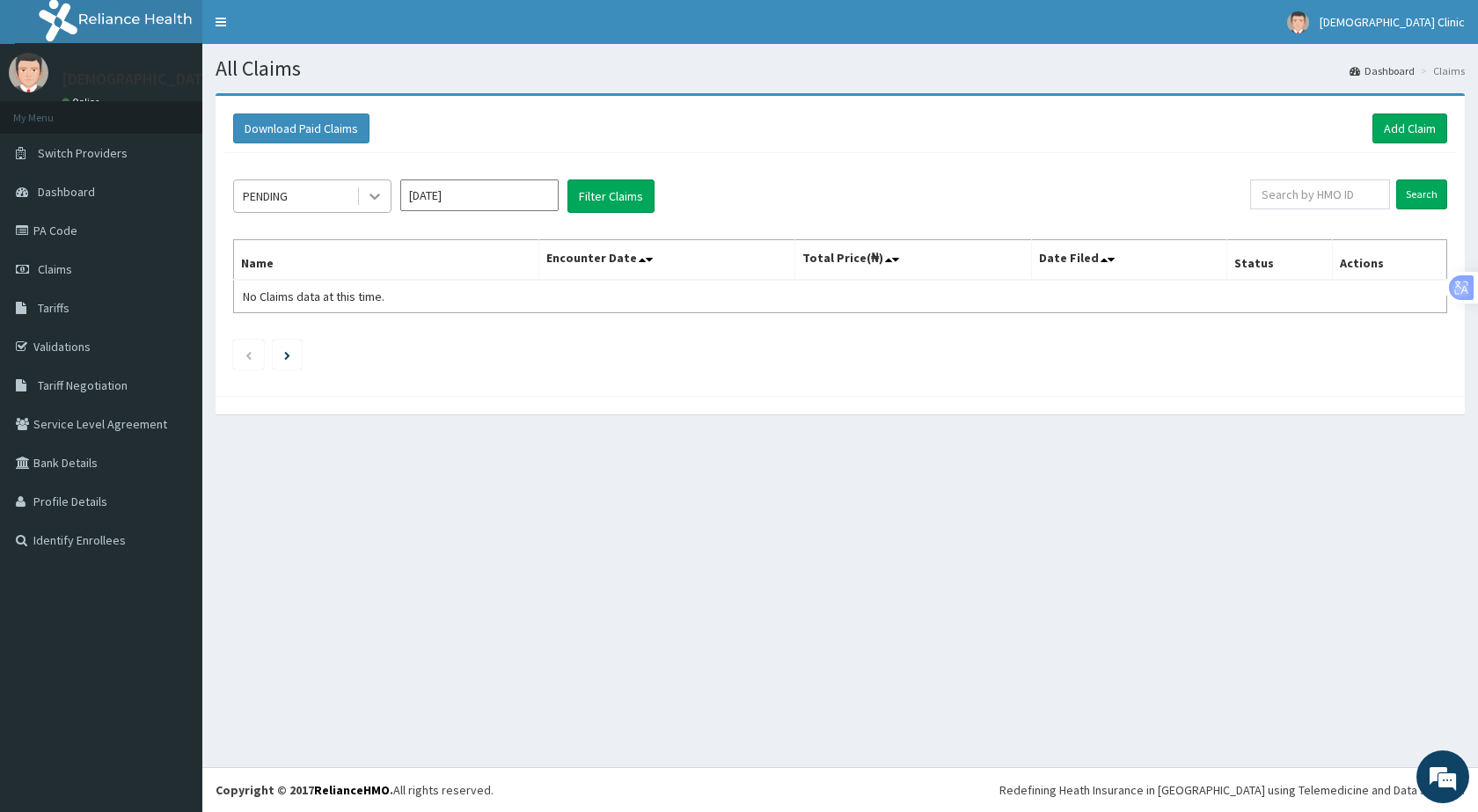
click at [381, 195] on icon at bounding box center [374, 196] width 18 height 18
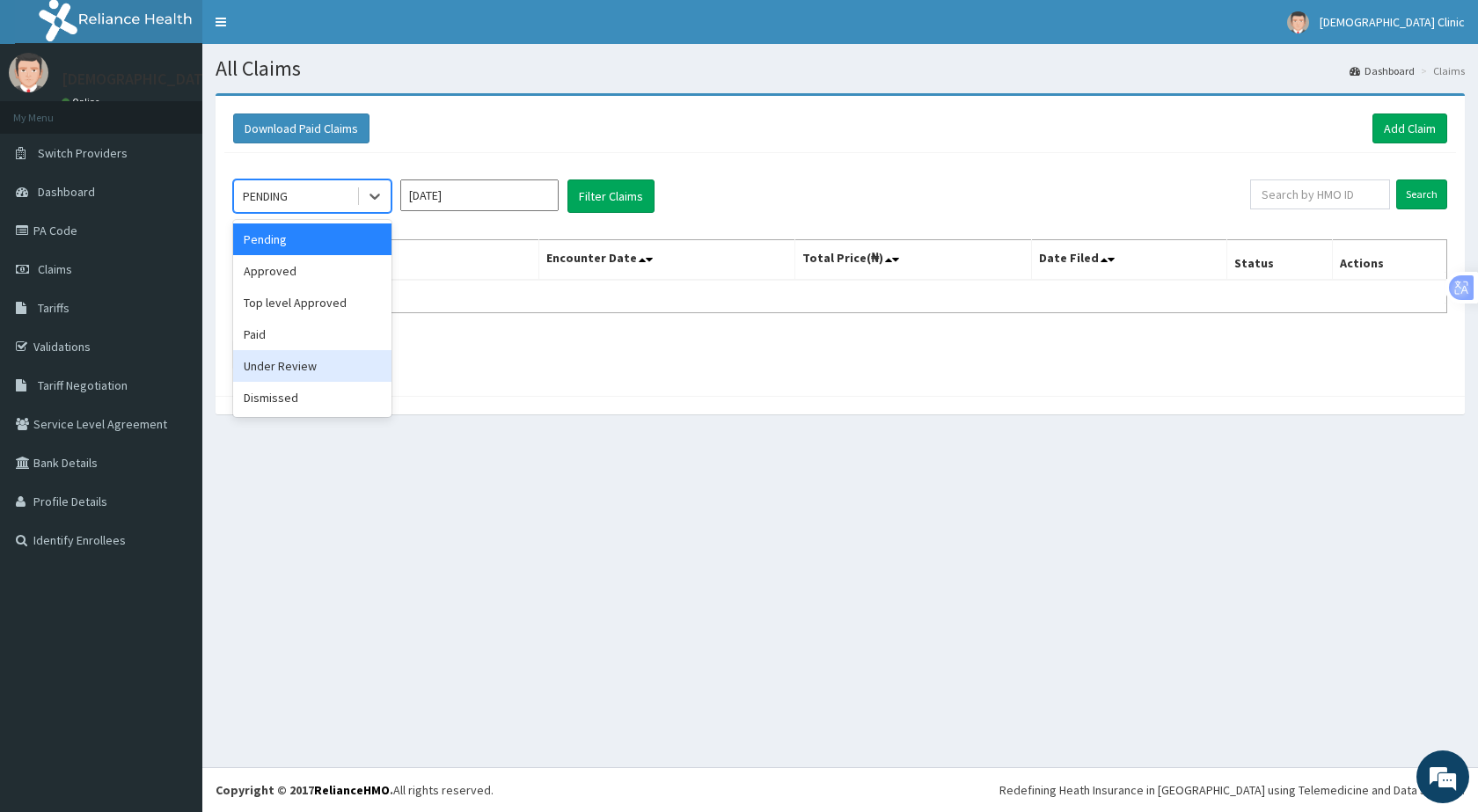
click at [271, 361] on div "Under Review" at bounding box center [312, 366] width 158 height 31
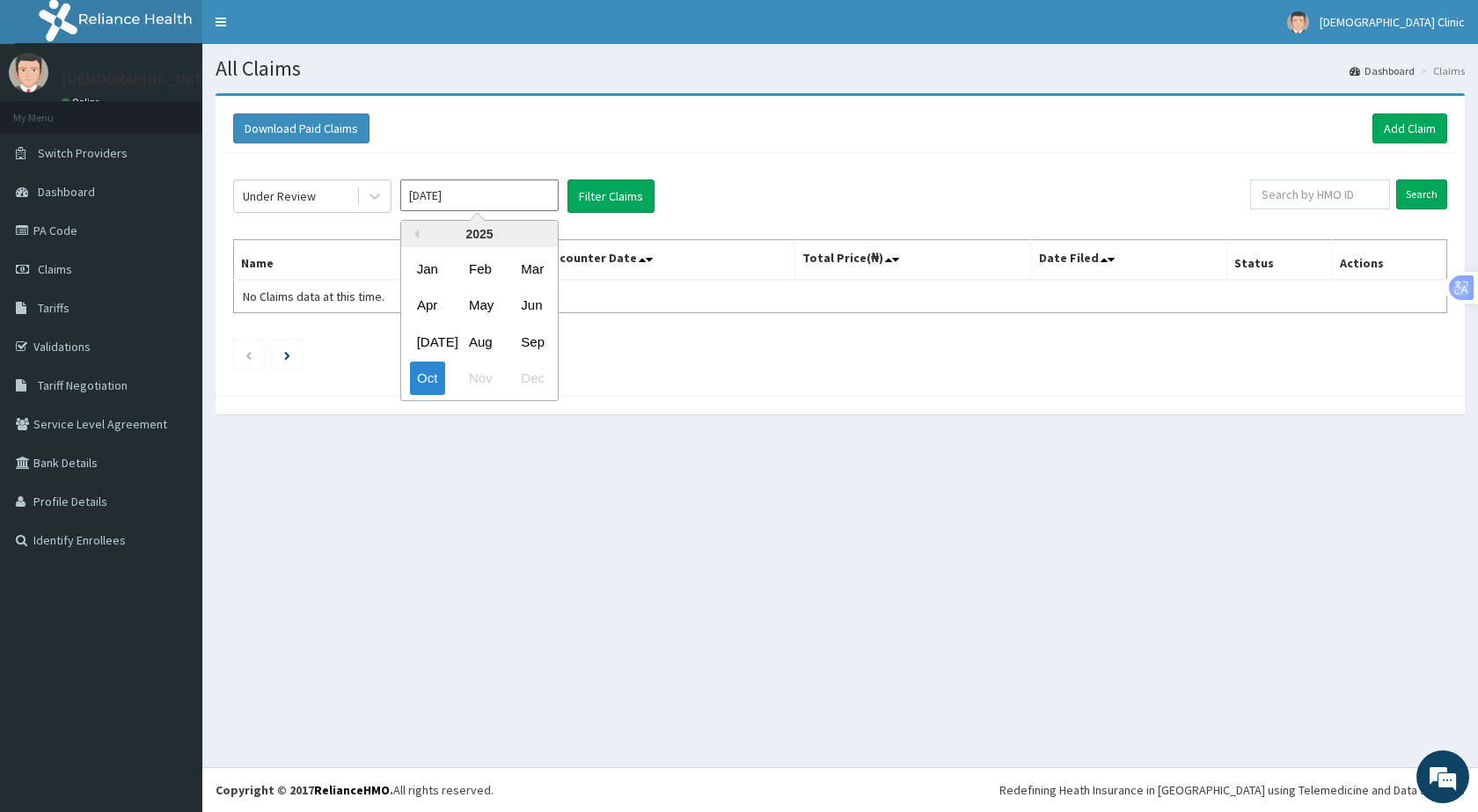
click at [545, 199] on input "Oct 2025" at bounding box center [478, 194] width 158 height 31
click at [527, 338] on div "Sep" at bounding box center [531, 342] width 35 height 32
type input "Sep 2025"
click at [618, 193] on button "Filter Claims" at bounding box center [611, 195] width 87 height 33
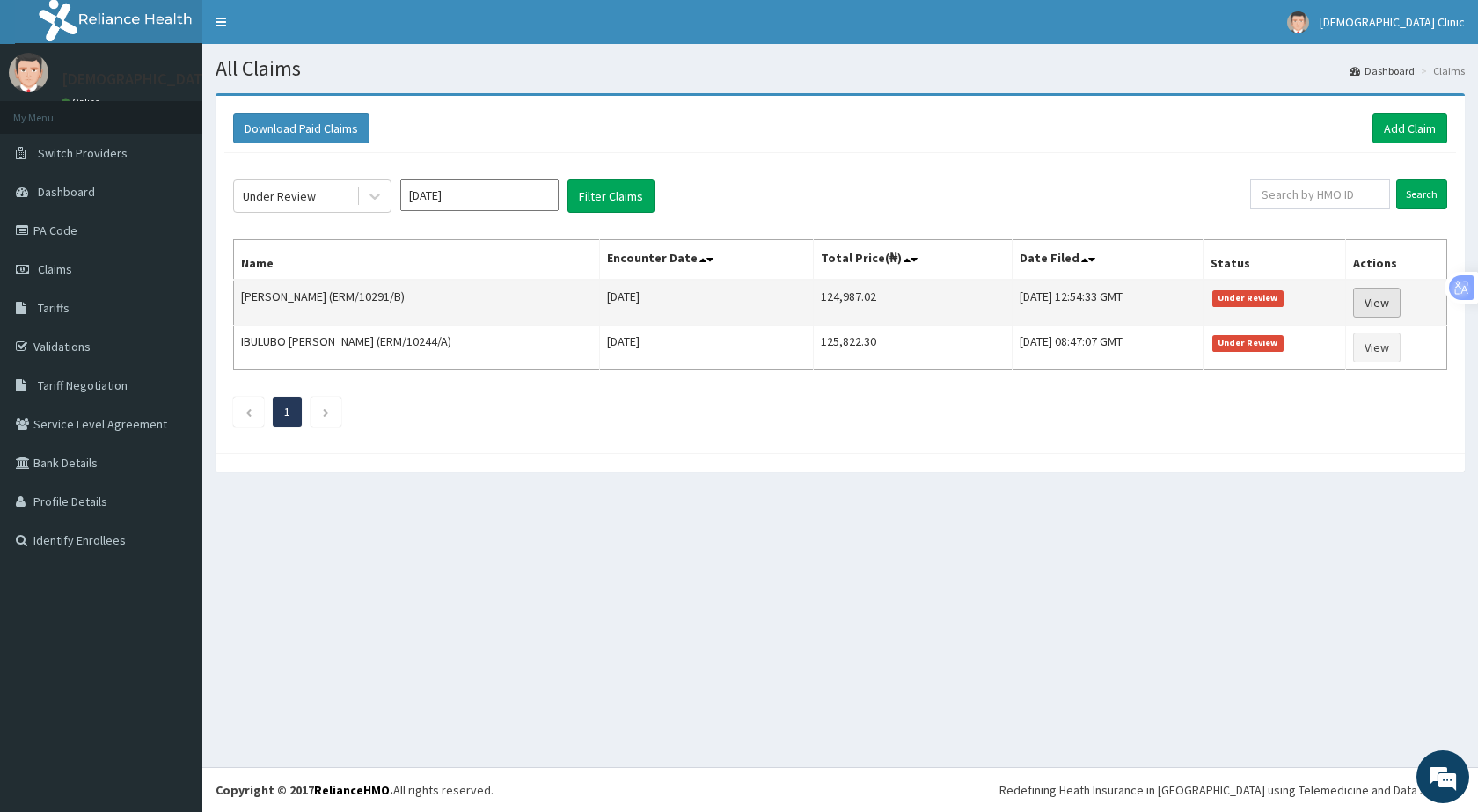
click at [1379, 298] on link "View" at bounding box center [1377, 303] width 47 height 30
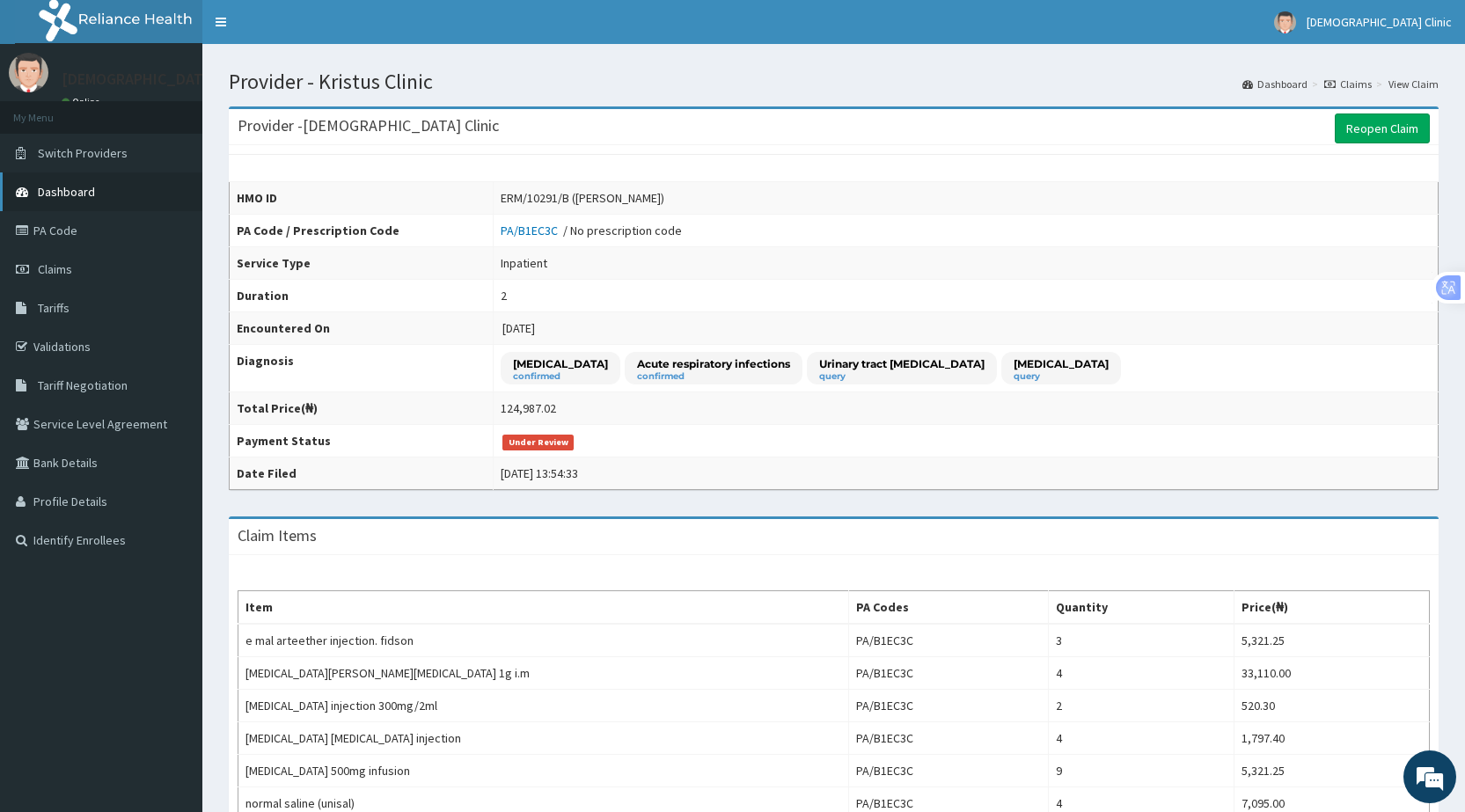
click at [63, 186] on span "Dashboard" at bounding box center [66, 191] width 57 height 16
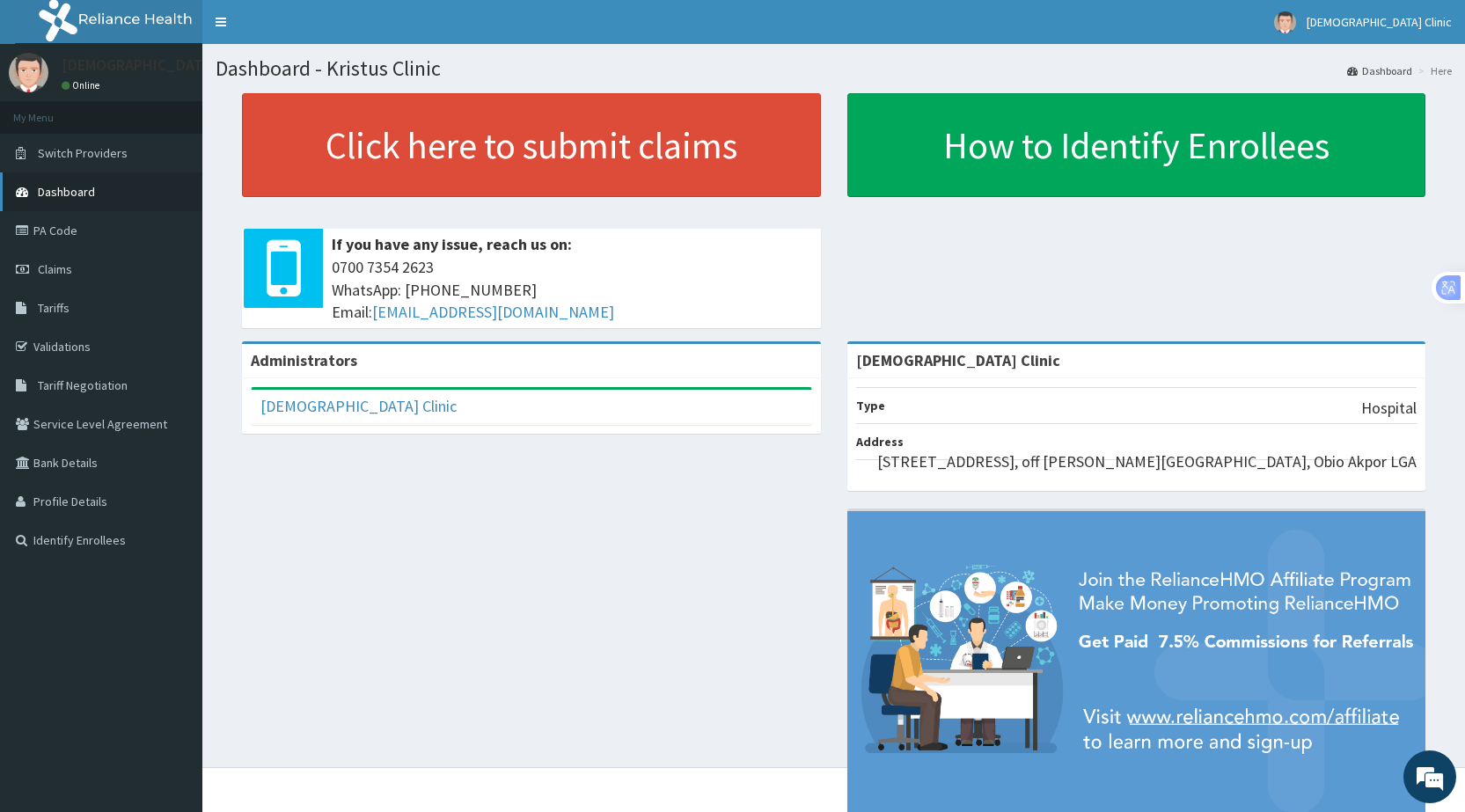
click at [63, 189] on span "Dashboard" at bounding box center [66, 191] width 57 height 16
